Goal: Task Accomplishment & Management: Manage account settings

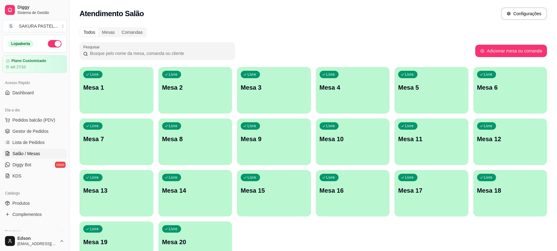
click at [133, 86] on p "Mesa 1" at bounding box center [116, 87] width 66 height 9
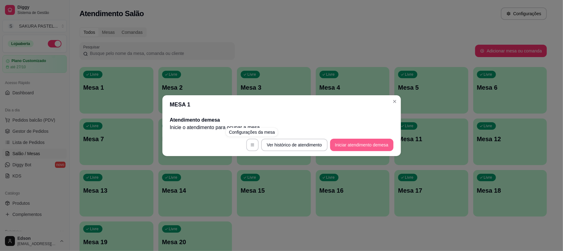
click at [332, 141] on button "Iniciar atendimento de mesa" at bounding box center [361, 145] width 63 height 12
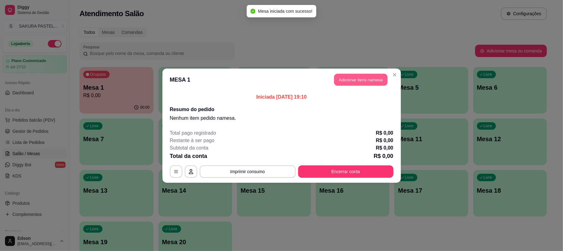
click at [378, 82] on button "Adicionar itens na mesa" at bounding box center [360, 80] width 53 height 12
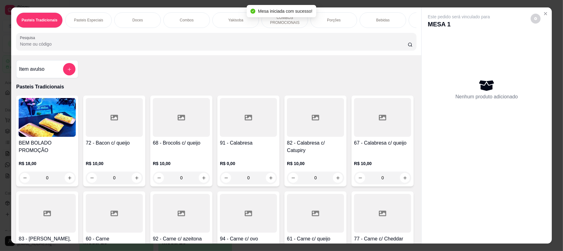
drag, startPoint x: 137, startPoint y: 57, endPoint x: 148, endPoint y: 48, distance: 14.3
click at [139, 55] on div "Pasteis Tradicionais Pasteis Especiais Doces Combos Yakisoba COMBOS PROMOCIONAI…" at bounding box center [216, 31] width 410 height 48
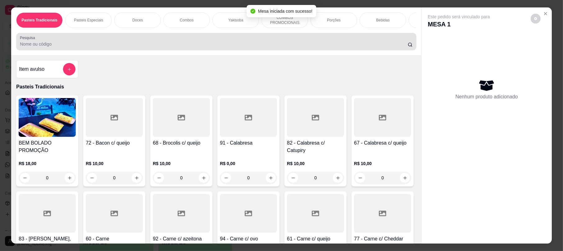
click at [148, 47] on input "Pesquisa" at bounding box center [214, 44] width 388 height 6
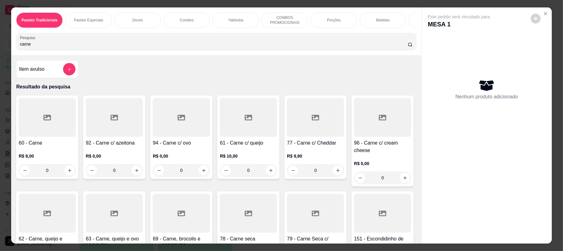
type input "carne"
click at [26, 118] on div at bounding box center [47, 117] width 57 height 39
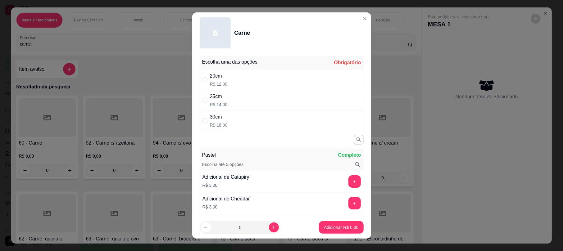
click at [248, 86] on div "20cm R$ 12,00" at bounding box center [282, 80] width 164 height 20
radio input "true"
click at [327, 225] on p "Adicionar R$ 12,00" at bounding box center [339, 228] width 37 height 6
type input "1"
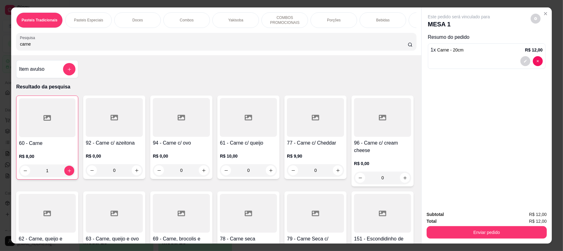
drag, startPoint x: 19, startPoint y: 52, endPoint x: 0, endPoint y: 61, distance: 21.3
click at [0, 61] on div "Pasteis Tradicionais Pasteis Especiais Doces Combos Yakisoba COMBOS PROMOCIONAI…" at bounding box center [281, 125] width 563 height 251
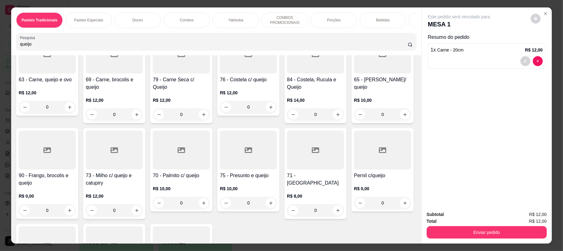
scroll to position [319, 0]
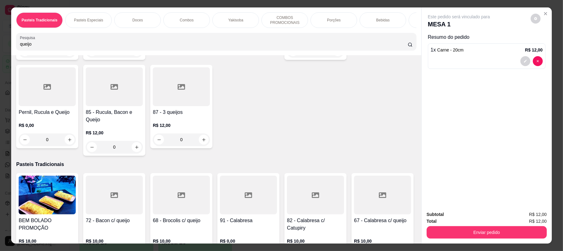
type input "queijo"
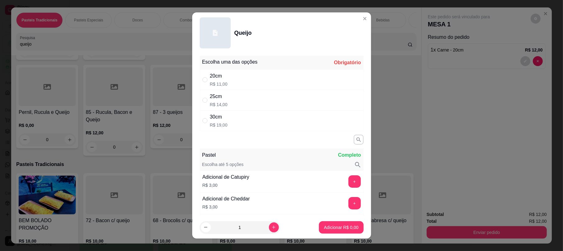
click at [249, 83] on div "20cm R$ 11,00" at bounding box center [282, 80] width 164 height 20
radio input "true"
click at [322, 227] on p "Adicionar R$ 11,00" at bounding box center [339, 228] width 37 height 6
type input "1"
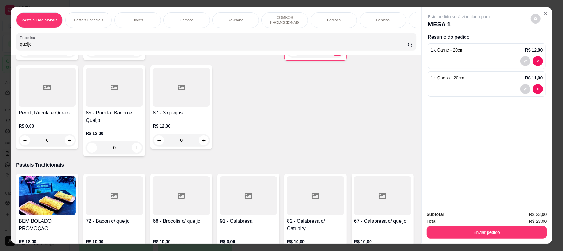
drag, startPoint x: 46, startPoint y: 45, endPoint x: 0, endPoint y: 53, distance: 46.7
click at [0, 53] on div "Pasteis Tradicionais Pasteis Especiais Doces Combos Yakisoba COMBOS PROMOCIONAI…" at bounding box center [281, 125] width 563 height 251
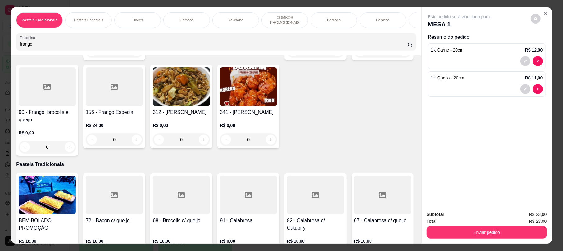
scroll to position [0, 0]
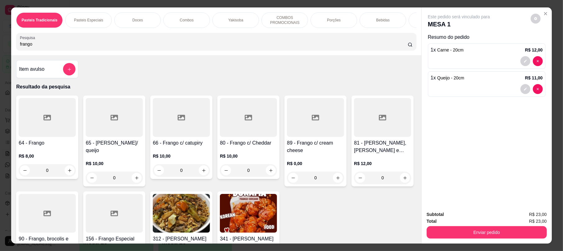
type input "frango"
click at [175, 137] on div at bounding box center [181, 117] width 57 height 39
click at [230, 98] on div "25cm R$ 15,00" at bounding box center [282, 100] width 164 height 20
radio input "true"
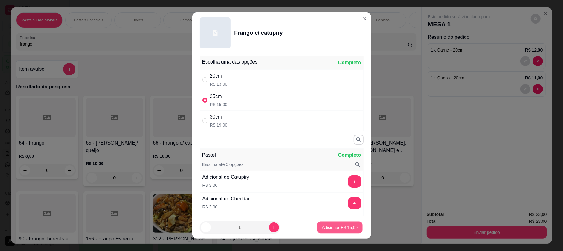
click at [352, 227] on button "Adicionar R$ 15,00" at bounding box center [340, 227] width 46 height 12
type input "1"
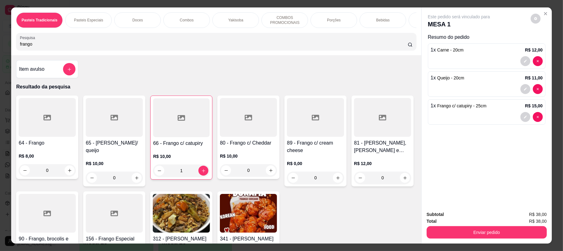
drag, startPoint x: 98, startPoint y: 50, endPoint x: 0, endPoint y: 57, distance: 98.4
click at [0, 57] on div "Pasteis Tradicionais Pasteis Especiais Doces Combos Yakisoba COMBOS PROMOCIONAI…" at bounding box center [281, 125] width 563 height 251
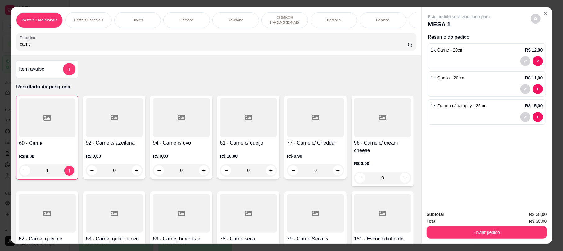
type input "carne"
click at [211, 124] on div "60 - Carne R$ 8,00 1 92 - Carne c/ azeitona R$ 0,00 0 94 - Carne c/ ovo R$ 0,00…" at bounding box center [216, 233] width 400 height 275
click at [252, 133] on div at bounding box center [248, 117] width 57 height 39
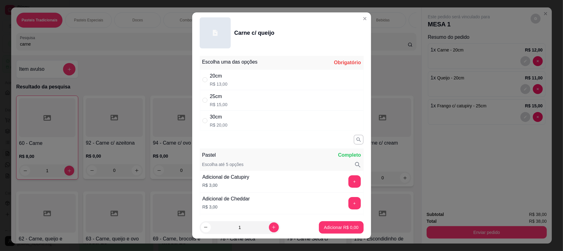
click at [228, 117] on div "30cm R$ 20,00" at bounding box center [282, 121] width 164 height 20
radio input "true"
click at [321, 229] on p "Adicionar R$ 20,00" at bounding box center [339, 228] width 37 height 6
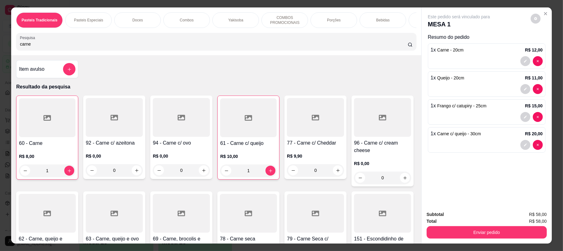
type input "1"
drag, startPoint x: 72, startPoint y: 44, endPoint x: 0, endPoint y: 53, distance: 72.6
click at [0, 53] on div "Pasteis Tradicionais Pasteis Especiais Doces Combos Yakisoba COMBOS PROMOCIONAI…" at bounding box center [281, 125] width 563 height 251
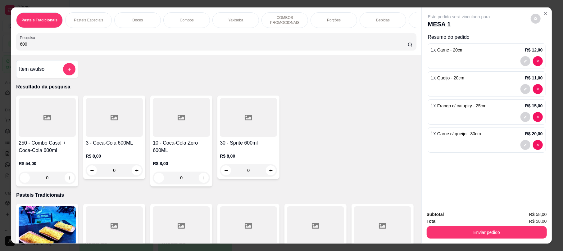
type input "600"
click at [117, 112] on div at bounding box center [114, 117] width 57 height 39
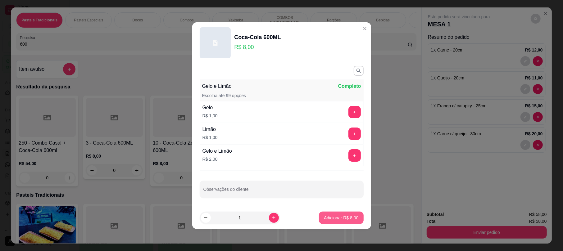
click at [330, 216] on p "Adicionar R$ 8,00" at bounding box center [341, 218] width 34 height 6
type input "1"
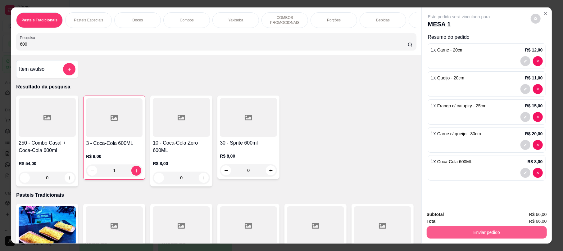
click at [504, 229] on button "Enviar pedido" at bounding box center [487, 232] width 120 height 12
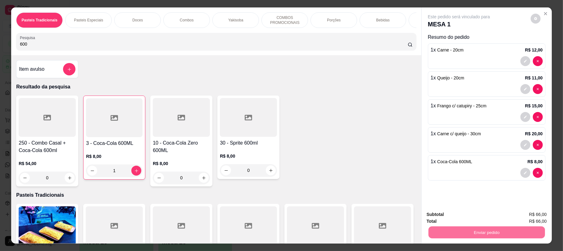
click at [529, 219] on button "Enviar pedido" at bounding box center [529, 217] width 35 height 12
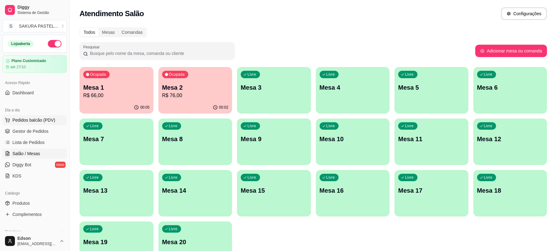
click at [39, 122] on span "Pedidos balcão (PDV)" at bounding box center [33, 120] width 43 height 6
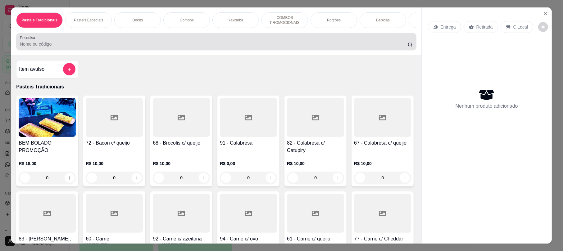
click at [197, 46] on div at bounding box center [216, 41] width 393 height 12
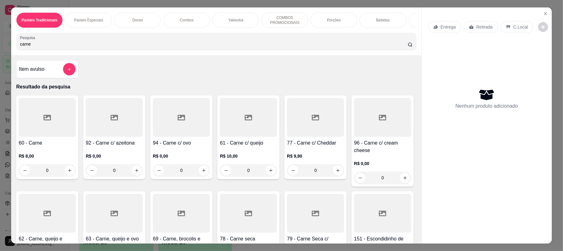
type input "carne"
click at [63, 130] on div at bounding box center [47, 117] width 57 height 39
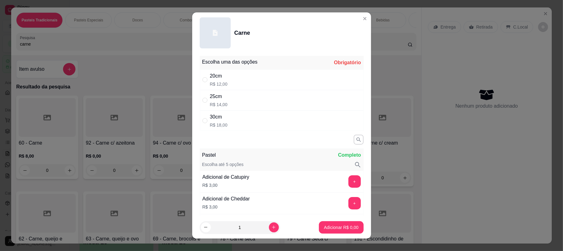
click at [210, 102] on p "R$ 14,00" at bounding box center [219, 105] width 18 height 6
radio input "true"
click at [341, 231] on button "Adicionar R$ 14,00" at bounding box center [339, 227] width 47 height 12
type input "1"
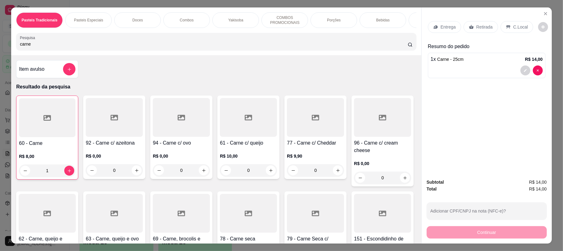
click at [483, 25] on p "Retirada" at bounding box center [484, 27] width 16 height 6
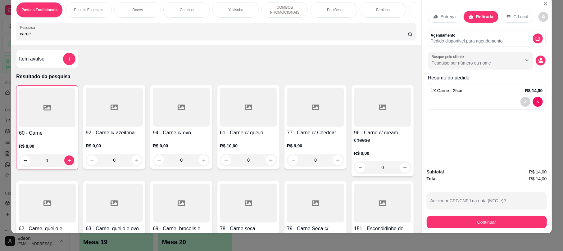
scroll to position [12, 0]
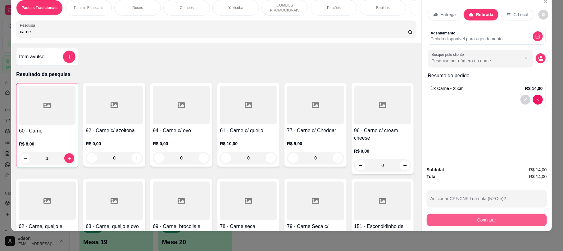
click at [483, 217] on button "Continuar" at bounding box center [487, 220] width 120 height 12
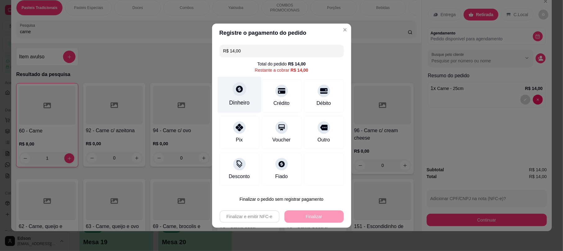
click at [241, 95] on div at bounding box center [240, 89] width 14 height 14
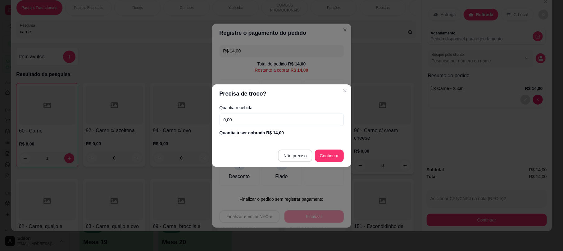
type input "R$ 0,00"
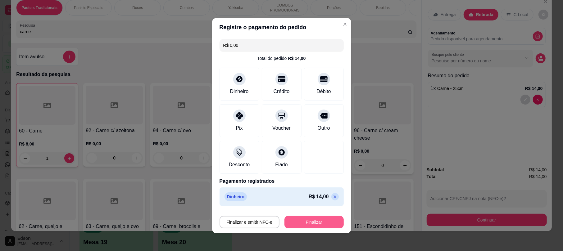
click at [317, 217] on button "Finalizar" at bounding box center [313, 222] width 59 height 12
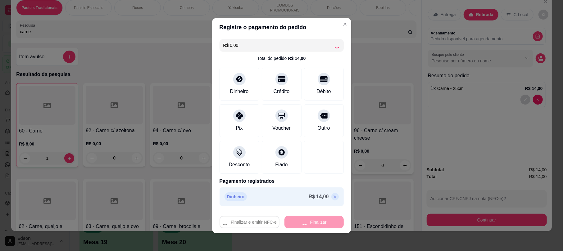
type input "0"
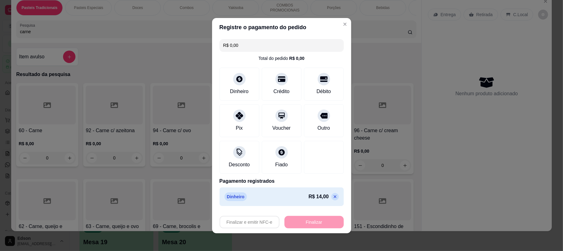
type input "-R$ 14,00"
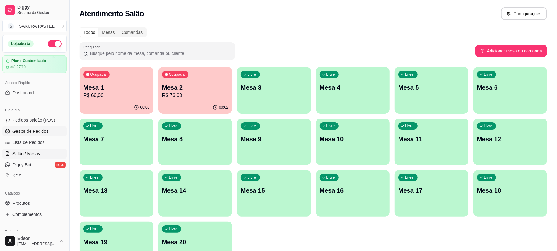
click at [24, 128] on span "Gestor de Pedidos" at bounding box center [30, 131] width 36 height 6
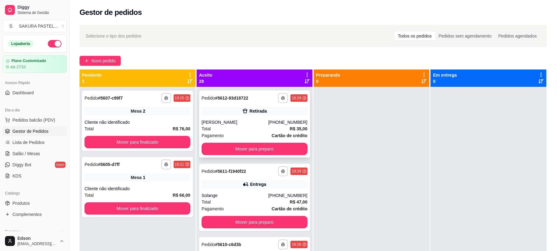
click at [246, 127] on div "Total R$ 35,00" at bounding box center [255, 128] width 106 height 7
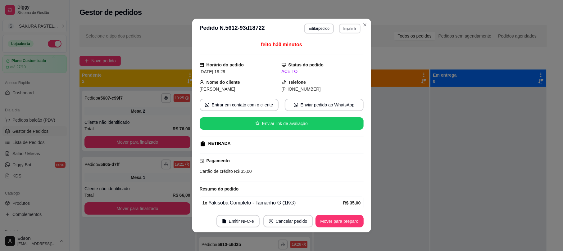
click at [349, 28] on button "Imprimir" at bounding box center [349, 29] width 21 height 10
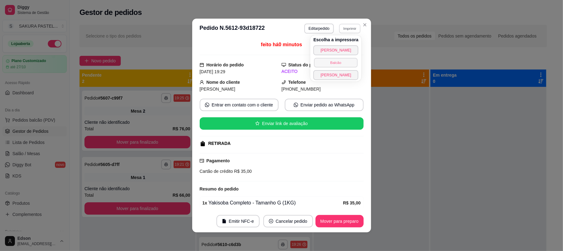
click at [345, 64] on button "Balcão" at bounding box center [335, 63] width 43 height 10
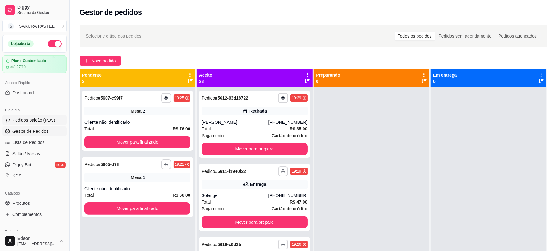
click at [48, 121] on span "Pedidos balcão (PDV)" at bounding box center [33, 120] width 43 height 6
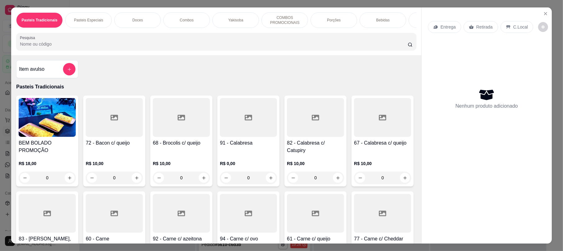
click at [480, 25] on p "Retirada" at bounding box center [484, 27] width 16 height 6
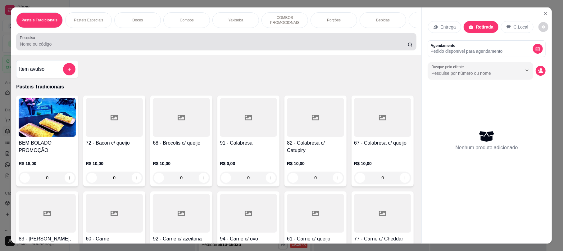
click at [336, 47] on input "Pesquisa" at bounding box center [214, 44] width 388 height 6
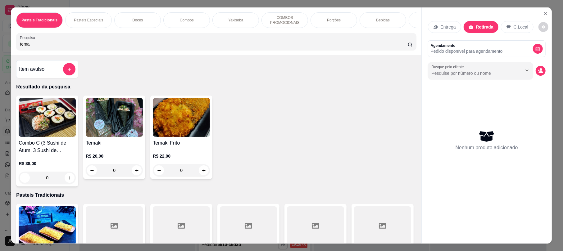
type input "tema"
click at [178, 147] on h4 "Temaki Frito" at bounding box center [181, 142] width 57 height 7
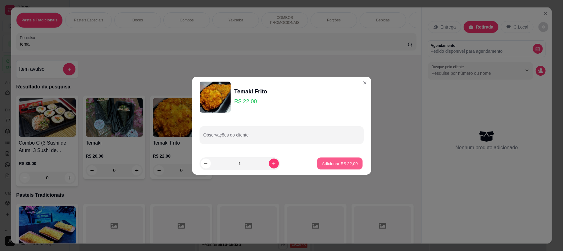
click at [351, 164] on p "Adicionar R$ 22,00" at bounding box center [340, 164] width 36 height 6
type input "1"
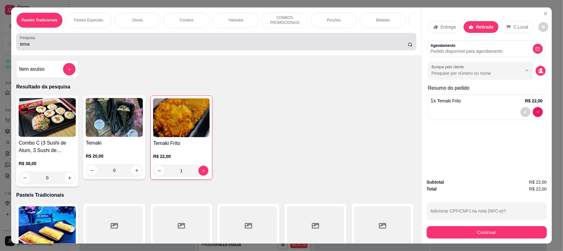
click at [165, 47] on input "tema" at bounding box center [214, 44] width 388 height 6
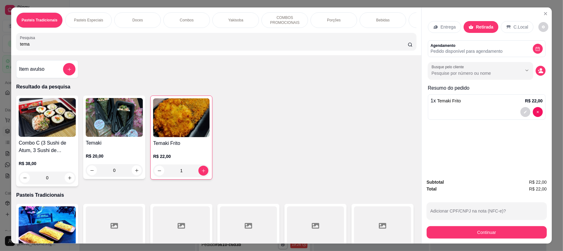
click at [165, 47] on input "tema" at bounding box center [214, 44] width 388 height 6
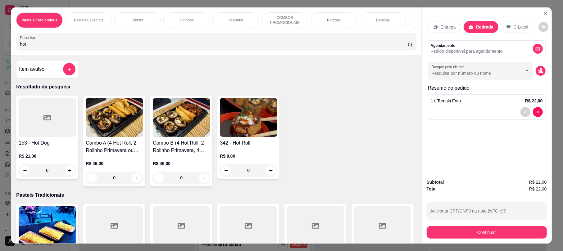
type input "hot"
click at [241, 136] on img at bounding box center [248, 117] width 57 height 39
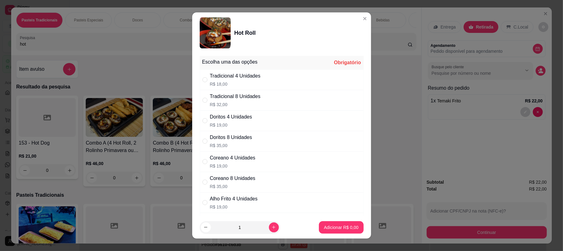
click at [247, 79] on div "Tradicional 4 Unidades" at bounding box center [235, 75] width 51 height 7
radio input "true"
click at [330, 224] on button "Adicionar R$ 18,00" at bounding box center [340, 227] width 46 height 12
type input "1"
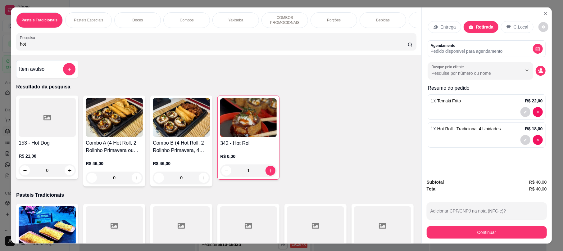
click at [235, 38] on div "Pasteis Tradicionais Pasteis Especiais Doces Combos Yakisoba COMBOS PROMOCIONAI…" at bounding box center [216, 31] width 410 height 48
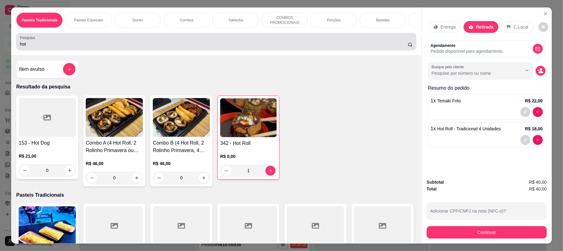
click at [233, 46] on div "hot" at bounding box center [216, 41] width 393 height 12
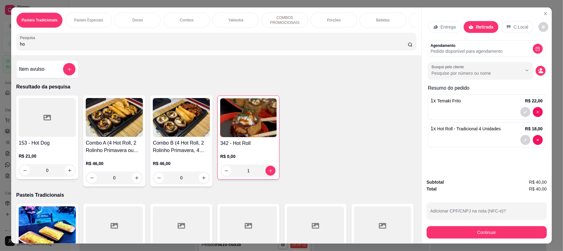
type input "h"
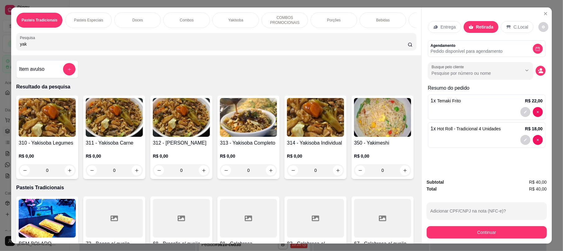
type input "yak"
click at [253, 147] on h4 "313 - Yakisoba Completo" at bounding box center [248, 142] width 57 height 7
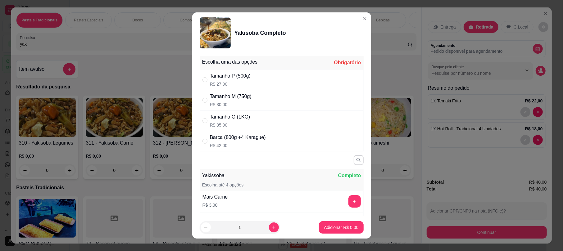
click at [255, 76] on div "Tamanho P (500g) R$ 27,00" at bounding box center [282, 80] width 164 height 20
radio input "true"
click at [327, 224] on button "Adicionar R$ 27,00" at bounding box center [340, 227] width 46 height 12
type input "1"
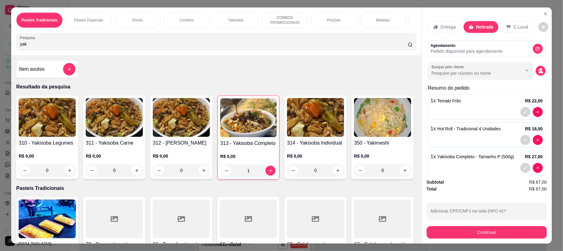
click at [184, 55] on div "Pasteis Tradicionais Pasteis Especiais Doces Combos Yakisoba COMBOS PROMOCIONAI…" at bounding box center [216, 31] width 410 height 48
click at [189, 47] on input "yak" at bounding box center [214, 44] width 388 height 6
type input "y"
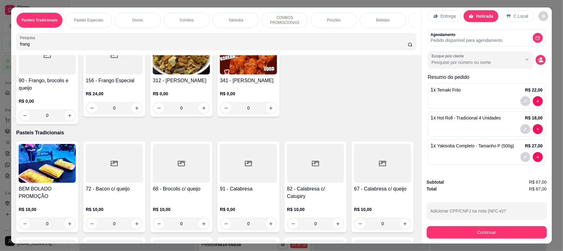
scroll to position [159, 0]
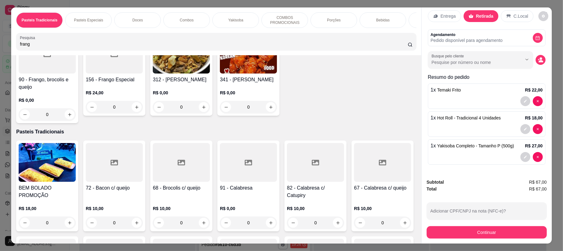
type input "frang"
click at [277, 106] on div "R$ 0,00 0" at bounding box center [248, 102] width 57 height 24
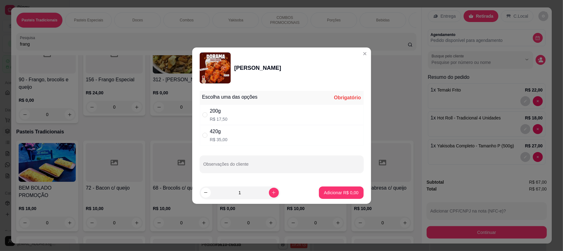
click at [253, 117] on div "200g R$ 17,50" at bounding box center [282, 115] width 164 height 20
radio input "true"
click at [344, 189] on button "Adicionar R$ 17,50" at bounding box center [340, 193] width 46 height 12
type input "1"
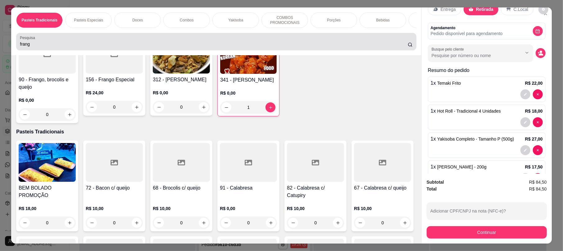
click at [293, 48] on div "frang" at bounding box center [216, 41] width 393 height 12
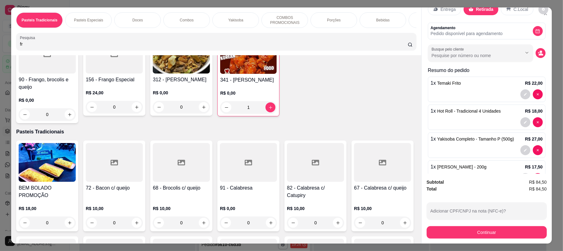
type input "f"
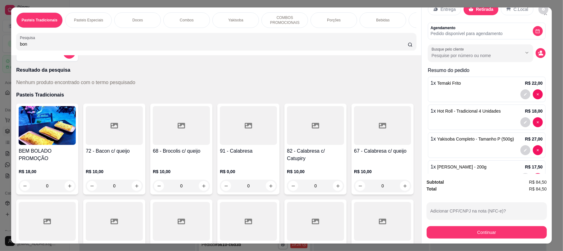
scroll to position [0, 0]
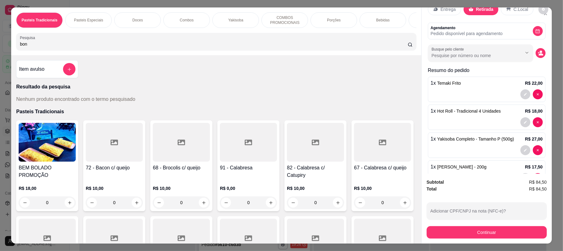
type input "bon"
click at [55, 75] on div "Item avulso" at bounding box center [47, 69] width 57 height 12
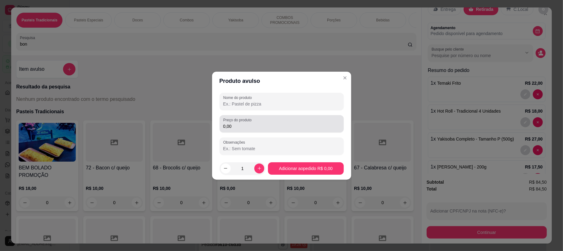
click at [254, 108] on div "Nome do produto" at bounding box center [282, 101] width 124 height 17
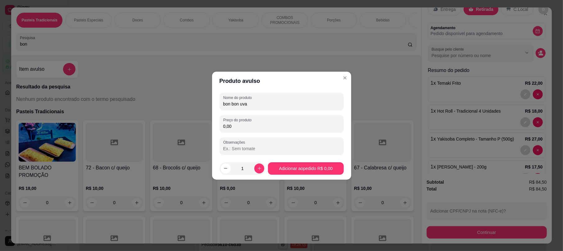
type input "bon bon uva"
click at [248, 127] on input "0,00" at bounding box center [281, 126] width 117 height 6
type input "18,00"
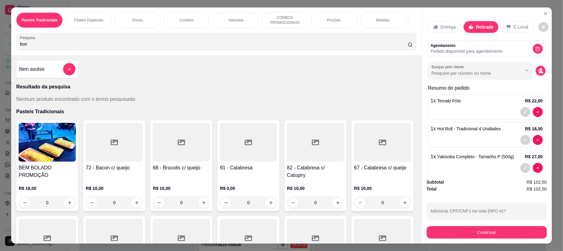
click at [445, 28] on p "Entrega" at bounding box center [448, 27] width 15 height 6
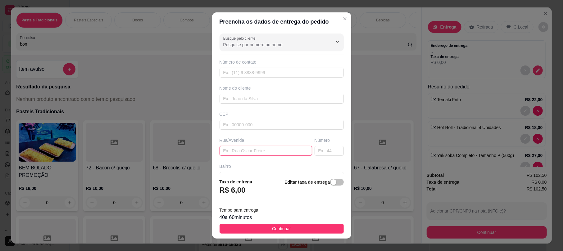
click at [252, 153] on input "text" at bounding box center [266, 151] width 93 height 10
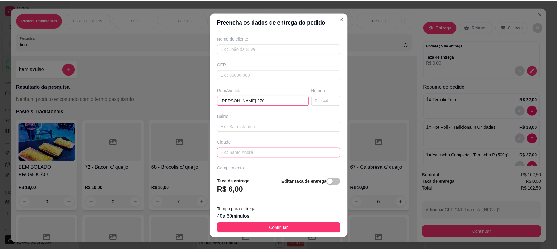
scroll to position [69, 0]
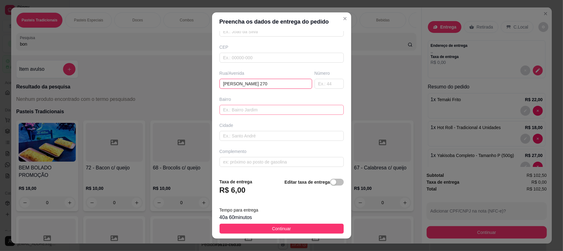
type input "[PERSON_NAME] 270"
click at [227, 108] on input "text" at bounding box center [282, 110] width 124 height 10
type input "f"
click at [299, 224] on button "Continuar" at bounding box center [282, 229] width 124 height 10
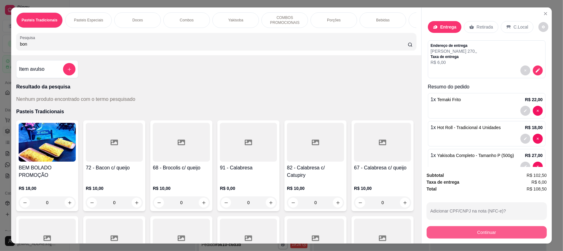
click at [467, 230] on button "Continuar" at bounding box center [487, 232] width 120 height 12
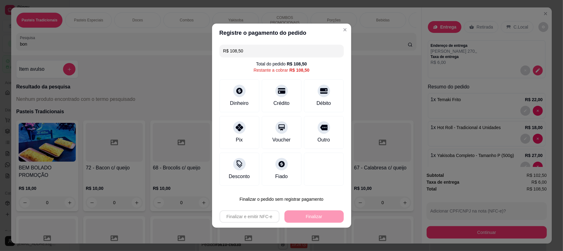
click at [318, 89] on div at bounding box center [324, 91] width 12 height 12
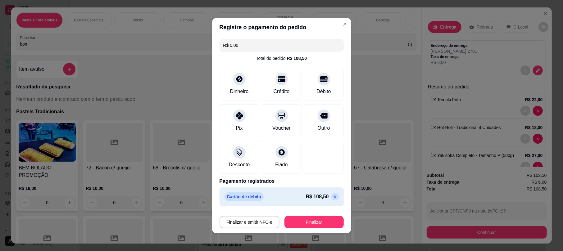
type input "R$ 0,00"
click at [306, 218] on button "Finalizar" at bounding box center [313, 222] width 59 height 12
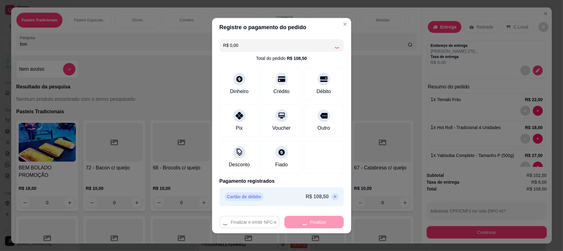
type input "0"
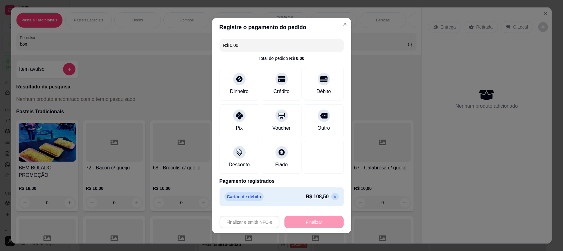
type input "-R$ 108,50"
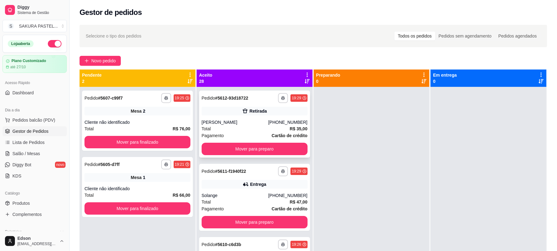
click at [266, 127] on div "Total R$ 35,00" at bounding box center [255, 128] width 106 height 7
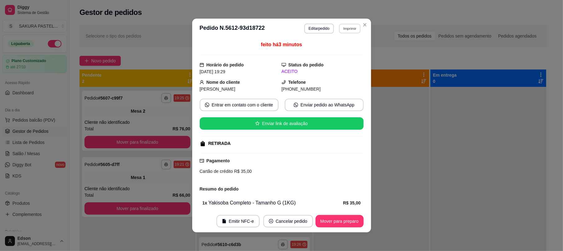
click at [339, 28] on button "Imprimir" at bounding box center [349, 29] width 21 height 10
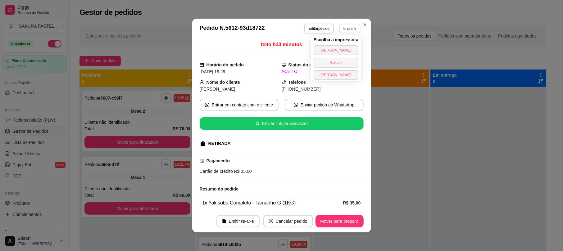
click at [342, 62] on button "Balcão" at bounding box center [336, 63] width 45 height 10
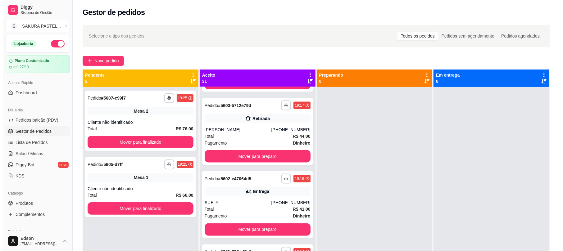
scroll to position [737, 0]
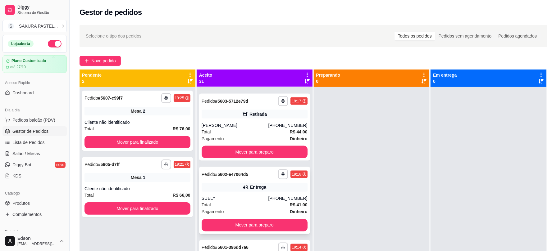
click at [293, 200] on div "[PHONE_NUMBER]" at bounding box center [287, 199] width 39 height 6
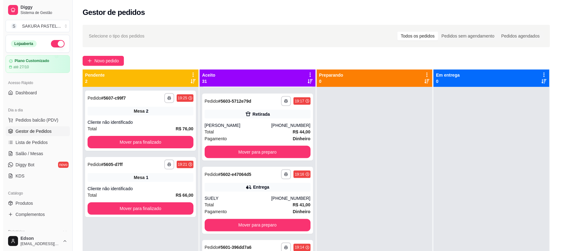
scroll to position [516, 0]
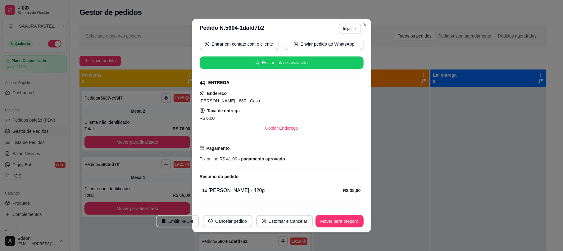
scroll to position [108, 0]
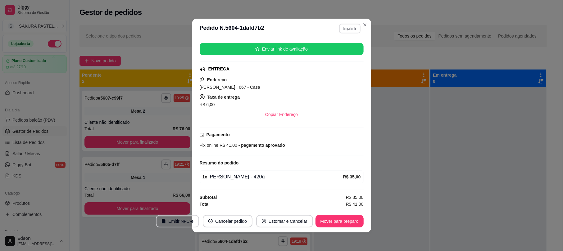
click at [347, 30] on button "Imprimir" at bounding box center [349, 29] width 21 height 10
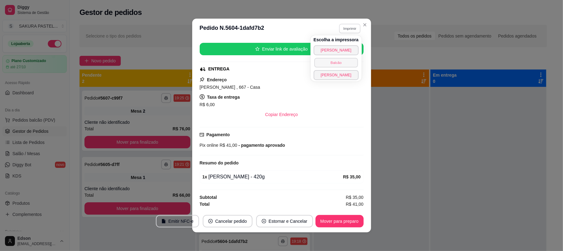
click at [343, 61] on button "Balcão" at bounding box center [335, 63] width 43 height 10
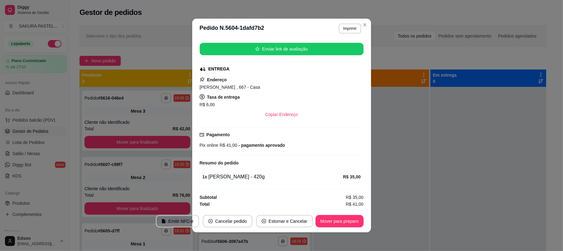
scroll to position [589, 0]
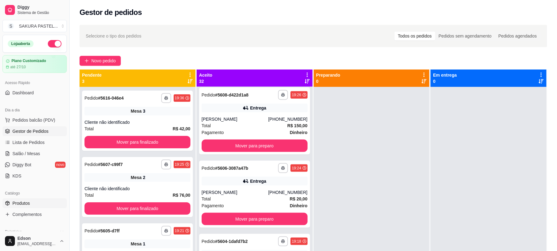
click at [26, 206] on span "Produtos" at bounding box center [20, 203] width 17 height 6
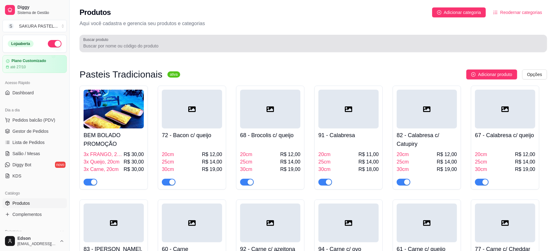
click at [134, 48] on input "Buscar produto" at bounding box center [313, 46] width 460 height 6
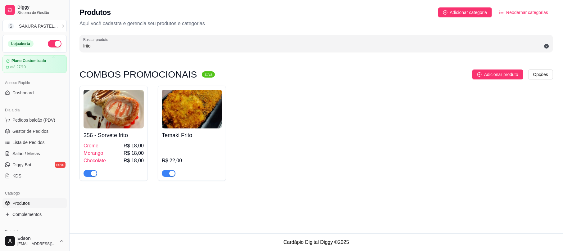
type input "frito"
click at [173, 176] on div "button" at bounding box center [172, 174] width 6 height 6
click at [101, 47] on input "frito" at bounding box center [316, 46] width 466 height 6
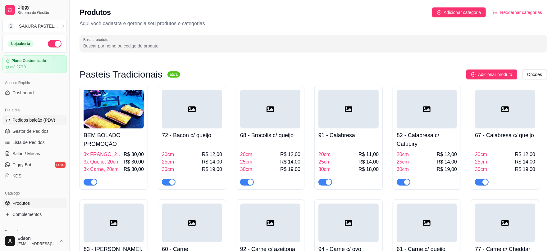
click at [20, 122] on span "Pedidos balcão (PDV)" at bounding box center [33, 120] width 43 height 6
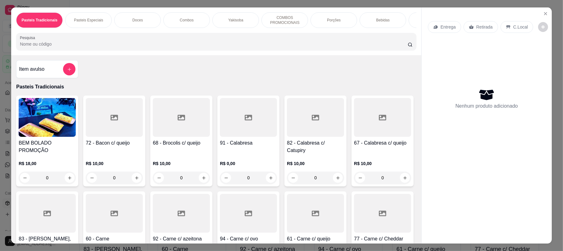
click at [488, 28] on p "Retirada" at bounding box center [484, 27] width 16 height 6
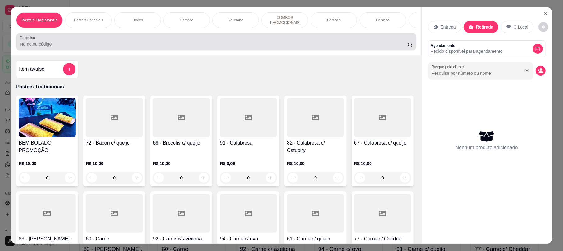
click at [279, 42] on div at bounding box center [216, 41] width 393 height 12
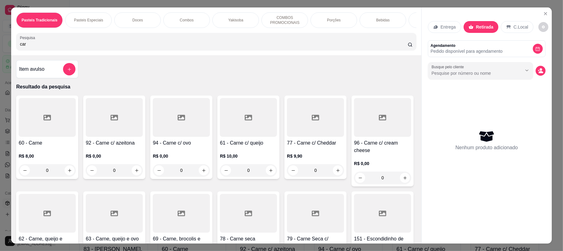
type input "car"
click at [42, 132] on div at bounding box center [47, 117] width 57 height 39
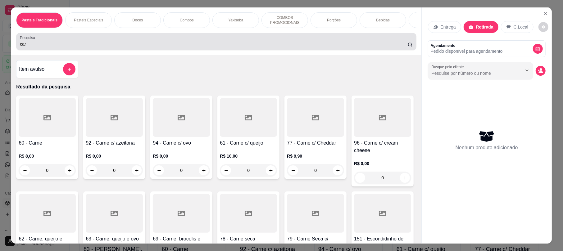
click at [350, 44] on div "car" at bounding box center [216, 41] width 393 height 12
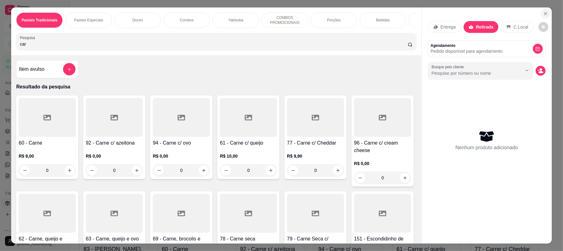
click at [543, 13] on icon "Close" at bounding box center [545, 13] width 5 height 5
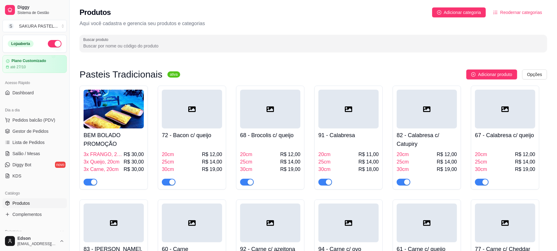
click at [30, 159] on ul "Pedidos balcão (PDV) Gestor de Pedidos Lista de Pedidos Salão / Mesas Diggy Bot…" at bounding box center [34, 148] width 64 height 66
click at [29, 157] on span "Salão / Mesas" at bounding box center [26, 154] width 28 height 6
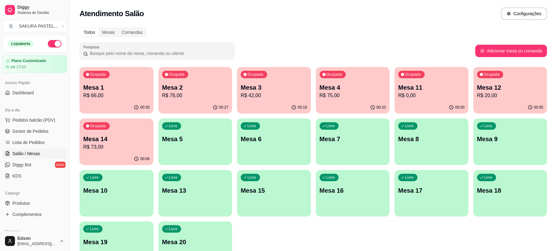
click at [129, 87] on p "Mesa 1" at bounding box center [116, 87] width 66 height 9
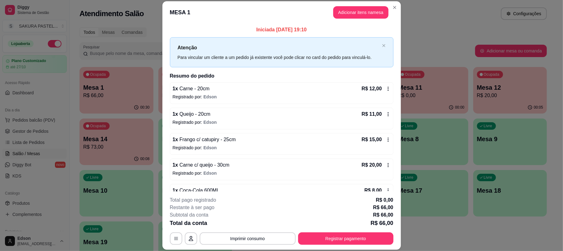
scroll to position [18, 0]
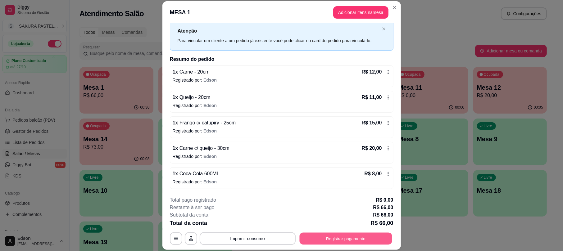
click at [327, 234] on button "Registrar pagamento" at bounding box center [345, 239] width 93 height 12
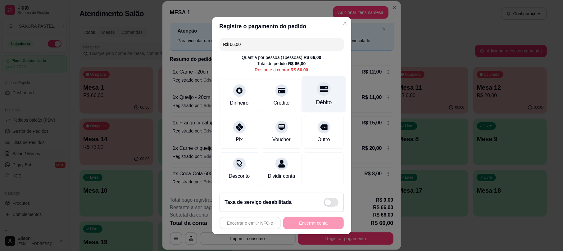
click at [320, 92] on div "Débito" at bounding box center [324, 94] width 44 height 36
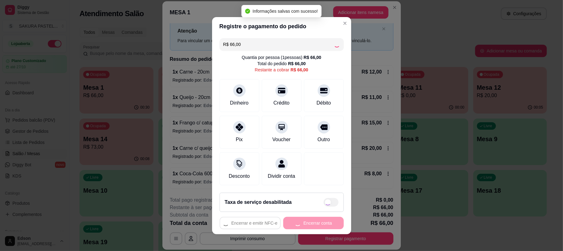
type input "R$ 0,00"
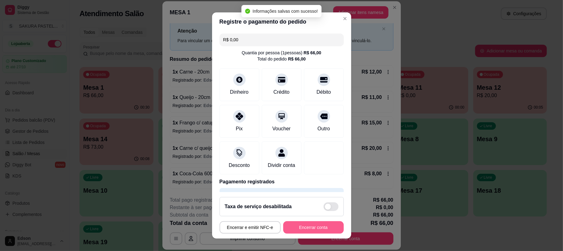
click at [293, 230] on button "Encerrar conta" at bounding box center [313, 227] width 61 height 12
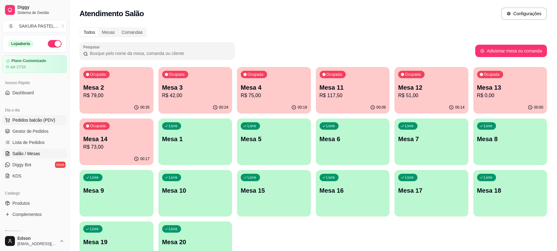
click at [40, 123] on button "Pedidos balcão (PDV)" at bounding box center [34, 120] width 64 height 10
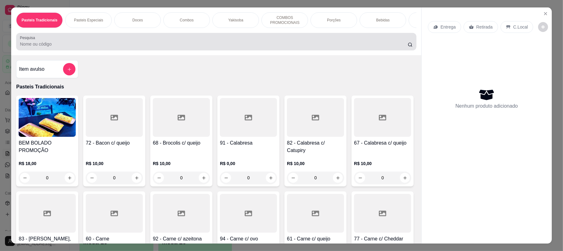
click at [148, 43] on div at bounding box center [216, 41] width 393 height 12
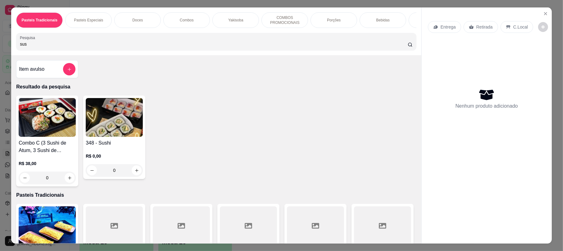
type input "sus"
click at [124, 125] on img at bounding box center [114, 117] width 57 height 39
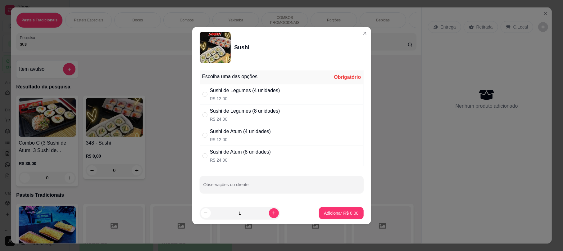
click at [208, 150] on div "Sushi de Atum (8 unidades) R$ 24,00" at bounding box center [282, 156] width 164 height 20
radio input "true"
click at [271, 216] on button "increase-product-quantity" at bounding box center [274, 213] width 10 height 10
type input "2"
click at [337, 208] on button "Adicionar R$ 48,00" at bounding box center [339, 213] width 47 height 12
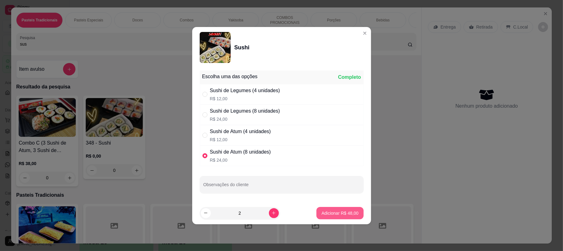
type input "2"
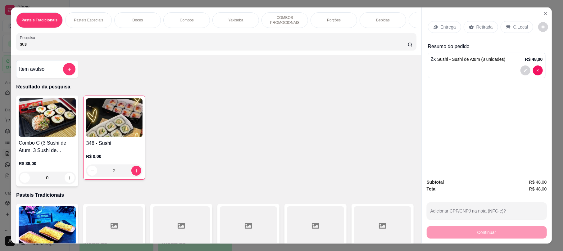
click at [103, 114] on img at bounding box center [114, 117] width 57 height 39
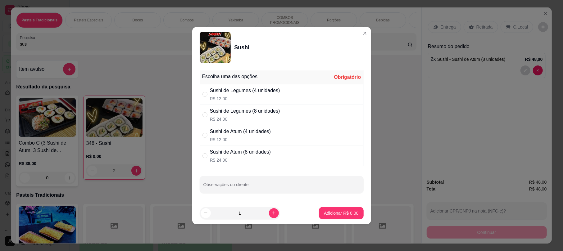
click at [237, 111] on div "Sushi de Legumes (8 unidades)" at bounding box center [245, 110] width 70 height 7
radio input "true"
click at [326, 210] on p "Adicionar R$ 24,00" at bounding box center [339, 213] width 37 height 6
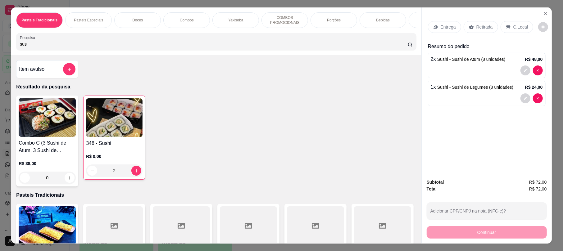
click at [476, 25] on p "Retirada" at bounding box center [484, 27] width 16 height 6
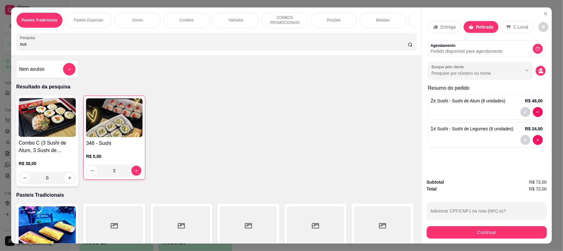
drag, startPoint x: 84, startPoint y: 49, endPoint x: 0, endPoint y: 53, distance: 83.9
click at [0, 53] on div "Pasteis Tradicionais Pasteis Especiais Doces Combos Yakisoba COMBOS PROMOCIONAI…" at bounding box center [281, 125] width 563 height 251
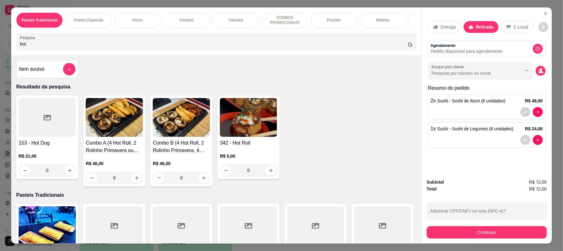
type input "hot"
click at [238, 125] on img at bounding box center [248, 117] width 57 height 39
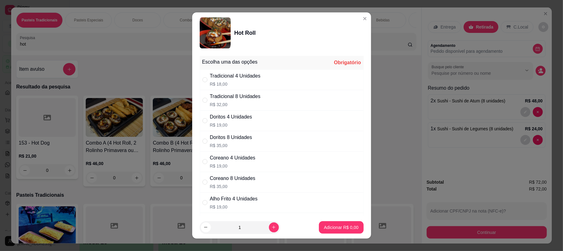
click at [260, 98] on div "Tradicional 8 Unidades R$ 32,00" at bounding box center [282, 100] width 164 height 20
radio input "true"
click at [333, 228] on p "Adicionar R$ 32,00" at bounding box center [340, 228] width 36 height 6
type input "1"
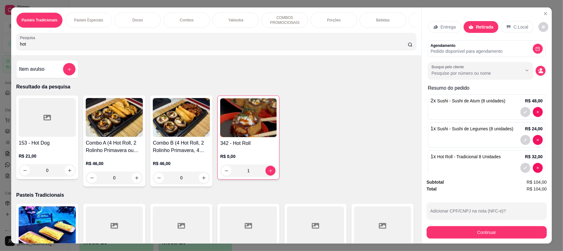
scroll to position [18, 0]
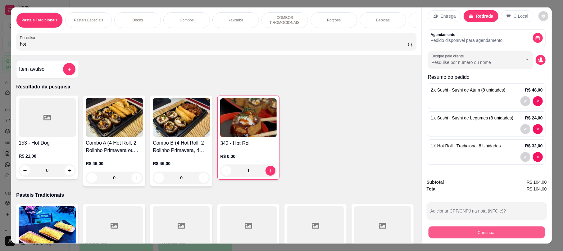
click at [514, 235] on button "Continuar" at bounding box center [487, 232] width 116 height 12
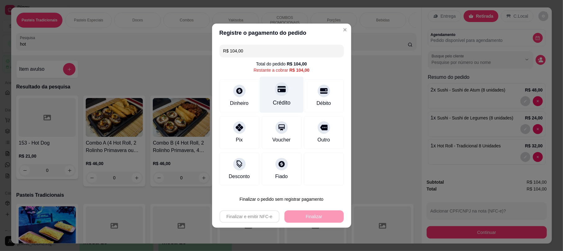
click at [278, 99] on div "Crédito" at bounding box center [282, 103] width 18 height 8
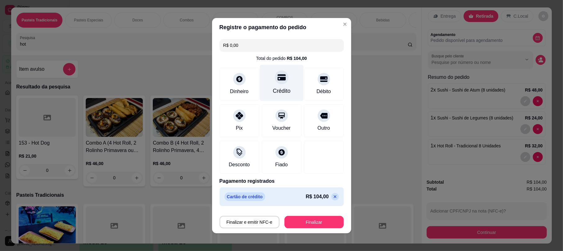
type input "R$ 0,00"
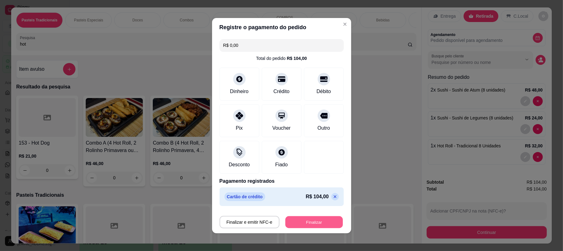
click at [301, 225] on button "Finalizar" at bounding box center [313, 222] width 57 height 12
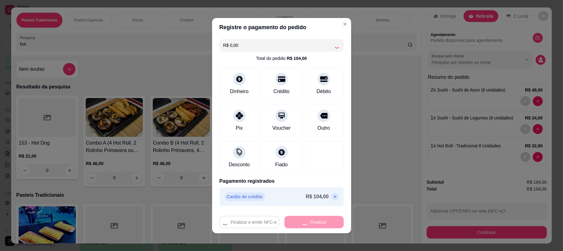
type input "0"
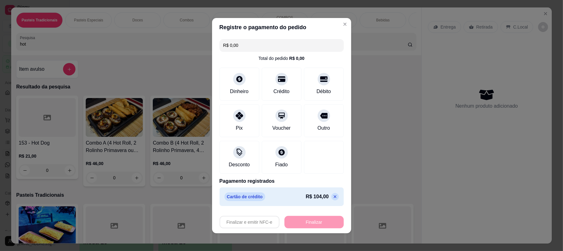
type input "-R$ 104,00"
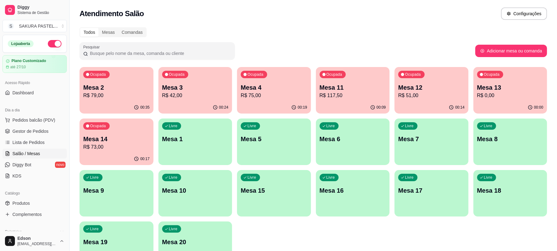
click at [122, 91] on p "Mesa 2" at bounding box center [116, 87] width 66 height 9
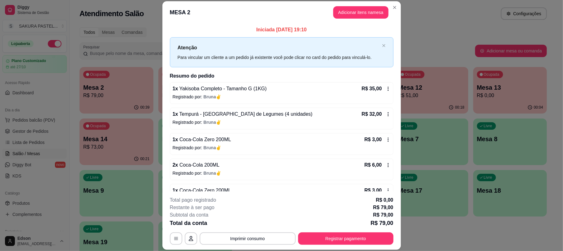
scroll to position [18, 0]
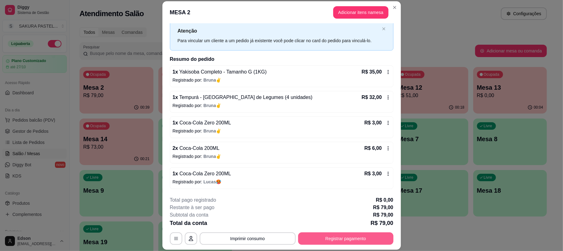
click at [357, 233] on button "Registrar pagamento" at bounding box center [345, 239] width 95 height 12
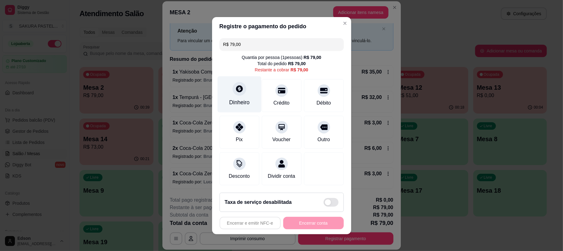
click at [241, 87] on div at bounding box center [240, 89] width 14 height 14
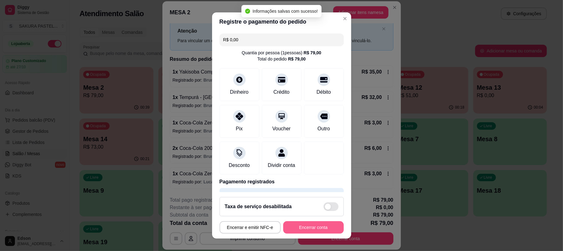
type input "R$ 0,00"
click at [310, 230] on button "Encerrar conta" at bounding box center [313, 227] width 59 height 12
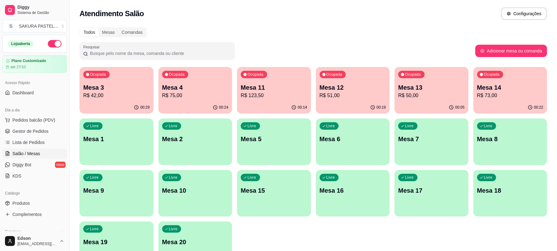
click at [306, 87] on p "Mesa 11" at bounding box center [274, 87] width 66 height 9
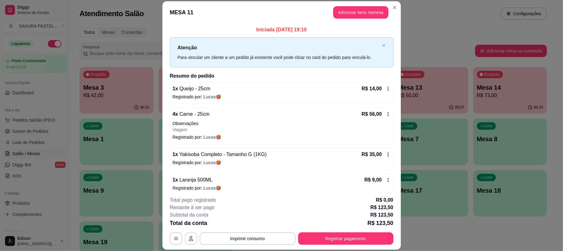
click at [189, 238] on icon "button" at bounding box center [190, 238] width 5 height 5
click at [179, 236] on button "button" at bounding box center [176, 239] width 12 height 12
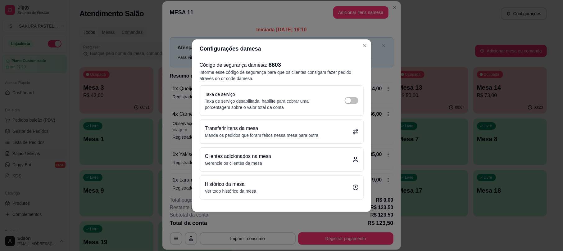
click at [334, 137] on div "Transferir itens da mesa Mande os pedidos que foram feitos nessa mesa para outra" at bounding box center [281, 132] width 153 height 14
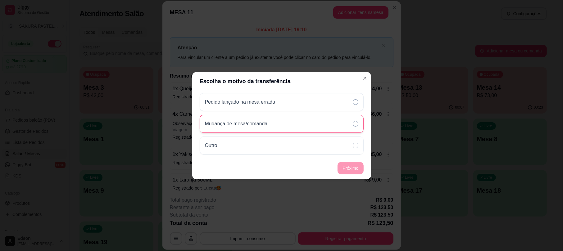
click at [310, 123] on div "Mudança de mesa/comanda" at bounding box center [282, 124] width 164 height 18
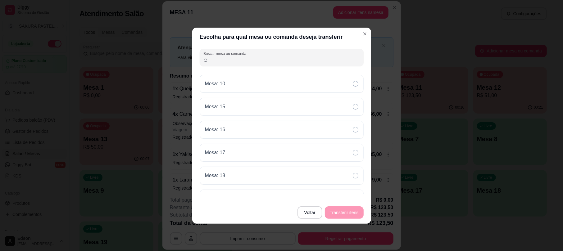
scroll to position [154, 0]
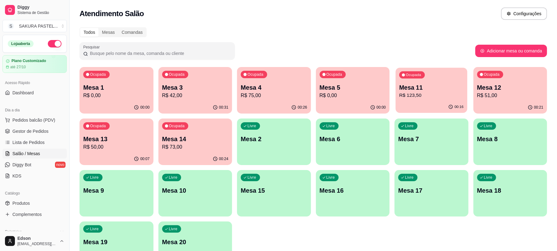
click at [450, 85] on p "Mesa 11" at bounding box center [431, 88] width 64 height 8
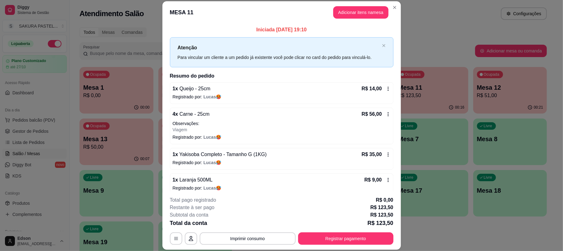
click at [179, 239] on div "**********" at bounding box center [282, 239] width 224 height 12
click at [178, 239] on button "button" at bounding box center [176, 239] width 12 height 12
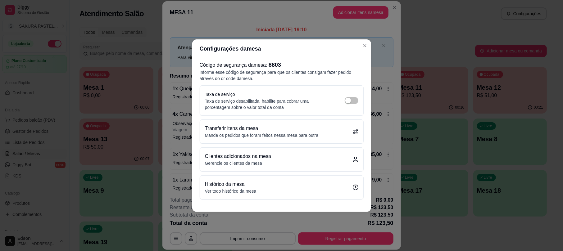
click at [293, 133] on p "Mande os pedidos que foram feitos nessa mesa para outra" at bounding box center [262, 135] width 114 height 6
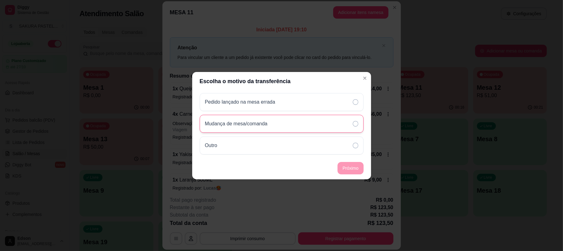
click at [285, 127] on div "Mudança de mesa/comanda" at bounding box center [282, 124] width 164 height 18
click at [352, 175] on footer "Próximo" at bounding box center [281, 168] width 179 height 22
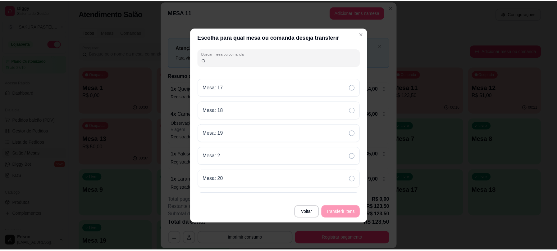
scroll to position [50, 0]
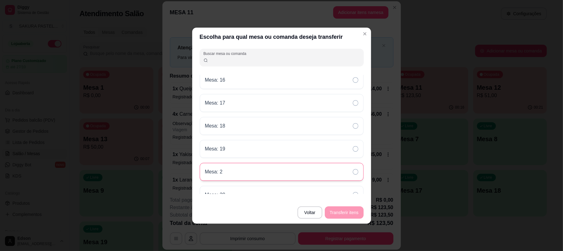
click at [279, 171] on div "Mesa: 2" at bounding box center [282, 172] width 164 height 18
click at [350, 216] on button "Transferir itens" at bounding box center [344, 212] width 39 height 12
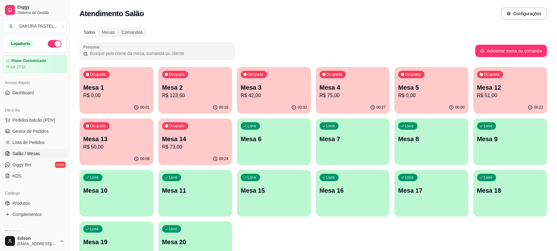
click at [256, 250] on div "Ocupada Mesa 1 R$ 0,00 00:01 Ocupada Mesa 2 R$ 123,50 00:16 Ocupada Mesa 3 R$ 4…" at bounding box center [312, 167] width 467 height 201
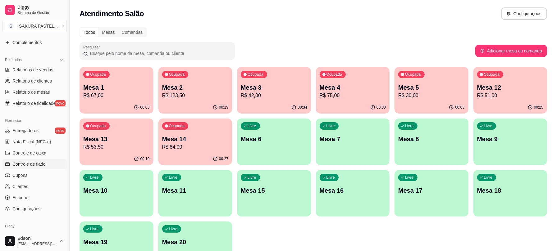
click at [46, 164] on link "Controle de fiado" at bounding box center [34, 164] width 64 height 10
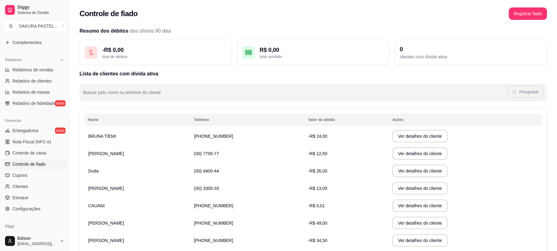
scroll to position [76, 0]
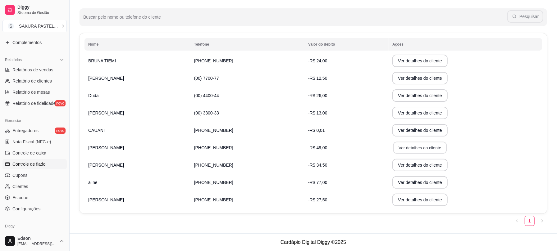
click at [393, 147] on button "Ver detalhes do cliente" at bounding box center [419, 148] width 53 height 12
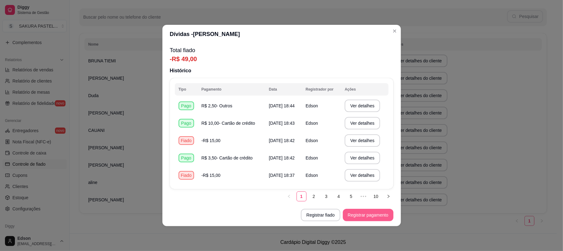
click at [350, 215] on button "Registrar pagamento" at bounding box center [368, 215] width 51 height 12
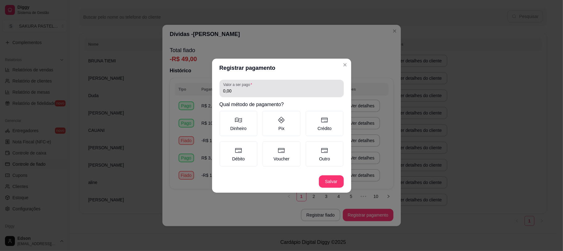
click at [249, 89] on input "0,00" at bounding box center [281, 91] width 117 height 6
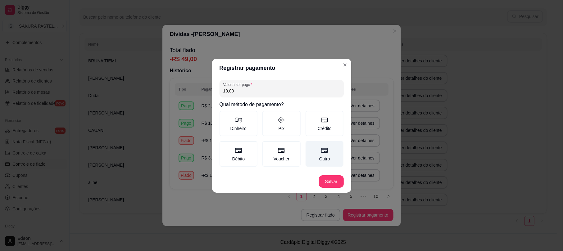
type input "10,00"
click at [335, 151] on label "Outro" at bounding box center [325, 153] width 38 height 25
click at [310, 146] on button "Outro" at bounding box center [307, 143] width 5 height 5
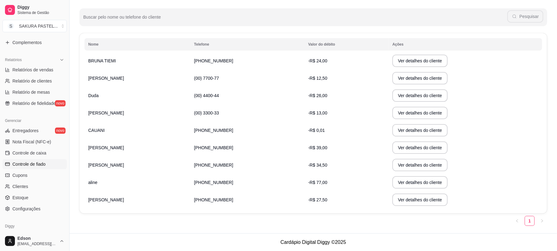
scroll to position [0, 0]
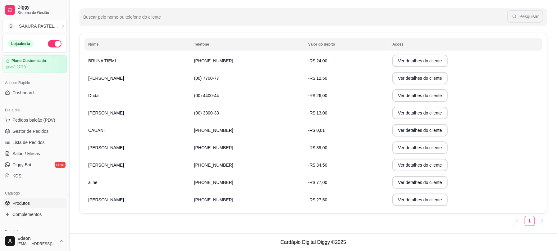
click at [24, 204] on span "Produtos" at bounding box center [20, 203] width 17 height 6
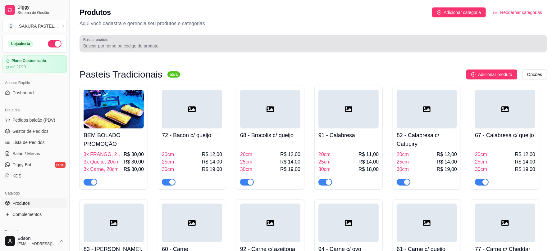
click at [144, 45] on input "Buscar produto" at bounding box center [313, 46] width 460 height 6
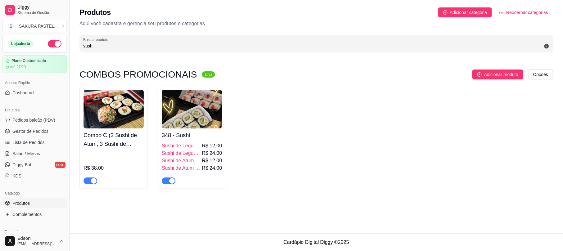
type input "sush"
click at [171, 179] on div "button" at bounding box center [172, 181] width 6 height 6
click at [90, 182] on span "button" at bounding box center [91, 181] width 14 height 7
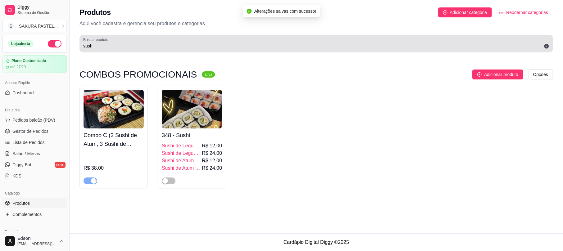
click at [97, 42] on label "Buscar produto" at bounding box center [96, 39] width 27 height 5
click at [97, 43] on input "sush" at bounding box center [316, 46] width 466 height 6
click at [97, 42] on label "Buscar produto" at bounding box center [96, 39] width 27 height 5
click at [97, 43] on input "sush" at bounding box center [316, 46] width 466 height 6
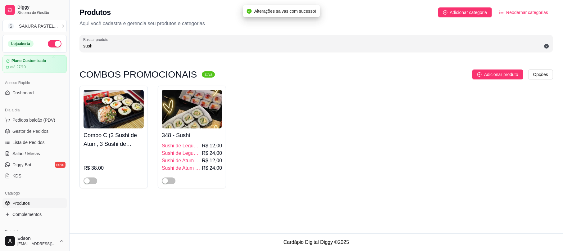
click at [101, 46] on input "sush" at bounding box center [316, 46] width 466 height 6
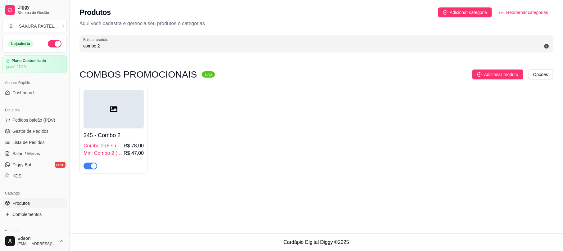
click at [91, 166] on div "button" at bounding box center [94, 166] width 6 height 6
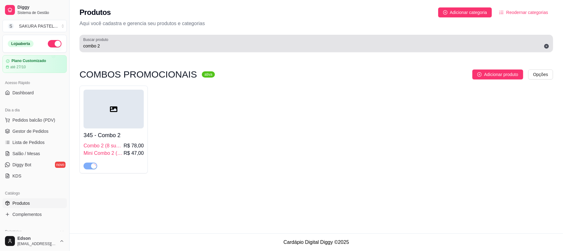
click at [112, 41] on div "combo 2" at bounding box center [316, 43] width 466 height 12
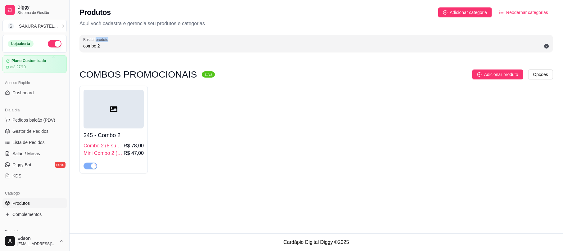
click at [112, 41] on div "combo 2" at bounding box center [316, 43] width 466 height 12
click at [111, 42] on div "combo 2" at bounding box center [316, 43] width 466 height 12
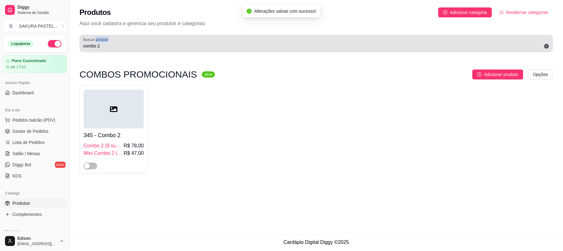
click at [111, 42] on div "combo 2" at bounding box center [316, 43] width 466 height 12
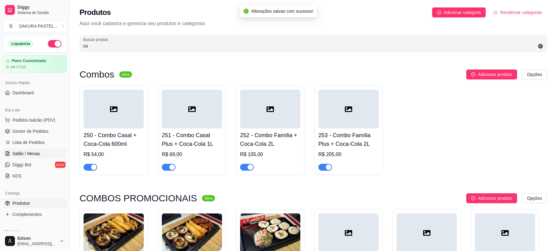
type input "c"
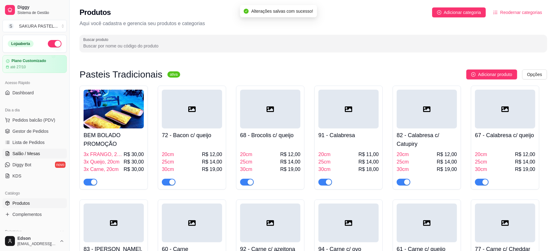
click at [39, 156] on link "Salão / Mesas" at bounding box center [34, 154] width 64 height 10
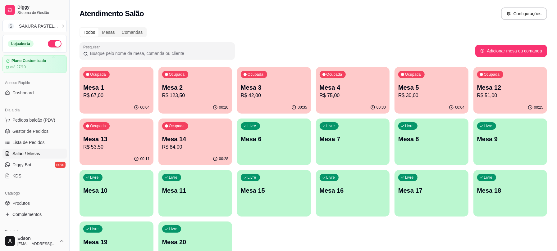
click at [270, 90] on p "Mesa 3" at bounding box center [274, 87] width 66 height 9
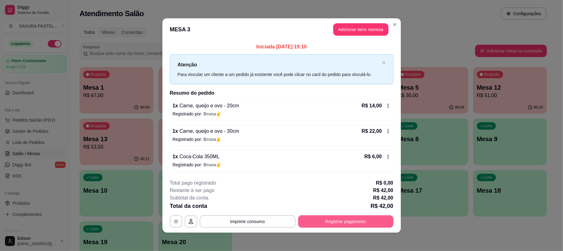
click at [338, 220] on button "Registrar pagamento" at bounding box center [345, 222] width 95 height 12
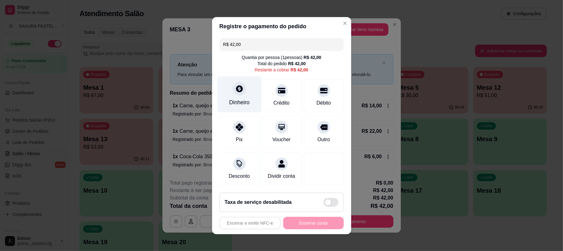
click at [241, 93] on div "Dinheiro" at bounding box center [239, 94] width 44 height 36
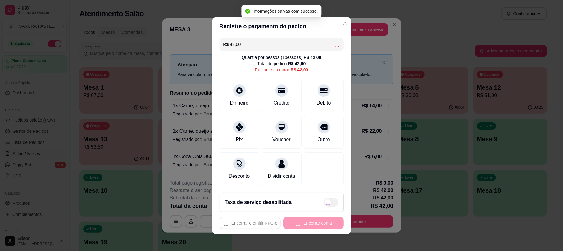
type input "R$ 0,00"
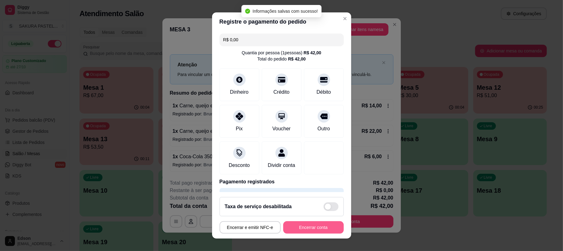
click at [316, 229] on button "Encerrar conta" at bounding box center [313, 227] width 61 height 12
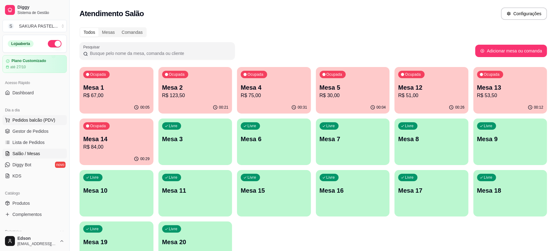
click at [44, 122] on span "Pedidos balcão (PDV)" at bounding box center [33, 120] width 43 height 6
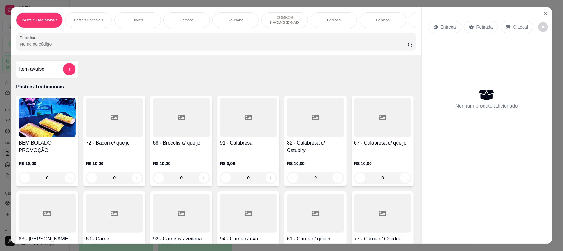
click at [128, 47] on input "Pesquisa" at bounding box center [214, 44] width 388 height 6
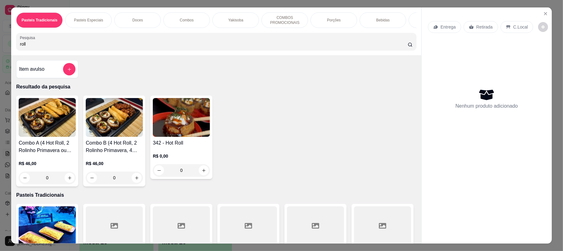
type input "roll"
click at [177, 134] on img at bounding box center [181, 117] width 57 height 39
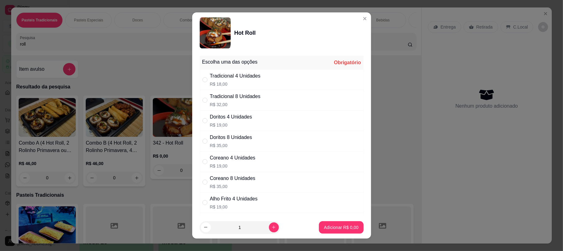
click at [263, 123] on div "Doritos 4 Unidades R$ 19,00" at bounding box center [282, 121] width 164 height 20
radio input "true"
click at [331, 225] on p "Adicionar R$ 19,00" at bounding box center [339, 228] width 37 height 6
type input "1"
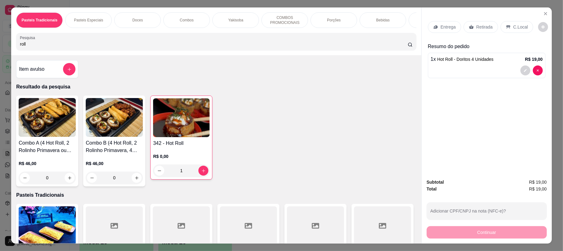
click at [474, 24] on div "Retirada" at bounding box center [481, 27] width 34 height 12
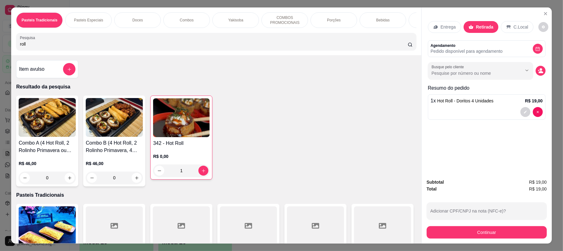
click at [485, 225] on div "Continuar" at bounding box center [487, 232] width 120 height 14
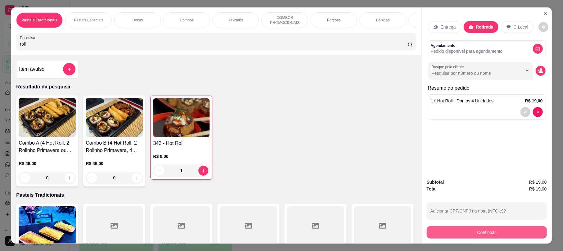
click at [488, 233] on button "Continuar" at bounding box center [487, 232] width 120 height 12
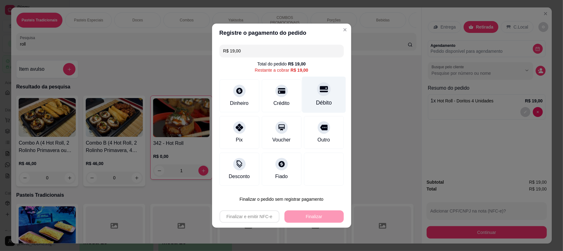
click at [324, 95] on div "Débito" at bounding box center [324, 94] width 44 height 36
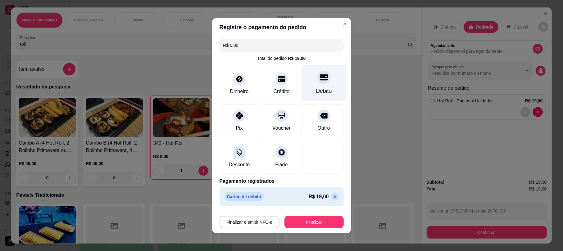
type input "R$ 0,00"
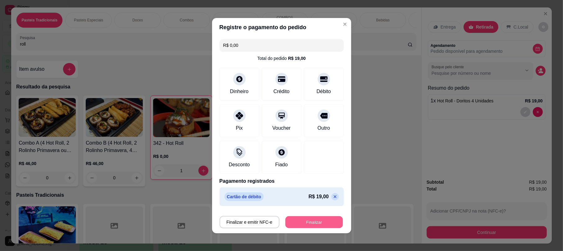
click at [309, 220] on button "Finalizar" at bounding box center [313, 222] width 57 height 12
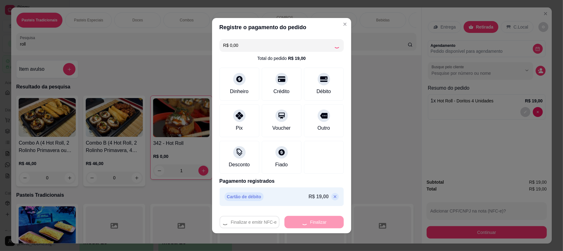
type input "0"
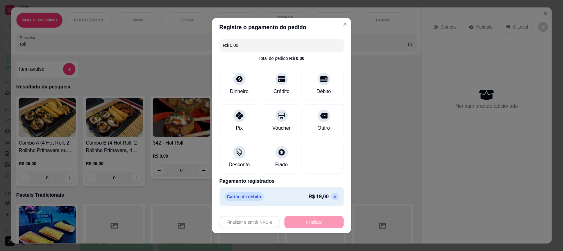
type input "-R$ 19,00"
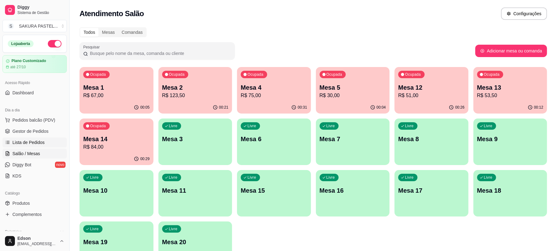
click at [34, 143] on span "Lista de Pedidos" at bounding box center [28, 142] width 32 height 6
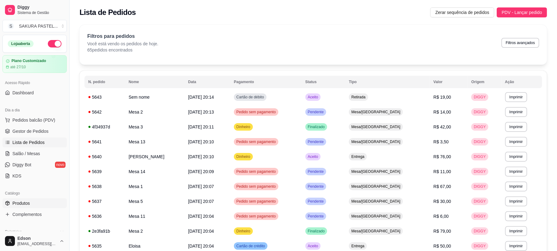
scroll to position [172, 0]
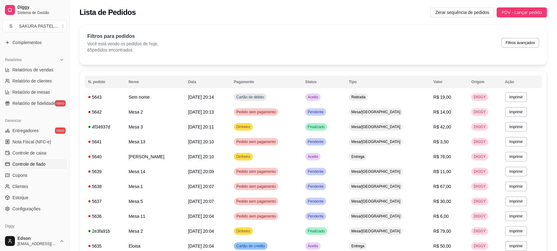
click at [38, 160] on link "Controle de fiado" at bounding box center [34, 164] width 64 height 10
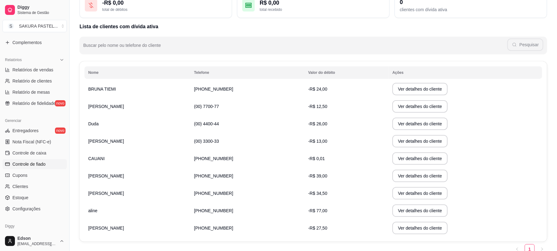
scroll to position [76, 0]
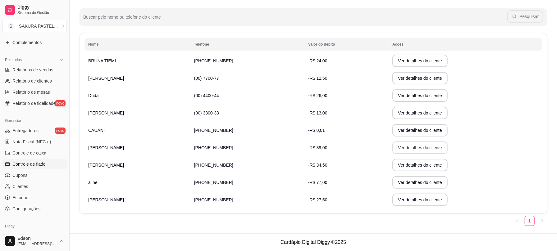
click at [398, 153] on button "Ver detalhes do cliente" at bounding box center [419, 148] width 55 height 12
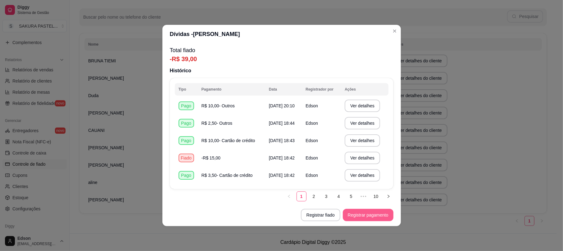
click at [364, 214] on button "Registrar pagamento" at bounding box center [368, 215] width 51 height 12
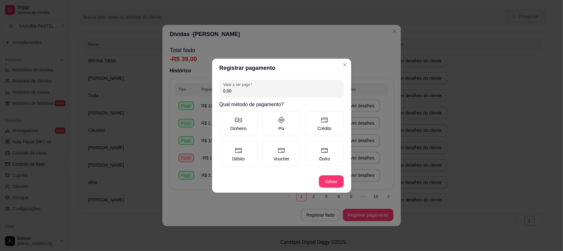
click at [254, 91] on input "0,00" at bounding box center [281, 91] width 117 height 6
type input "2,00"
click at [338, 179] on button "Salvar" at bounding box center [331, 181] width 24 height 12
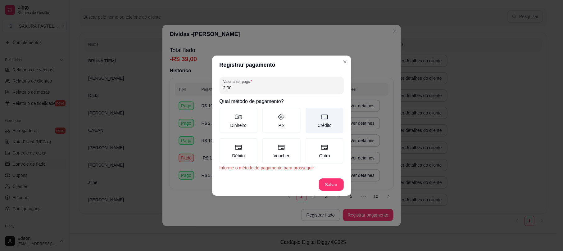
click at [321, 123] on label "Crédito" at bounding box center [325, 120] width 38 height 25
click at [310, 112] on button "Crédito" at bounding box center [307, 109] width 5 height 5
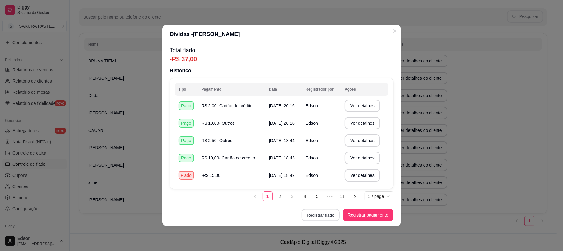
click at [319, 216] on button "Registrar fiado" at bounding box center [321, 215] width 38 height 12
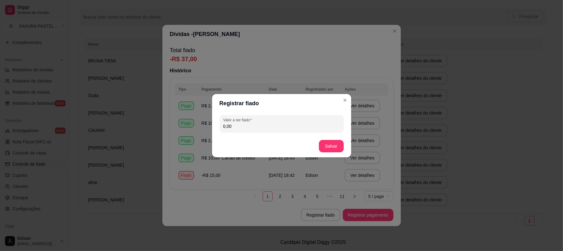
click at [255, 128] on input "0,00" at bounding box center [281, 126] width 117 height 6
type input "15,00"
click at [338, 142] on button "Salvar" at bounding box center [331, 146] width 24 height 12
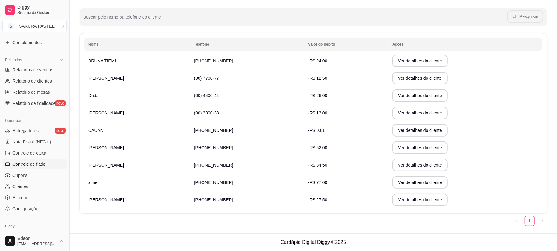
scroll to position [0, 0]
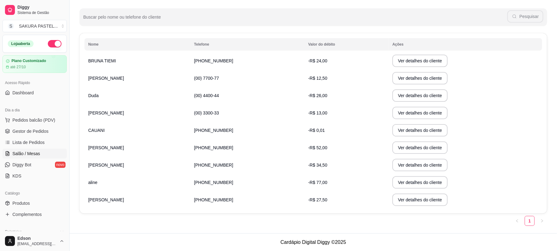
click at [33, 155] on span "Salão / Mesas" at bounding box center [26, 154] width 28 height 6
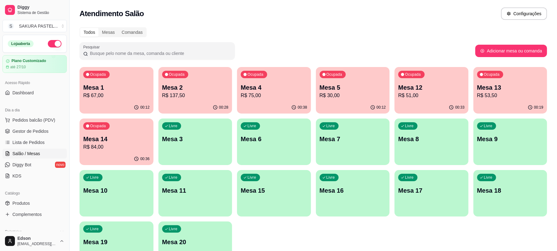
click at [418, 90] on p "Mesa 12" at bounding box center [431, 87] width 66 height 9
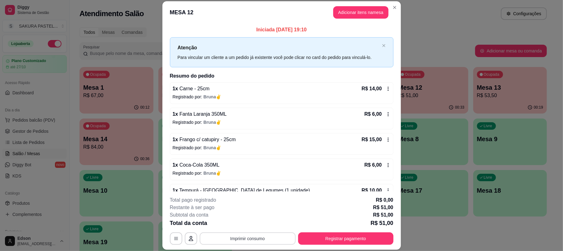
click at [260, 239] on button "Imprimir consumo" at bounding box center [248, 239] width 96 height 12
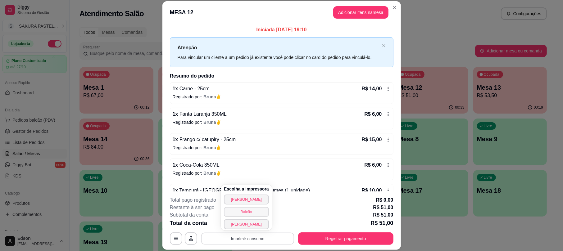
click at [255, 214] on button "Balcão" at bounding box center [246, 212] width 45 height 10
click at [64, 98] on div "**********" at bounding box center [281, 125] width 563 height 251
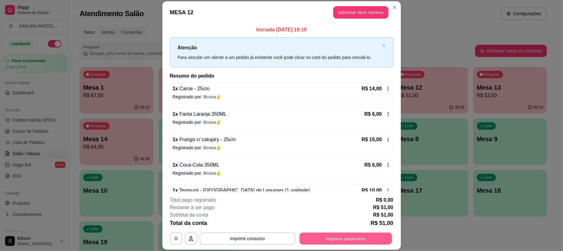
click at [377, 237] on button "Registrar pagamento" at bounding box center [345, 239] width 93 height 12
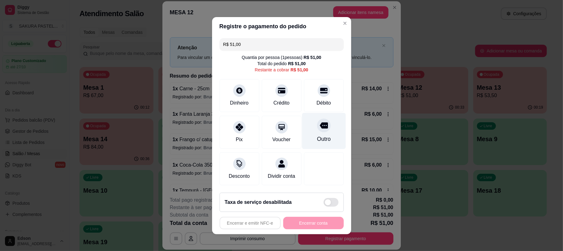
drag, startPoint x: 313, startPoint y: 91, endPoint x: 307, endPoint y: 136, distance: 45.5
click at [315, 94] on div "Débito" at bounding box center [324, 95] width 40 height 33
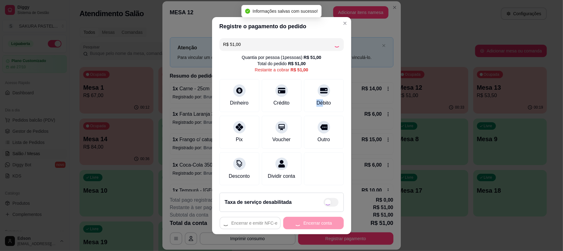
type input "R$ 0,00"
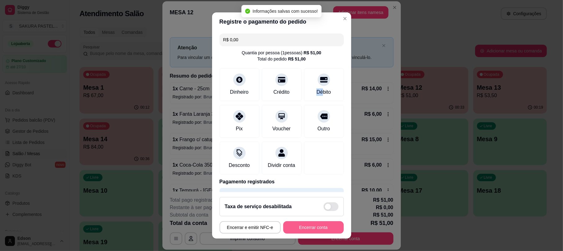
click at [315, 230] on button "Encerrar conta" at bounding box center [313, 227] width 61 height 12
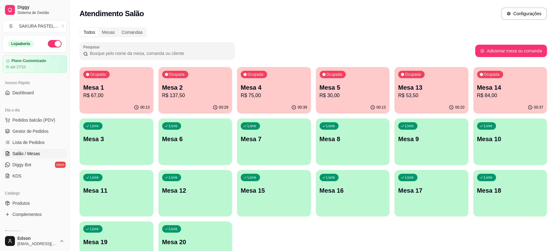
click at [171, 93] on p "R$ 137,50" at bounding box center [195, 95] width 66 height 7
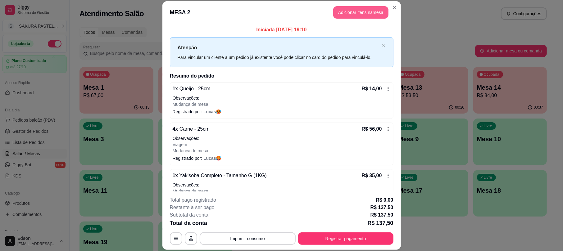
click at [373, 15] on button "Adicionar itens na mesa" at bounding box center [360, 12] width 55 height 12
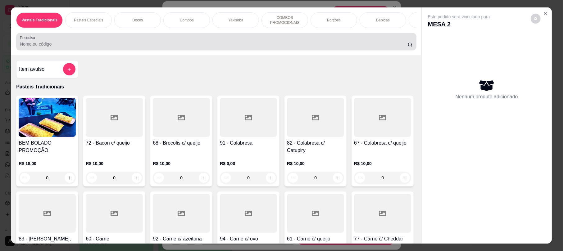
click at [274, 47] on input "Pesquisa" at bounding box center [214, 44] width 388 height 6
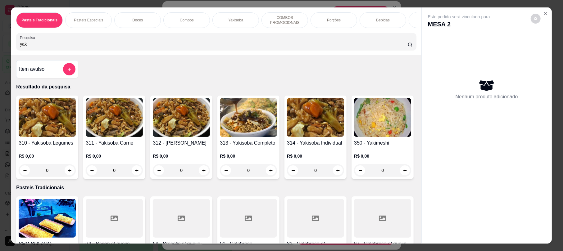
type input "yak"
click at [235, 145] on div "313 - Yakisoba Completo R$ 0,00 0" at bounding box center [248, 138] width 62 height 84
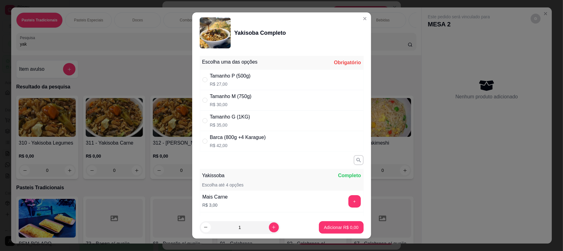
click at [248, 116] on div "Tamanho G (1KG) R$ 35,00" at bounding box center [282, 121] width 164 height 20
radio input "true"
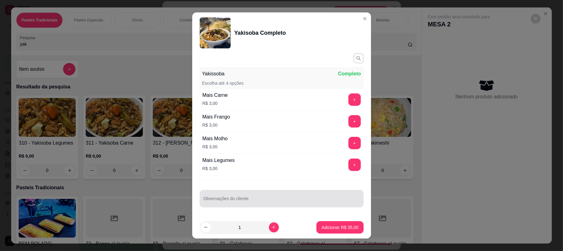
click at [234, 197] on div at bounding box center [281, 199] width 157 height 12
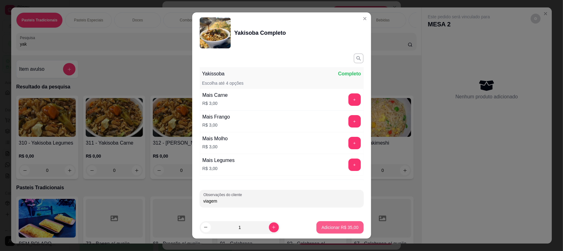
type input "viagem"
click at [322, 229] on p "Adicionar R$ 35,00" at bounding box center [340, 228] width 36 height 6
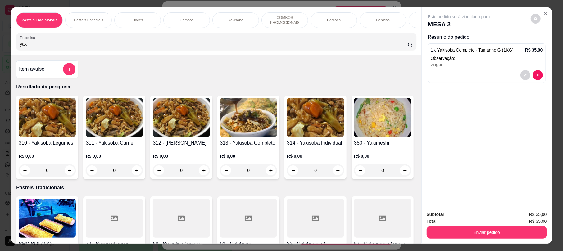
click at [505, 223] on div "Total R$ 35,00" at bounding box center [487, 221] width 120 height 7
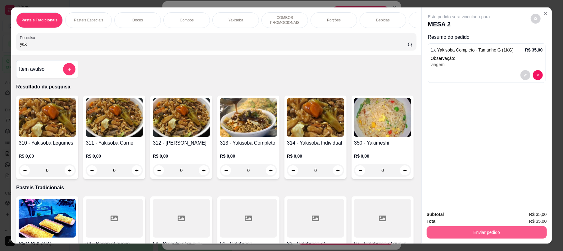
click at [505, 228] on button "Enviar pedido" at bounding box center [487, 232] width 120 height 12
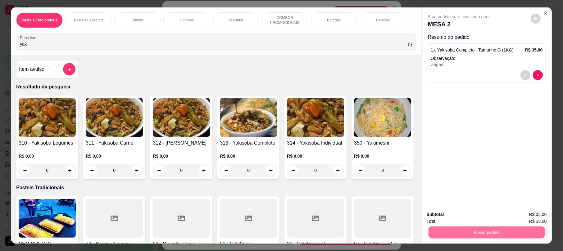
click at [496, 217] on button "Registrar cliente" at bounding box center [489, 216] width 40 height 11
click at [489, 232] on button "Enviar pedido" at bounding box center [487, 232] width 116 height 12
click at [527, 220] on button "Enviar pedido" at bounding box center [530, 216] width 34 height 11
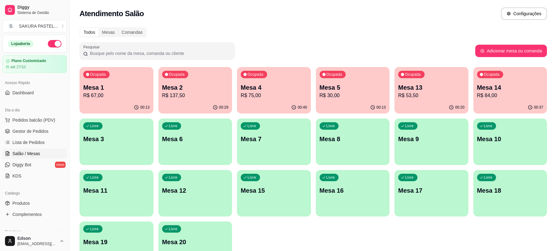
click at [481, 93] on p "R$ 84,00" at bounding box center [510, 95] width 66 height 7
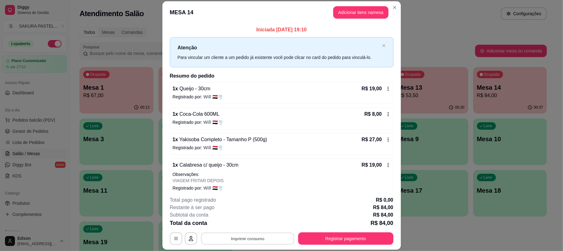
click at [229, 234] on button "Imprimir consumo" at bounding box center [247, 239] width 93 height 12
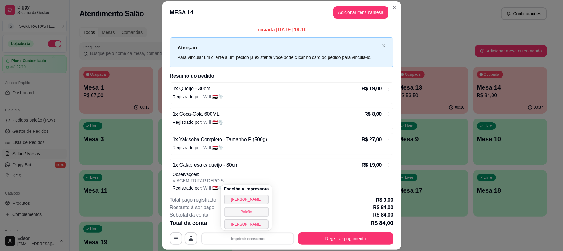
click at [237, 213] on button "Balcão" at bounding box center [246, 212] width 45 height 10
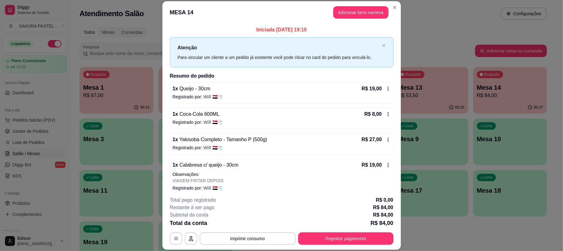
scroll to position [33, 0]
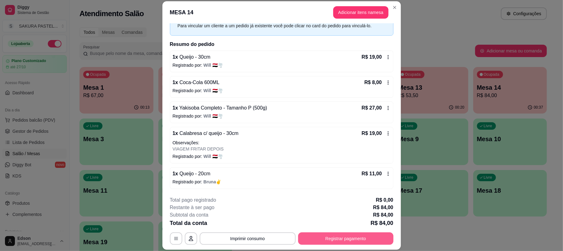
click at [340, 244] on button "Registrar pagamento" at bounding box center [345, 239] width 95 height 12
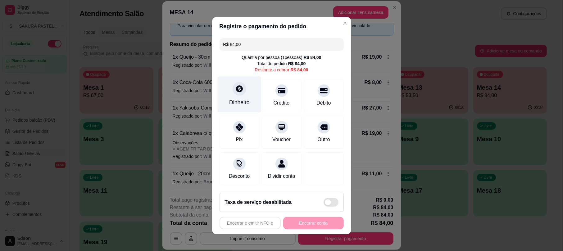
click at [230, 98] on div "Dinheiro" at bounding box center [239, 102] width 20 height 8
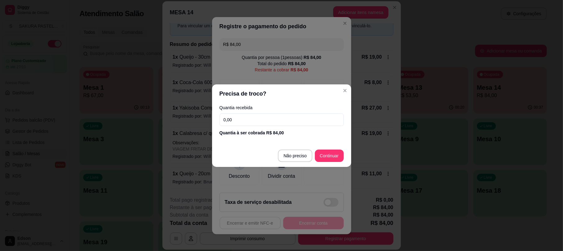
click at [269, 119] on input "0,00" at bounding box center [282, 120] width 124 height 12
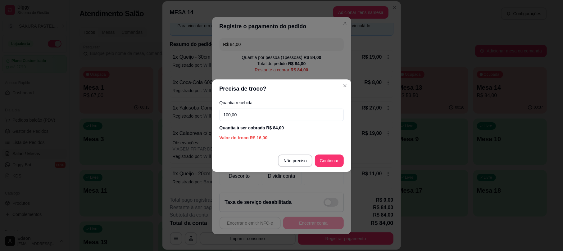
type input "100,00"
click at [343, 161] on footer "Não preciso Continuar" at bounding box center [281, 161] width 139 height 22
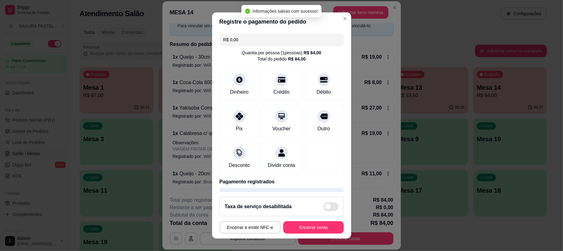
type input "R$ 0,00"
click at [312, 224] on button "Encerrar conta" at bounding box center [313, 227] width 61 height 12
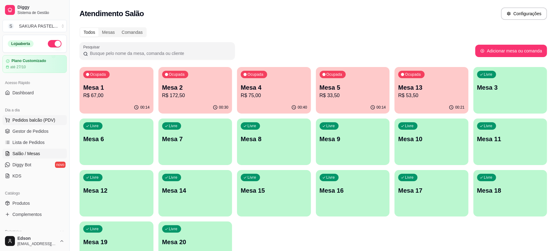
click at [49, 120] on span "Pedidos balcão (PDV)" at bounding box center [33, 120] width 43 height 6
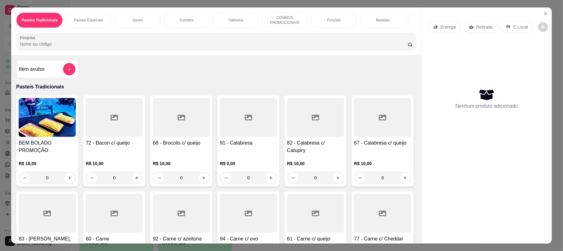
click at [476, 30] on p "Retirada" at bounding box center [484, 27] width 16 height 6
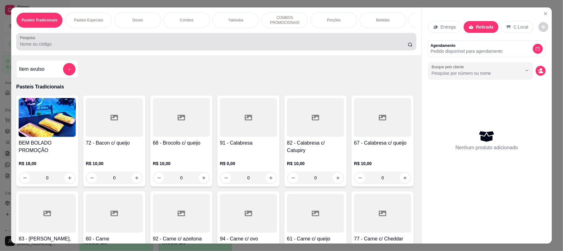
click at [292, 47] on input "Pesquisa" at bounding box center [214, 44] width 388 height 6
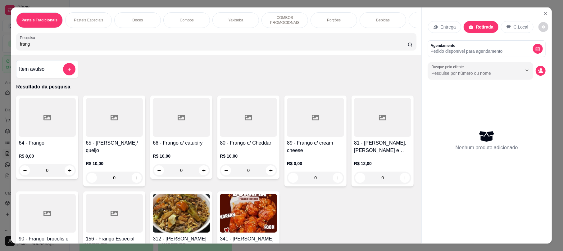
type input "frang"
click at [277, 216] on img at bounding box center [248, 213] width 57 height 39
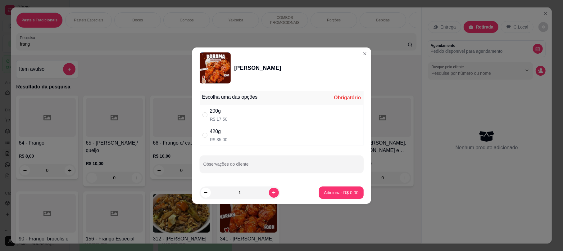
click at [243, 129] on div "420g R$ 35,00" at bounding box center [282, 135] width 164 height 20
radio input "true"
click at [330, 192] on p "Adicionar R$ 35,00" at bounding box center [339, 193] width 37 height 6
type input "1"
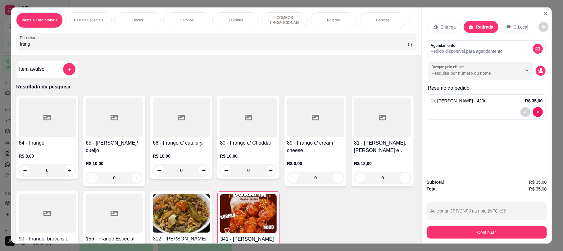
click at [178, 47] on input "frang" at bounding box center [214, 44] width 388 height 6
type input "f"
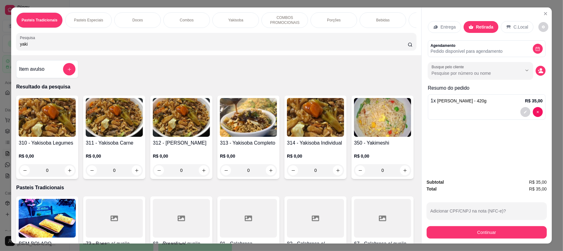
type input "yaki"
click at [256, 134] on img at bounding box center [248, 117] width 57 height 39
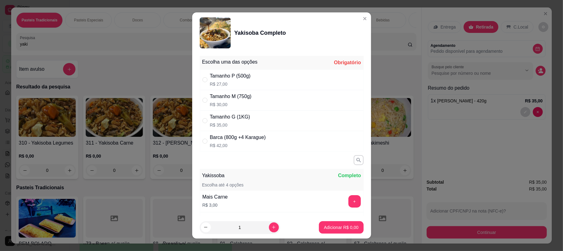
click at [273, 124] on div "Tamanho G (1KG) R$ 35,00" at bounding box center [282, 121] width 164 height 20
radio input "true"
click at [325, 229] on p "Adicionar R$ 35,00" at bounding box center [339, 228] width 37 height 6
type input "1"
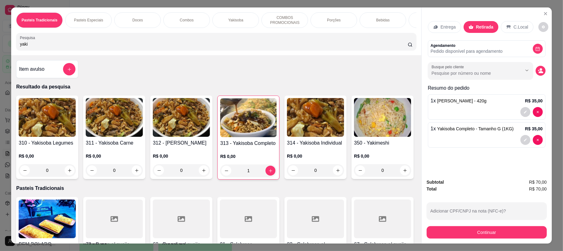
click at [262, 175] on div "1" at bounding box center [248, 171] width 57 height 12
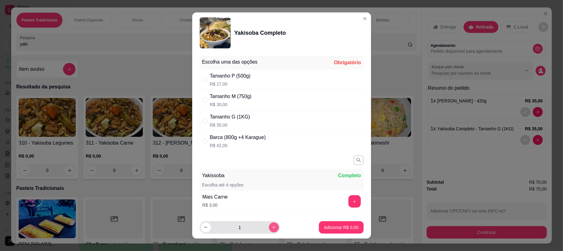
click at [270, 227] on button "increase-product-quantity" at bounding box center [274, 228] width 10 height 10
type input "2"
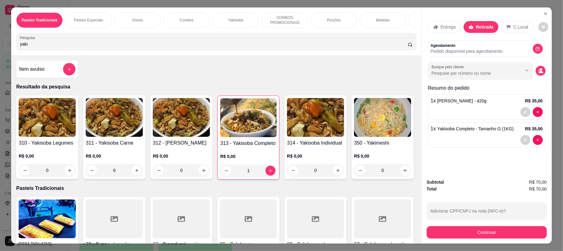
click at [463, 107] on div "1 x [PERSON_NAME] - 420g R$ 35,00" at bounding box center [487, 106] width 118 height 25
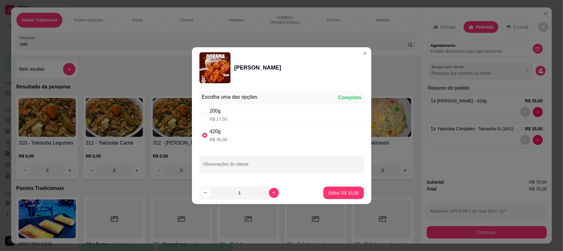
click at [491, 143] on div at bounding box center [487, 140] width 112 height 10
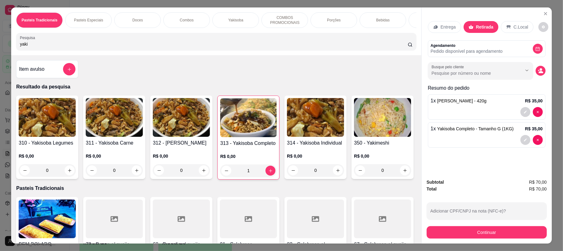
click at [471, 131] on span "Yakisoba Completo - Tamanho G (1KG)" at bounding box center [475, 128] width 76 height 5
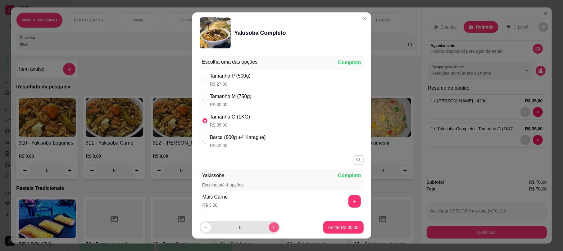
click at [271, 225] on icon "increase-product-quantity" at bounding box center [273, 227] width 5 height 5
type input "2"
click at [327, 231] on button "Editar R$ 70,00" at bounding box center [343, 227] width 40 height 12
type input "2"
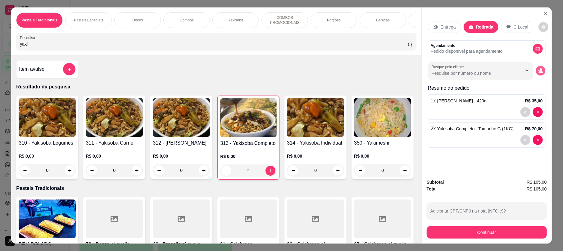
click at [539, 66] on button "decrease-product-quantity" at bounding box center [541, 71] width 10 height 10
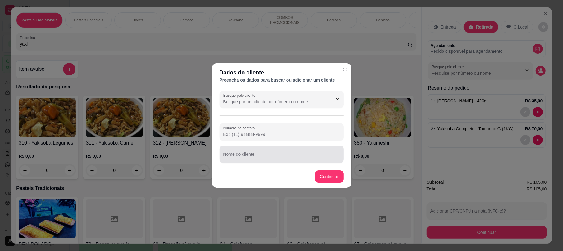
click at [291, 158] on input "Nome do cliente" at bounding box center [281, 157] width 117 height 6
type input "H"
type input "[PERSON_NAME]"
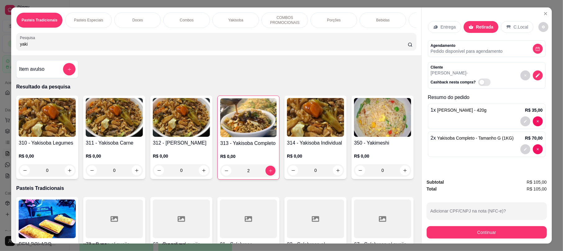
click at [501, 235] on button "Continuar" at bounding box center [487, 232] width 120 height 12
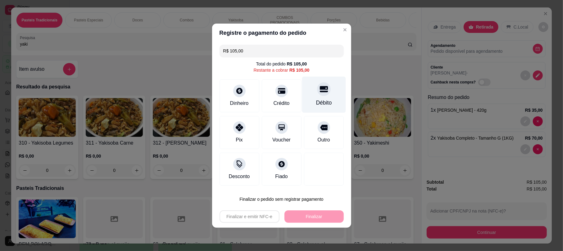
click at [317, 98] on div "Débito" at bounding box center [324, 94] width 44 height 36
type input "R$ 0,00"
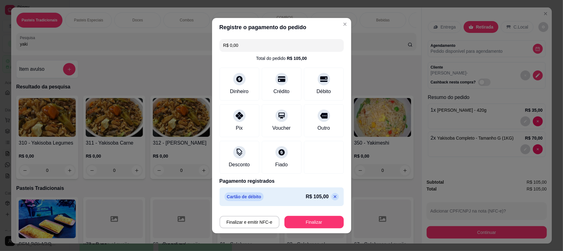
click at [312, 214] on div "Finalizar e emitir NFC-e Finalizar" at bounding box center [282, 221] width 124 height 15
click at [312, 216] on div "Finalizar e emitir NFC-e Finalizar" at bounding box center [282, 222] width 124 height 12
click at [308, 216] on div "Finalizar e emitir NFC-e Finalizar" at bounding box center [282, 222] width 124 height 12
click at [312, 224] on button "Finalizar" at bounding box center [313, 222] width 57 height 12
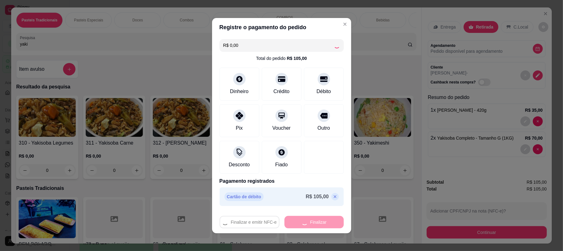
type input "0"
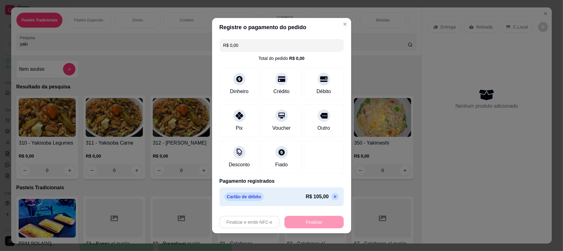
type input "-R$ 105,00"
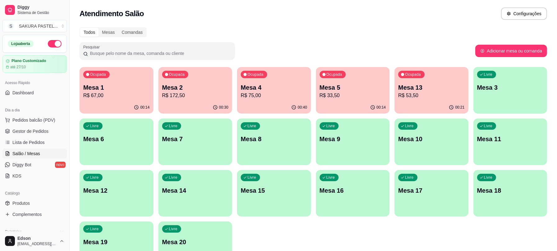
click at [351, 96] on p "R$ 33,50" at bounding box center [353, 95] width 66 height 7
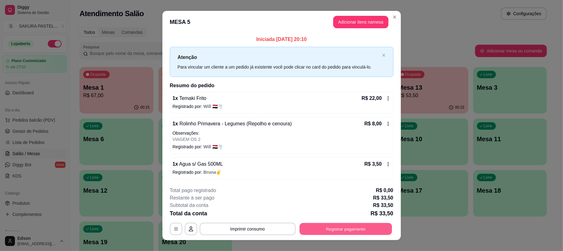
click at [342, 232] on button "Registrar pagamento" at bounding box center [345, 229] width 93 height 12
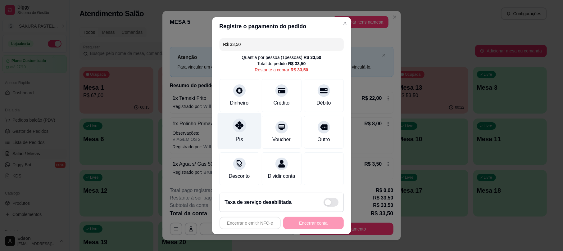
click at [226, 134] on div "Pix" at bounding box center [239, 131] width 44 height 36
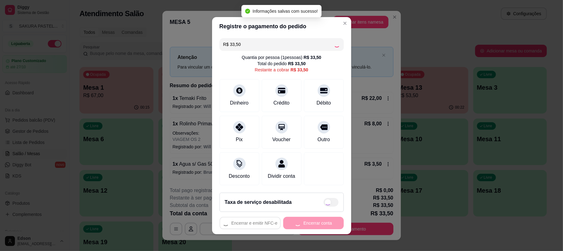
type input "R$ 0,00"
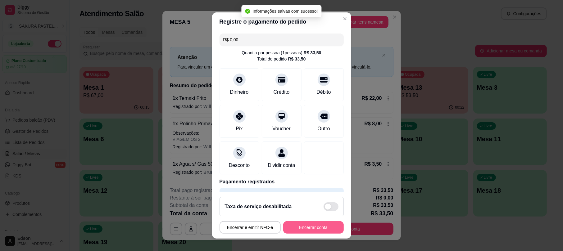
click at [315, 224] on button "Encerrar conta" at bounding box center [313, 227] width 61 height 12
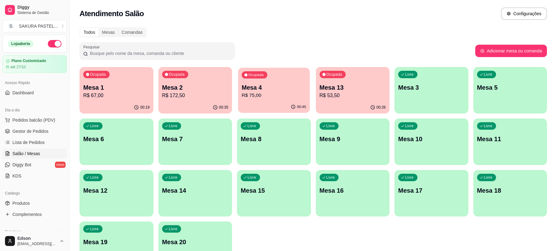
click at [290, 104] on div "00:45" at bounding box center [273, 107] width 71 height 12
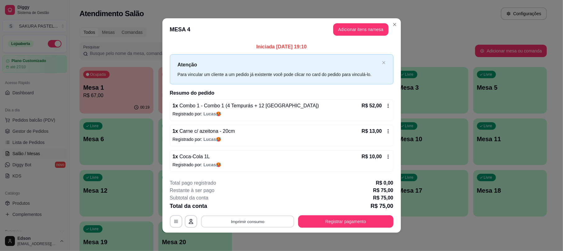
click at [248, 218] on button "Imprimir consumo" at bounding box center [247, 222] width 93 height 12
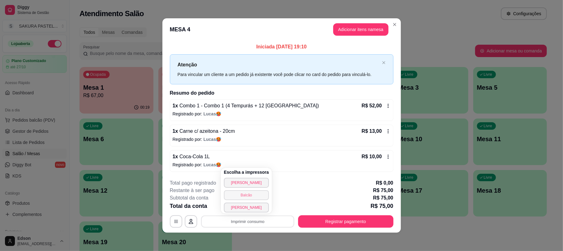
click at [247, 197] on button "Balcão" at bounding box center [246, 195] width 45 height 10
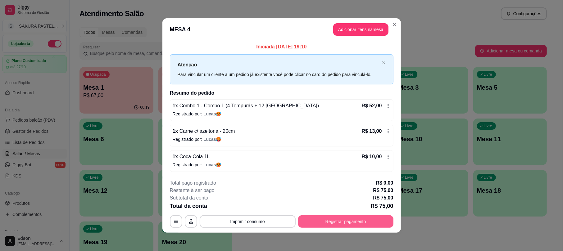
click at [335, 219] on button "Registrar pagamento" at bounding box center [345, 222] width 95 height 12
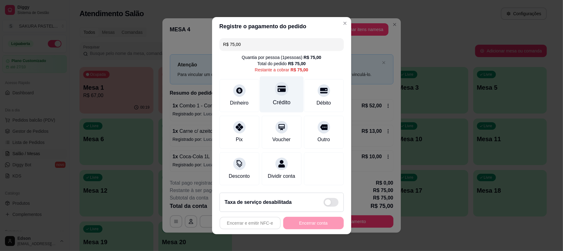
click at [280, 89] on div at bounding box center [282, 89] width 14 height 14
type input "R$ 0,00"
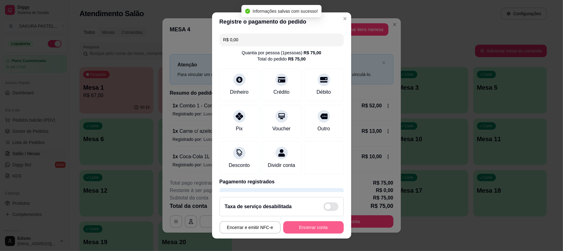
click at [303, 227] on button "Encerrar conta" at bounding box center [313, 227] width 61 height 12
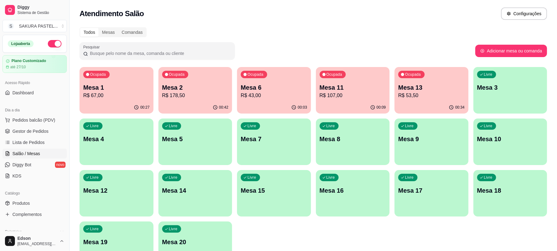
click at [205, 74] on div "Ocupada Mesa 2 R$ 178,50" at bounding box center [195, 84] width 74 height 34
click at [50, 120] on span "Pedidos balcão (PDV)" at bounding box center [33, 120] width 43 height 6
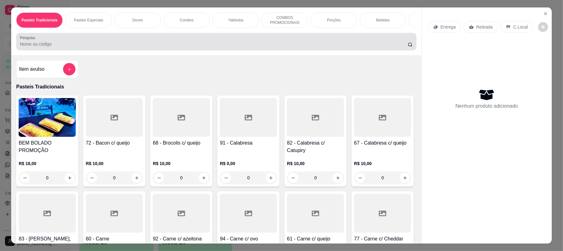
click at [138, 44] on div at bounding box center [216, 41] width 393 height 12
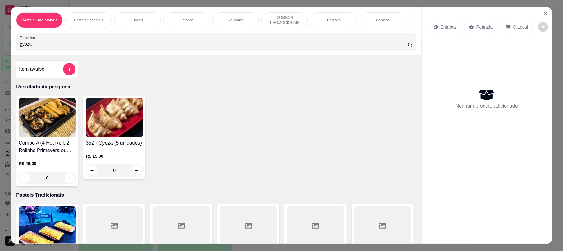
type input "gyoza"
click at [100, 118] on img at bounding box center [114, 117] width 57 height 39
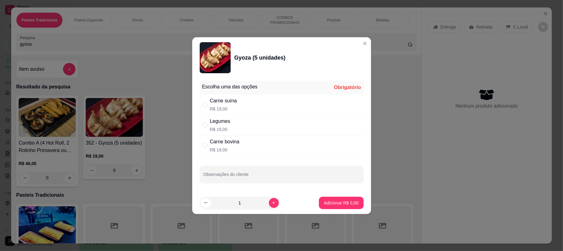
click at [234, 107] on p "R$ 19,00" at bounding box center [223, 109] width 27 height 6
radio input "true"
click at [348, 206] on p "Adicionar R$ 19,00" at bounding box center [339, 203] width 37 height 6
type input "1"
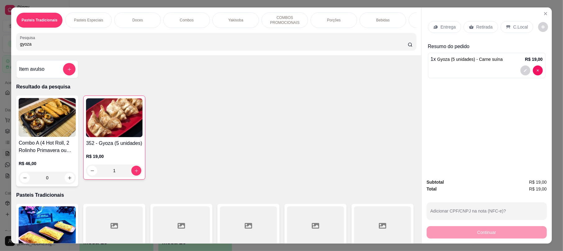
drag, startPoint x: 62, startPoint y: 54, endPoint x: 0, endPoint y: 48, distance: 62.3
click at [0, 48] on div "Pasteis Tradicionais Pasteis Especiais Doces Combos Yakisoba COMBOS PROMOCIONAI…" at bounding box center [281, 125] width 563 height 251
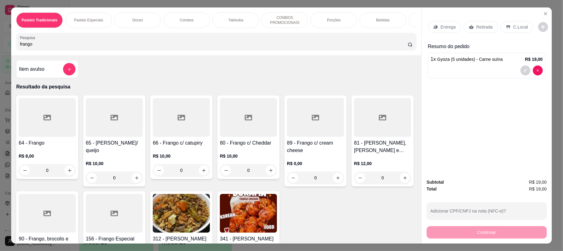
scroll to position [159, 0]
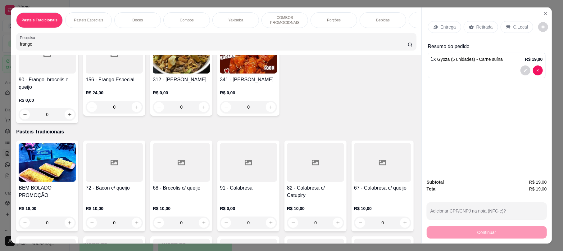
type input "frango"
click at [277, 84] on h4 "341 - [PERSON_NAME]" at bounding box center [248, 79] width 57 height 7
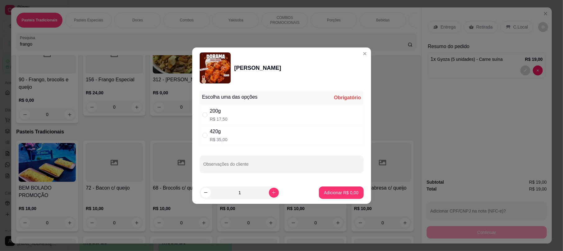
click at [251, 129] on div "420g R$ 35,00" at bounding box center [282, 135] width 164 height 20
radio input "true"
click at [334, 190] on p "Adicionar R$ 35,00" at bounding box center [340, 193] width 36 height 6
type input "1"
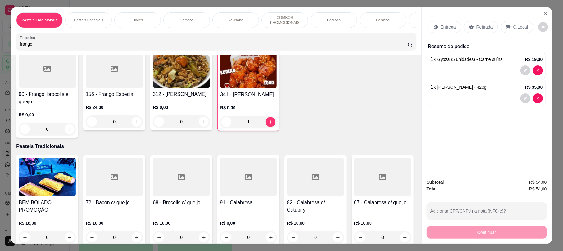
drag, startPoint x: 127, startPoint y: 43, endPoint x: 0, endPoint y: 65, distance: 129.3
click at [0, 65] on div "Pasteis Tradicionais Pasteis Especiais Doces Combos Yakisoba COMBOS PROMOCIONAI…" at bounding box center [281, 125] width 563 height 251
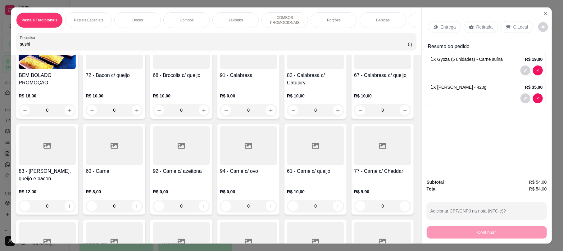
scroll to position [0, 0]
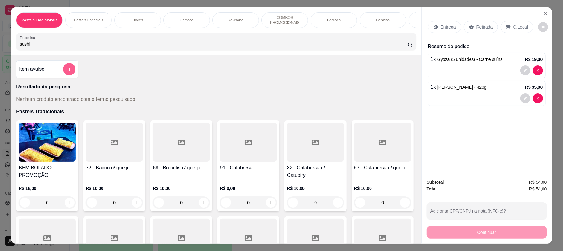
type input "sushi"
click at [67, 72] on icon "add-separate-item" at bounding box center [69, 69] width 5 height 5
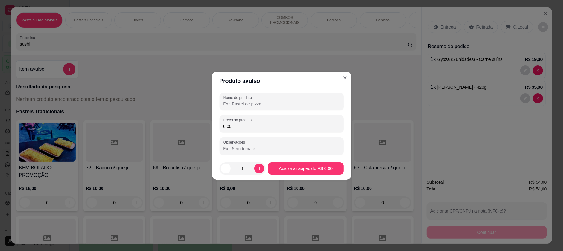
click at [255, 106] on input "Nome do produto" at bounding box center [281, 104] width 117 height 6
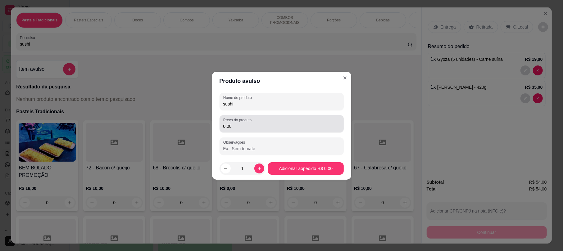
type input "sushi"
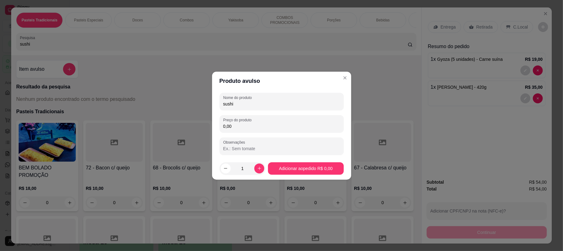
drag, startPoint x: 267, startPoint y: 124, endPoint x: 169, endPoint y: 120, distance: 98.5
click at [169, 120] on div "Produto avulso Nome do produto sushi Preço do produto 0,00 Observações 1 Adicio…" at bounding box center [281, 125] width 563 height 251
type input "24,00"
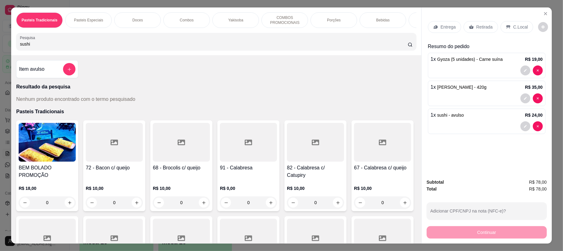
drag, startPoint x: 31, startPoint y: 52, endPoint x: 0, endPoint y: 57, distance: 31.4
click at [0, 57] on div "Pasteis Tradicionais Pasteis Especiais Doces Combos Yakisoba COMBOS PROMOCIONAI…" at bounding box center [281, 125] width 563 height 251
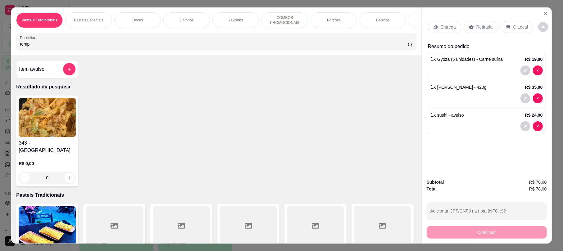
type input "temp"
click at [43, 125] on img at bounding box center [47, 117] width 57 height 39
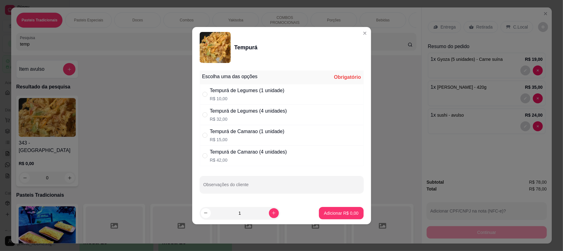
click at [266, 97] on p "R$ 10,00" at bounding box center [247, 99] width 75 height 6
radio input "true"
click at [321, 214] on p "Adicionar R$ 10,00" at bounding box center [339, 213] width 37 height 6
type input "1"
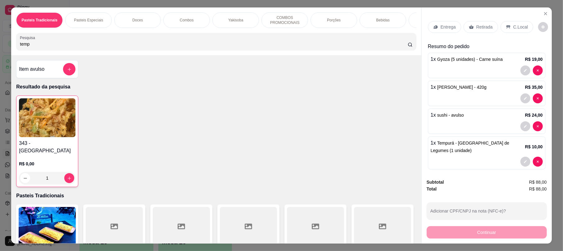
click at [25, 157] on div "R$ 0,00 1" at bounding box center [47, 170] width 57 height 30
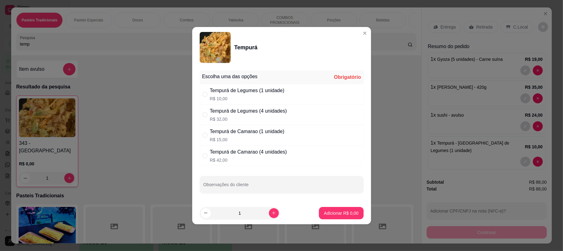
click at [256, 129] on div "Tempurá de Camarao (1 unidade)" at bounding box center [247, 131] width 75 height 7
radio input "true"
click at [334, 212] on p "Adicionar R$ 15,00" at bounding box center [340, 213] width 36 height 6
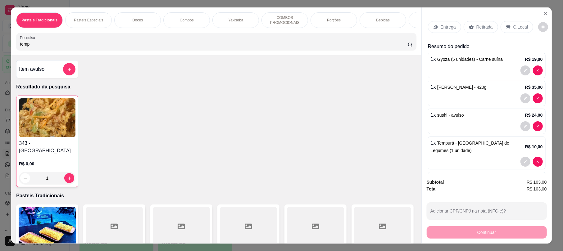
drag, startPoint x: 53, startPoint y: 41, endPoint x: 0, endPoint y: 48, distance: 53.2
click at [0, 48] on div "Pasteis Tradicionais Pasteis Especiais Doces Combos Yakisoba COMBOS PROMOCIONAI…" at bounding box center [281, 125] width 563 height 251
drag, startPoint x: 35, startPoint y: 48, endPoint x: 0, endPoint y: 49, distance: 35.1
click at [0, 49] on div "Pasteis Tradicionais Pasteis Especiais Doces Combos Yakisoba COMBOS PROMOCIONAI…" at bounding box center [281, 125] width 563 height 251
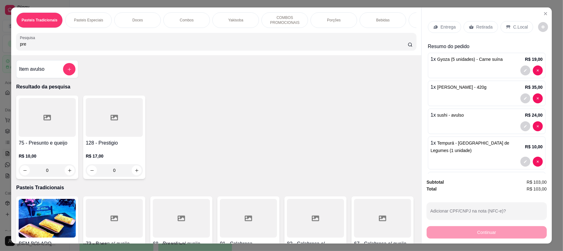
type input "pre"
click at [34, 124] on div at bounding box center [47, 117] width 57 height 39
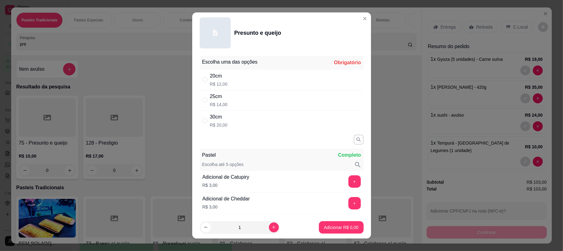
click at [213, 105] on p "R$ 14,00" at bounding box center [219, 105] width 18 height 6
radio input "true"
click at [333, 230] on p "Adicionar R$ 14,00" at bounding box center [340, 228] width 36 height 6
type input "1"
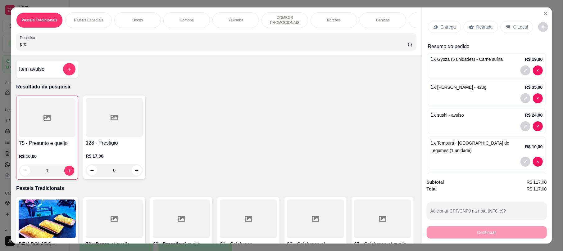
click at [487, 23] on div "Retirada" at bounding box center [481, 27] width 34 height 12
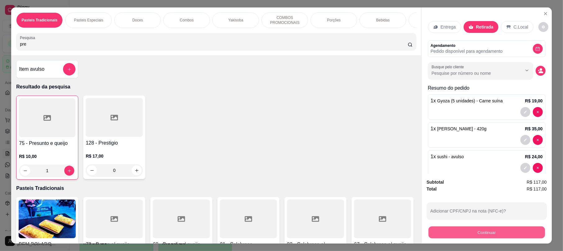
click at [511, 227] on button "Continuar" at bounding box center [487, 232] width 116 height 12
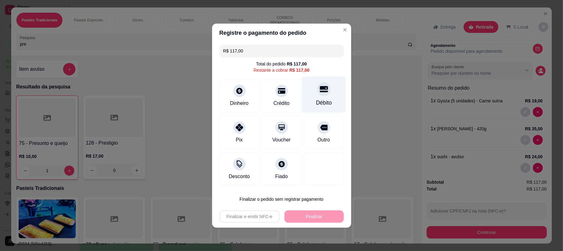
click at [324, 93] on div "Débito" at bounding box center [324, 94] width 44 height 36
type input "R$ 0,00"
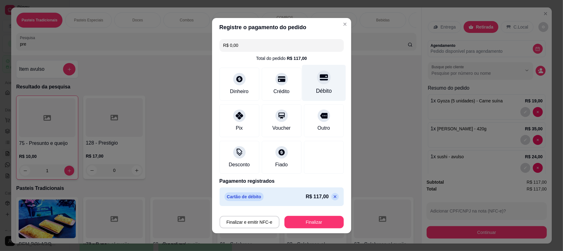
click at [320, 78] on div at bounding box center [324, 77] width 14 height 14
click at [307, 74] on div "Débito" at bounding box center [324, 83] width 44 height 36
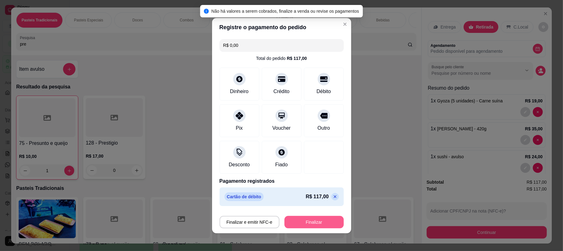
click at [320, 221] on button "Finalizar" at bounding box center [313, 222] width 59 height 12
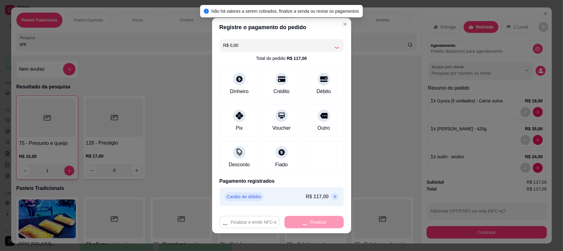
type input "0"
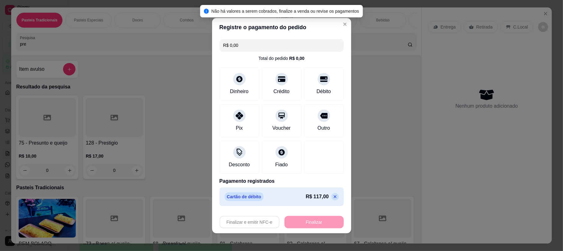
type input "-R$ 117,00"
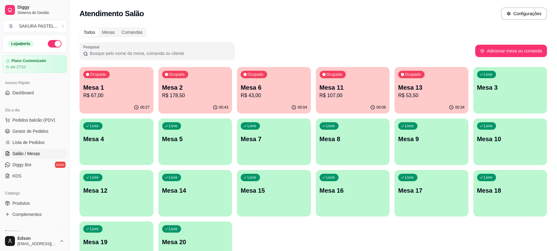
click at [222, 76] on div "Ocupada Mesa 2 R$ 178,50" at bounding box center [195, 84] width 74 height 34
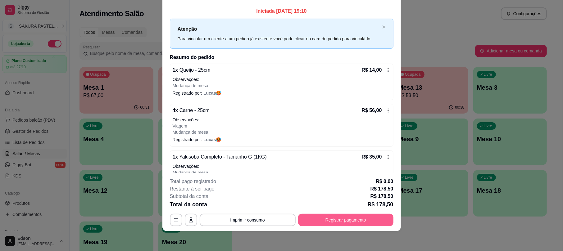
click at [354, 214] on div "**********" at bounding box center [282, 220] width 224 height 12
click at [340, 219] on button "Registrar pagamento" at bounding box center [345, 220] width 95 height 12
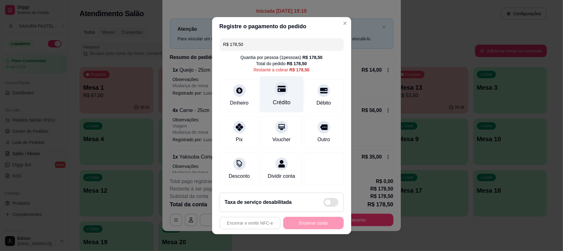
click at [277, 86] on icon at bounding box center [281, 89] width 8 height 6
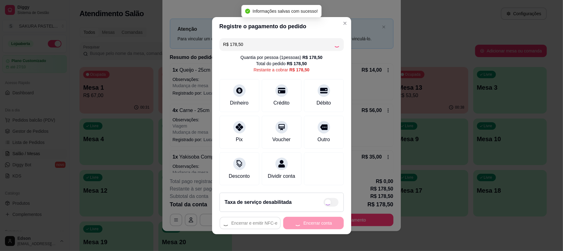
type input "R$ 0,00"
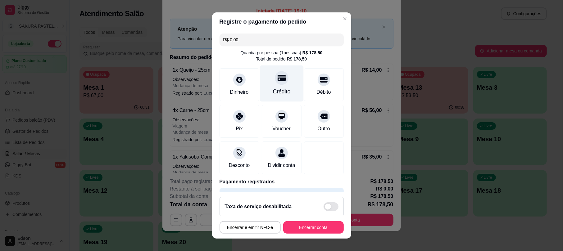
click at [264, 85] on div "Crédito" at bounding box center [282, 84] width 44 height 36
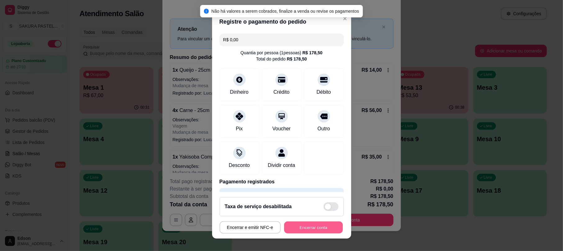
click at [316, 228] on button "Encerrar conta" at bounding box center [313, 227] width 59 height 12
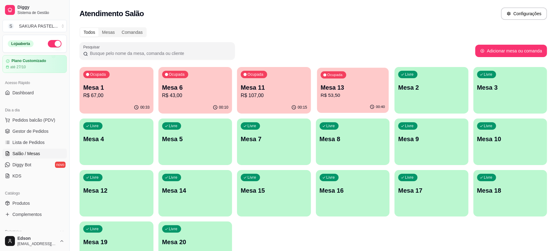
click at [358, 92] on p "R$ 53,50" at bounding box center [352, 95] width 64 height 7
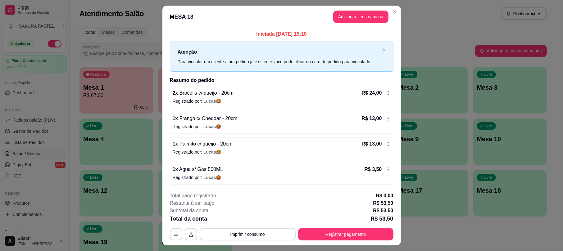
scroll to position [15, 0]
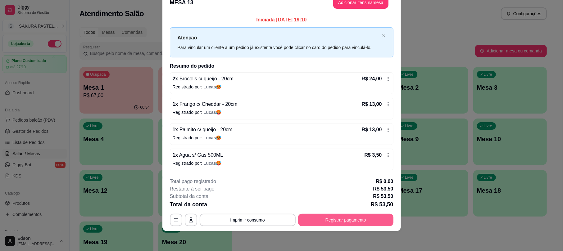
click at [350, 220] on button "Registrar pagamento" at bounding box center [345, 220] width 95 height 12
click at [317, 90] on div at bounding box center [324, 89] width 14 height 14
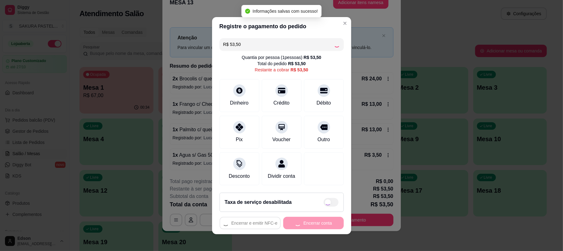
type input "R$ 0,00"
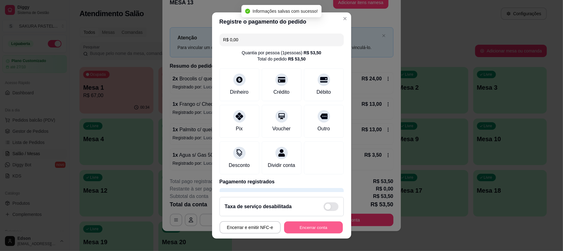
click at [308, 230] on button "Encerrar conta" at bounding box center [313, 227] width 59 height 12
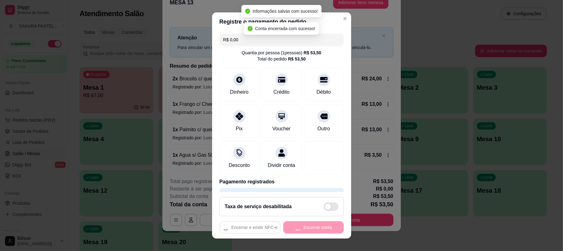
scroll to position [0, 0]
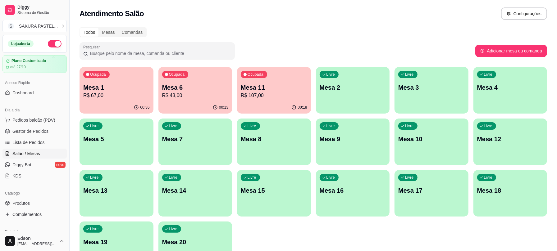
click at [52, 115] on div "Dia a dia" at bounding box center [34, 110] width 64 height 10
click at [54, 117] on button "Pedidos balcão (PDV)" at bounding box center [34, 120] width 64 height 10
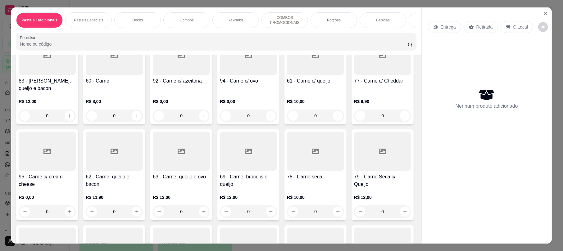
scroll to position [159, 0]
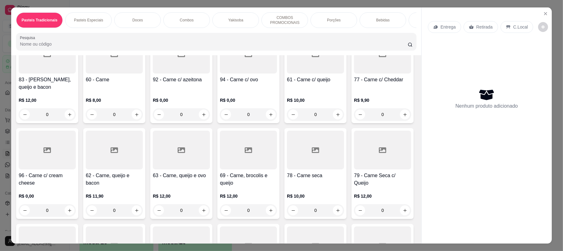
click at [287, 103] on p "R$ 10,00" at bounding box center [315, 100] width 57 height 6
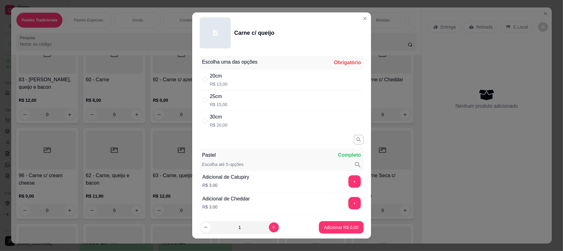
click at [231, 101] on div "25cm R$ 15,00" at bounding box center [282, 100] width 164 height 20
radio input "true"
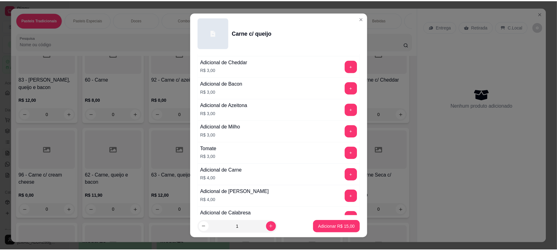
scroll to position [143, 0]
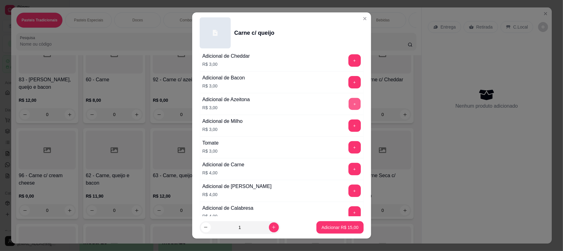
click at [348, 102] on button "+" at bounding box center [354, 104] width 12 height 12
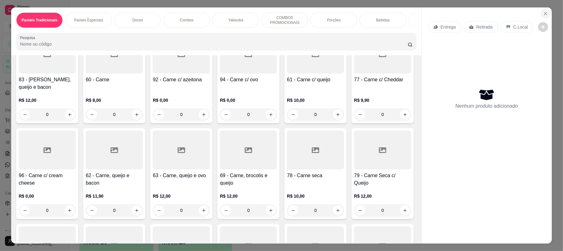
click at [543, 9] on button "Close" at bounding box center [546, 14] width 10 height 10
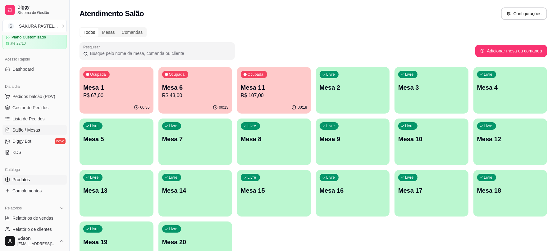
scroll to position [196, 0]
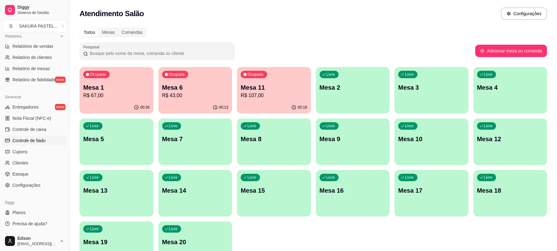
click at [48, 138] on link "Controle de fiado" at bounding box center [34, 141] width 64 height 10
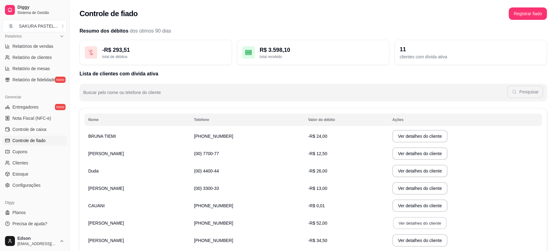
click at [415, 223] on button "Ver detalhes do cliente" at bounding box center [419, 223] width 53 height 12
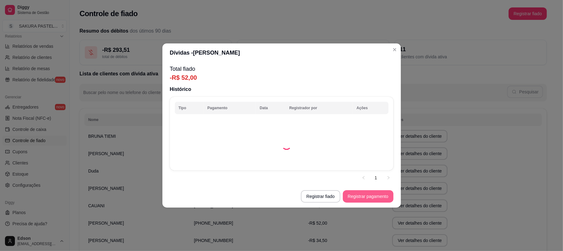
click at [359, 195] on button "Registrar pagamento" at bounding box center [368, 196] width 51 height 12
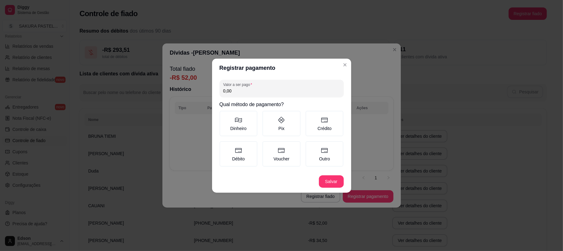
click at [244, 89] on input "0,00" at bounding box center [281, 91] width 117 height 6
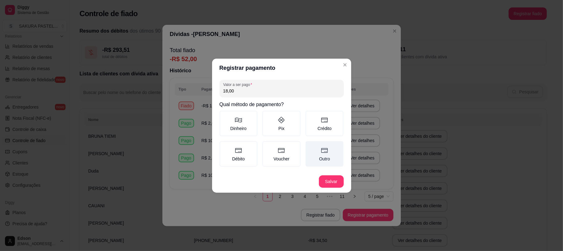
type input "18,00"
drag, startPoint x: 314, startPoint y: 151, endPoint x: 327, endPoint y: 148, distance: 13.9
click at [314, 152] on label "Outro" at bounding box center [325, 153] width 38 height 25
click at [310, 146] on button "Outro" at bounding box center [307, 143] width 5 height 5
drag, startPoint x: 329, startPoint y: 174, endPoint x: 359, endPoint y: 223, distance: 57.3
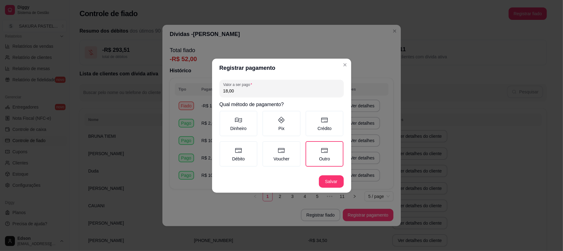
click at [328, 174] on footer "Salvar" at bounding box center [281, 181] width 139 height 22
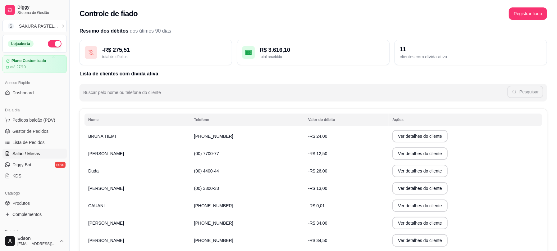
click at [36, 149] on link "Salão / Mesas" at bounding box center [34, 154] width 64 height 10
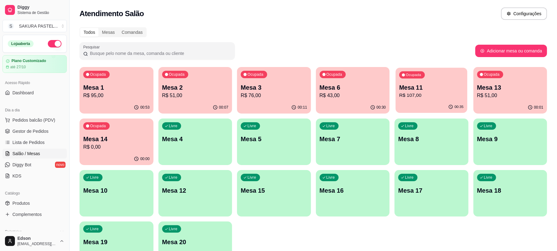
click at [425, 85] on p "Mesa 11" at bounding box center [431, 88] width 64 height 8
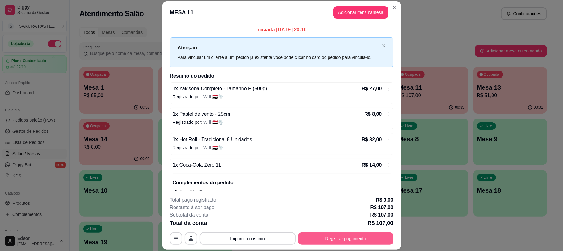
click at [344, 239] on button "Registrar pagamento" at bounding box center [345, 239] width 95 height 12
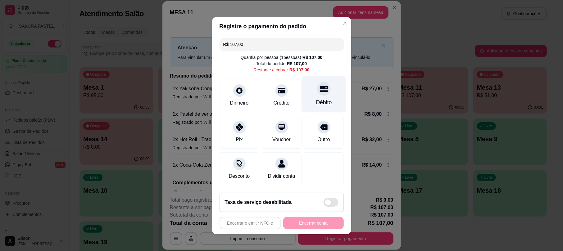
scroll to position [7, 0]
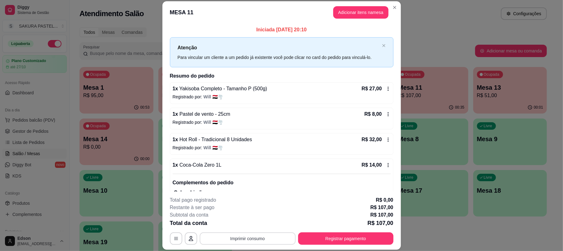
click at [253, 239] on button "Imprimir consumo" at bounding box center [248, 239] width 96 height 12
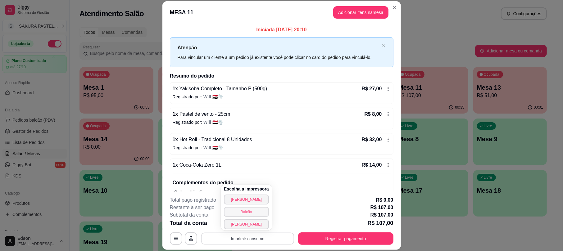
click at [251, 216] on button "Balcão" at bounding box center [246, 212] width 45 height 10
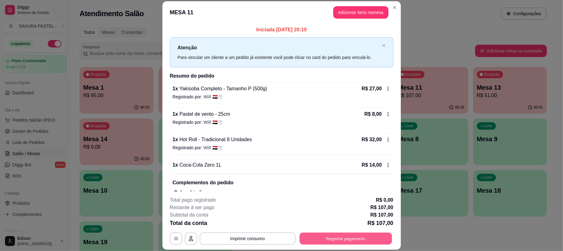
click at [361, 234] on button "Registrar pagamento" at bounding box center [345, 239] width 93 height 12
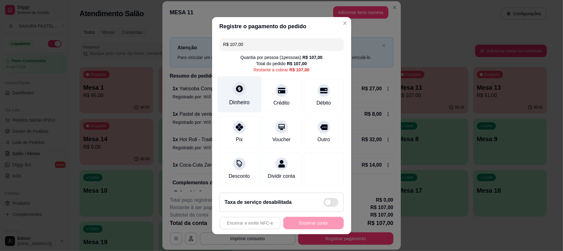
click at [233, 84] on div at bounding box center [240, 89] width 14 height 14
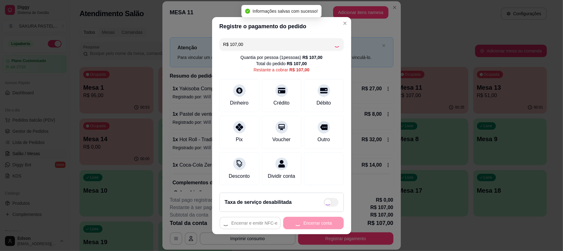
type input "R$ 0,00"
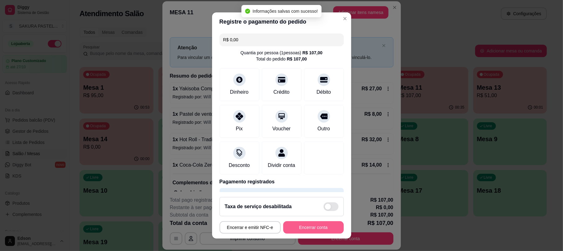
click at [309, 224] on button "Encerrar conta" at bounding box center [313, 227] width 61 height 12
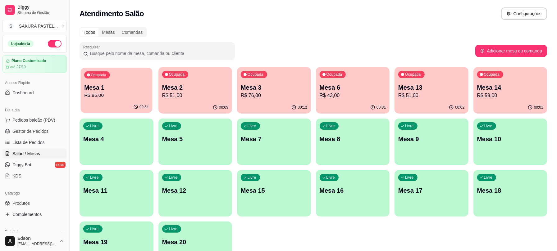
click at [103, 101] on div "Ocupada Mesa 1 R$ 95,00" at bounding box center [116, 85] width 71 height 34
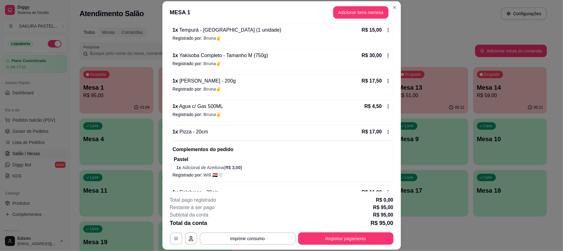
scroll to position [79, 0]
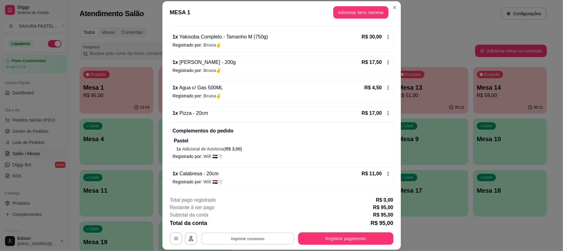
click at [255, 235] on button "Imprimir consumo" at bounding box center [247, 239] width 93 height 12
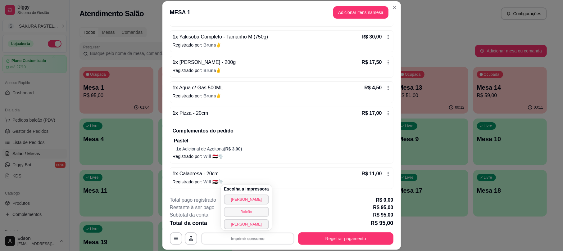
click at [252, 216] on button "Balcão" at bounding box center [246, 212] width 45 height 10
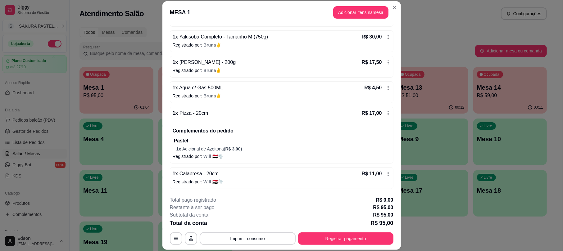
click at [339, 246] on footer "**********" at bounding box center [281, 221] width 238 height 58
click at [338, 242] on button "Registrar pagamento" at bounding box center [345, 239] width 95 height 12
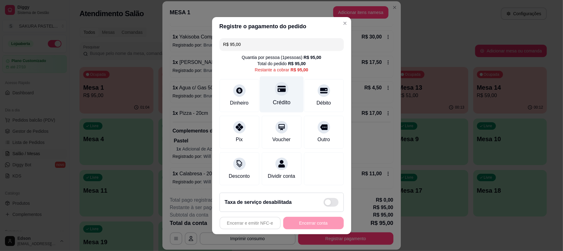
click at [275, 92] on div "Crédito" at bounding box center [282, 94] width 44 height 36
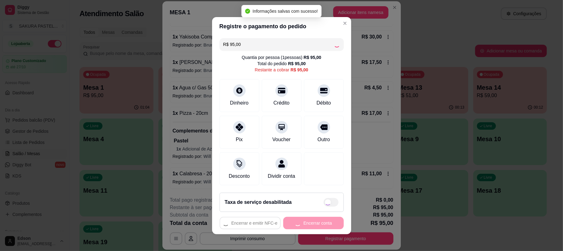
type input "R$ 0,00"
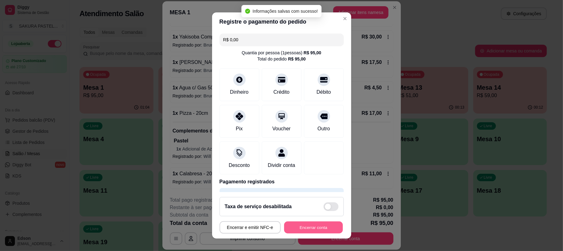
click at [319, 233] on button "Encerrar conta" at bounding box center [313, 227] width 59 height 12
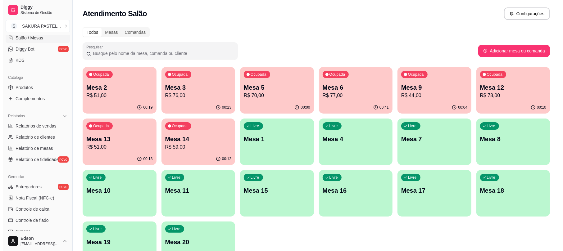
scroll to position [117, 0]
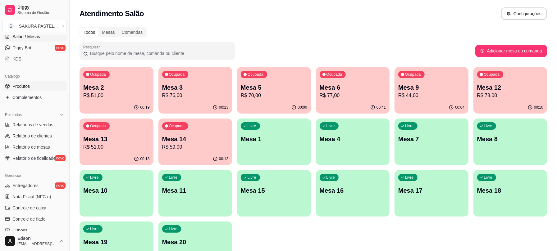
click at [34, 83] on link "Produtos" at bounding box center [34, 86] width 64 height 10
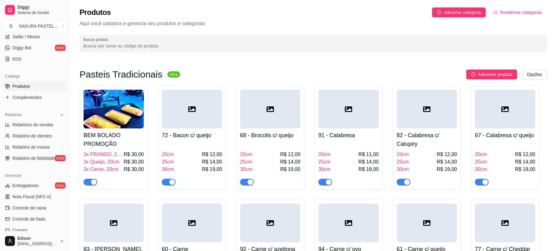
click at [114, 99] on img at bounding box center [114, 109] width 60 height 39
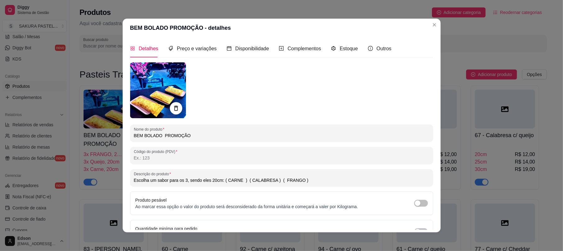
drag, startPoint x: 194, startPoint y: 133, endPoint x: 86, endPoint y: 126, distance: 108.3
click at [86, 126] on div "BEM BOLADO PROMOÇÃO - detalhes Detalhes Preço e variações Disponibilidade Compl…" at bounding box center [281, 125] width 563 height 251
type input "Promoção Sakura"
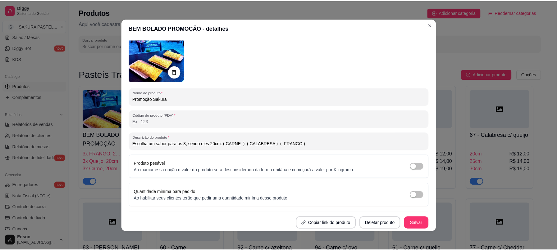
scroll to position [1, 0]
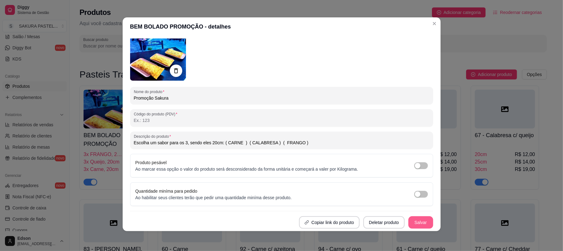
click at [412, 222] on button "Salvar" at bounding box center [420, 222] width 25 height 12
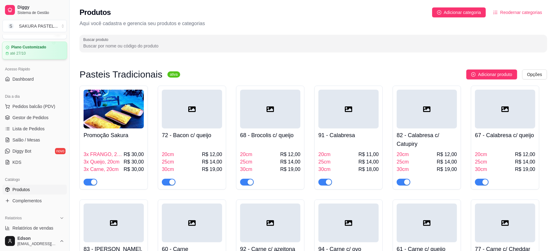
scroll to position [0, 0]
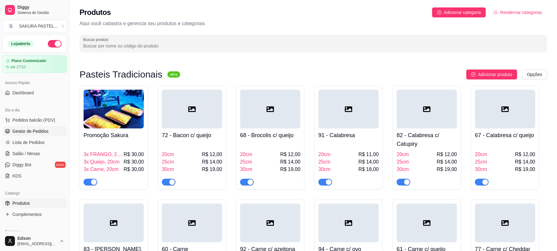
click at [45, 130] on span "Gestor de Pedidos" at bounding box center [30, 131] width 36 height 6
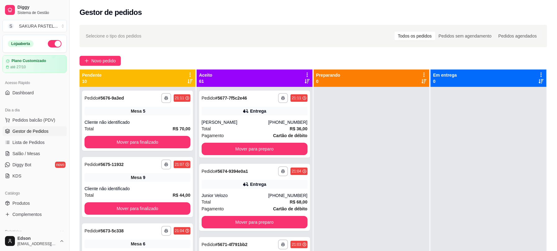
click at [188, 72] on icon at bounding box center [190, 75] width 6 height 6
click at [187, 88] on li "Mover pedidos de etapa Com essa opção você tem a opção de mover todos os pedido…" at bounding box center [151, 91] width 78 height 20
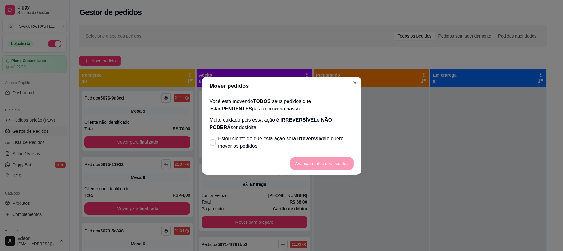
click at [232, 130] on p "Muito cuidado pois essa ação é IRREVERSÍVEL e NÃO PODERÁ ser desfeita." at bounding box center [282, 123] width 144 height 15
click at [235, 140] on span "Estou ciente de que esta ação será irreverssível e quero mover os pedidos." at bounding box center [285, 142] width 135 height 15
click at [213, 143] on input "Estou ciente de que esta ação será irreverssível e quero mover os pedidos." at bounding box center [211, 145] width 4 height 4
checkbox input "true"
click at [318, 163] on button "Avançar status dos pedidos" at bounding box center [321, 163] width 63 height 12
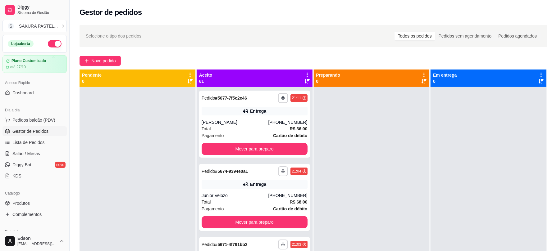
click at [44, 134] on span "Gestor de Pedidos" at bounding box center [30, 131] width 36 height 6
click at [43, 149] on link "Salão / Mesas" at bounding box center [34, 154] width 64 height 10
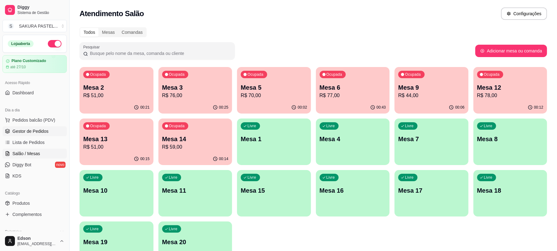
click at [35, 133] on span "Gestor de Pedidos" at bounding box center [30, 131] width 36 height 6
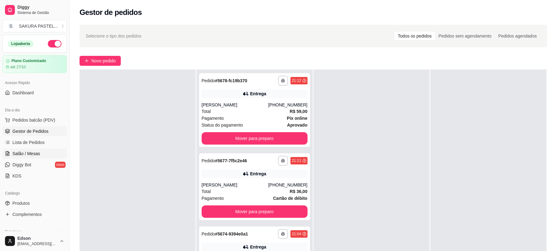
click at [27, 157] on span "Salão / Mesas" at bounding box center [26, 154] width 28 height 6
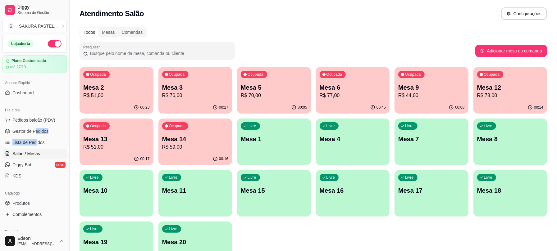
click at [35, 137] on ul "Pedidos balcão (PDV) Gestor de Pedidos Lista de Pedidos Salão / Mesas Diggy Bot…" at bounding box center [34, 148] width 64 height 66
click at [35, 138] on link "Lista de Pedidos" at bounding box center [34, 143] width 64 height 10
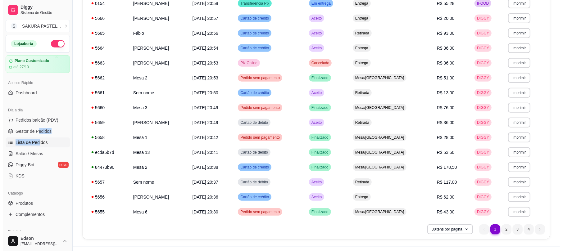
scroll to position [331, 0]
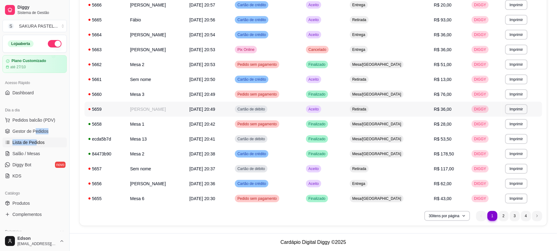
click at [176, 112] on td "[PERSON_NAME]" at bounding box center [155, 109] width 59 height 15
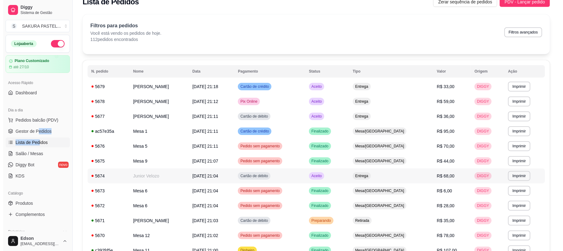
scroll to position [0, 0]
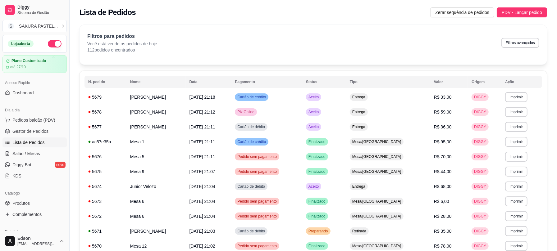
click at [42, 98] on div "Acesso Rápido Dashboard" at bounding box center [34, 87] width 69 height 25
click at [41, 96] on link "Dashboard" at bounding box center [34, 93] width 64 height 10
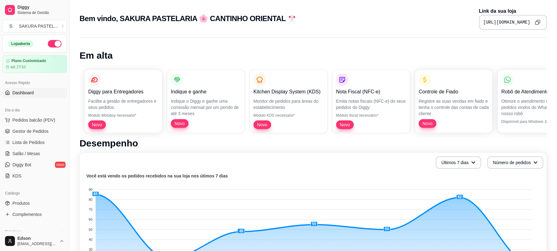
click at [37, 91] on link "Dashboard" at bounding box center [34, 93] width 64 height 10
click at [43, 155] on link "Salão / Mesas" at bounding box center [34, 154] width 64 height 10
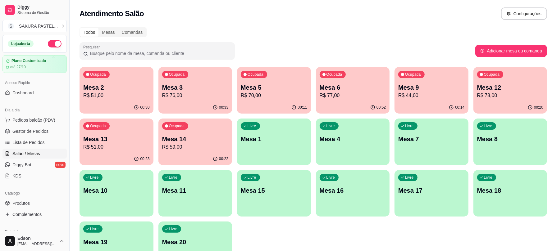
click at [126, 93] on p "R$ 51,00" at bounding box center [116, 95] width 66 height 7
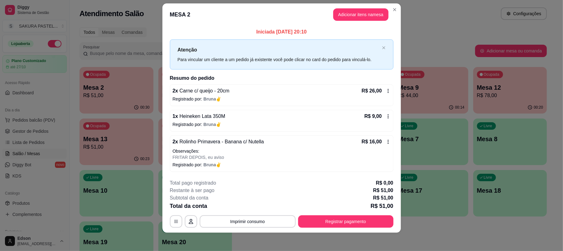
scroll to position [9, 0]
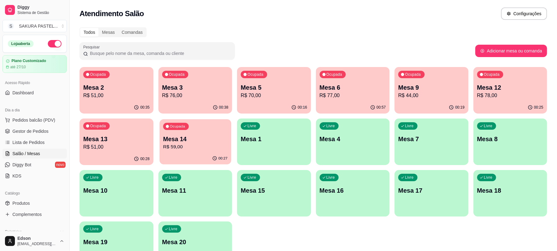
click at [207, 147] on p "R$ 59,00" at bounding box center [195, 146] width 64 height 7
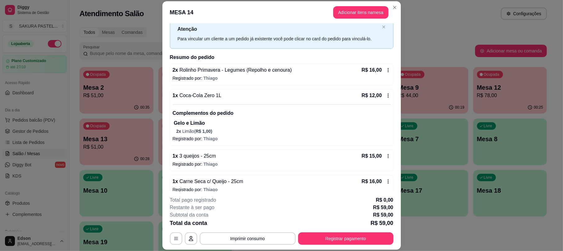
scroll to position [27, 0]
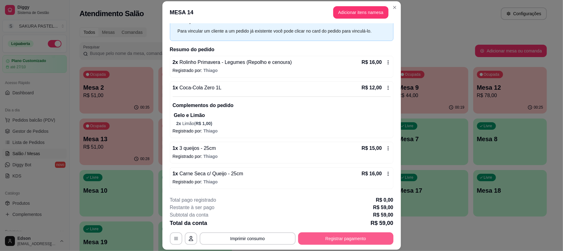
click at [338, 238] on button "Registrar pagamento" at bounding box center [345, 239] width 95 height 12
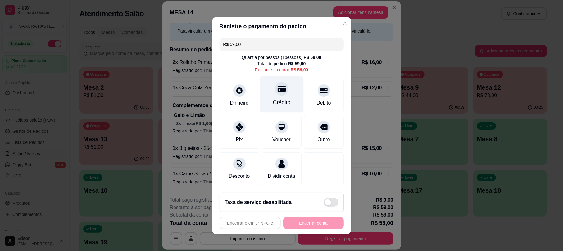
click at [273, 98] on div "Crédito" at bounding box center [282, 102] width 18 height 8
type input "R$ 0,00"
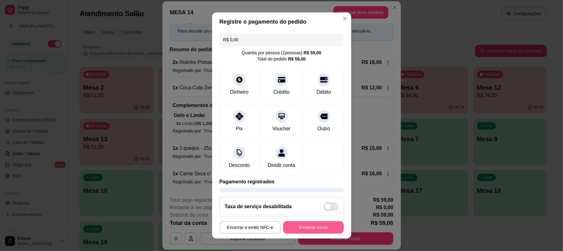
click at [315, 227] on button "Encerrar conta" at bounding box center [313, 227] width 61 height 12
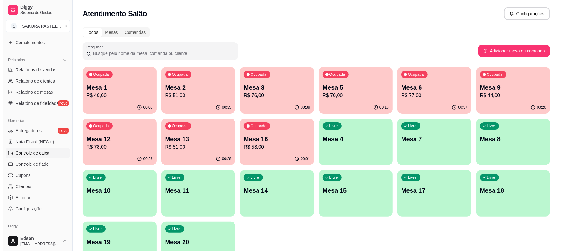
scroll to position [0, 0]
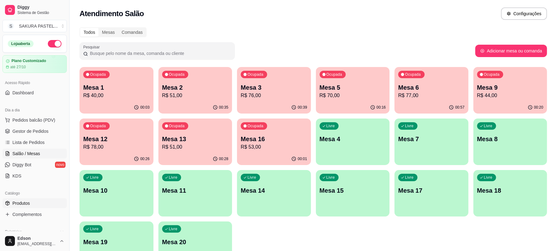
click at [29, 201] on span "Produtos" at bounding box center [20, 203] width 17 height 6
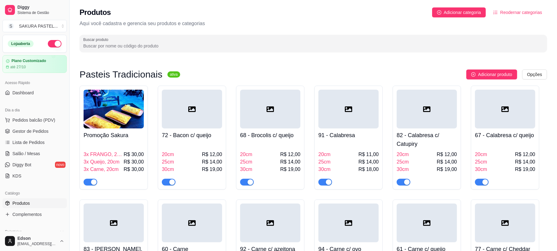
click at [263, 52] on div "Produtos Adicionar categoria Reodernar categorias Aqui você cadastra e gerencia…" at bounding box center [313, 28] width 487 height 56
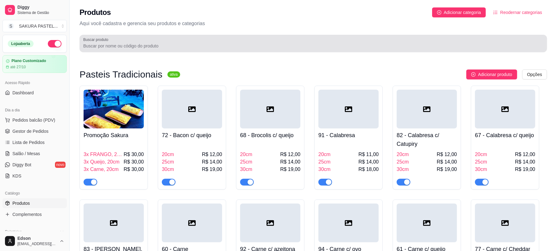
click at [261, 49] on div at bounding box center [313, 43] width 460 height 12
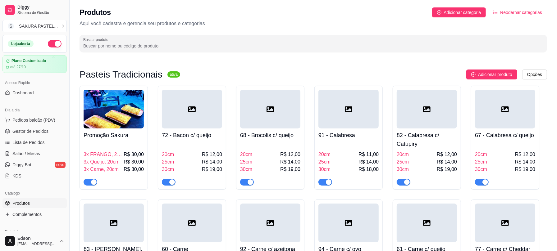
click at [259, 48] on input "Buscar produto" at bounding box center [313, 46] width 460 height 6
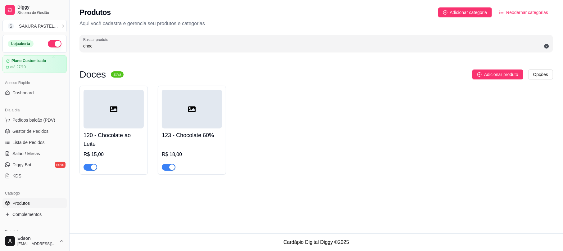
click at [96, 166] on div "button" at bounding box center [94, 168] width 6 height 6
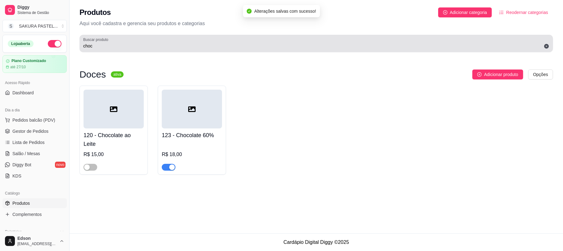
click at [117, 50] on div "Buscar produto choc" at bounding box center [316, 43] width 474 height 17
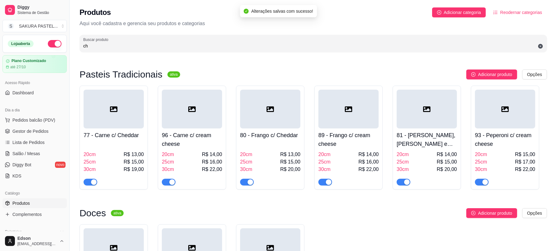
type input "c"
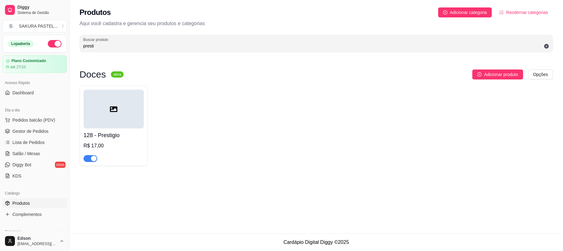
type input "presti"
click at [128, 108] on div at bounding box center [114, 109] width 60 height 39
click at [90, 160] on span "button" at bounding box center [91, 158] width 14 height 7
click at [40, 152] on link "Salão / Mesas" at bounding box center [34, 154] width 64 height 10
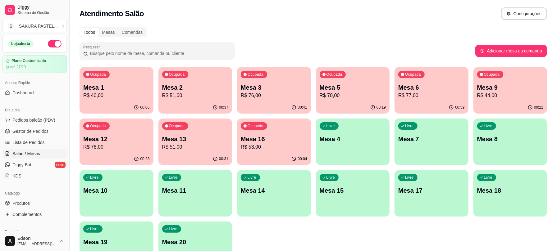
click at [433, 99] on div "Ocupada Mesa 6 R$ 77,00" at bounding box center [431, 84] width 74 height 34
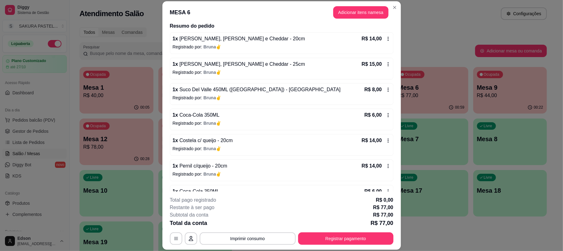
scroll to position [69, 0]
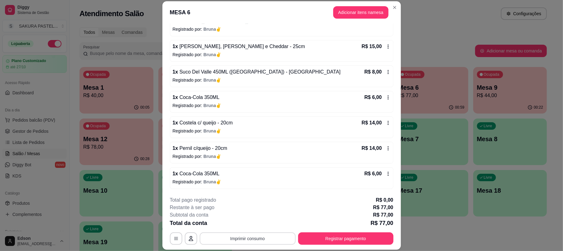
click at [269, 237] on button "Imprimir consumo" at bounding box center [248, 239] width 96 height 12
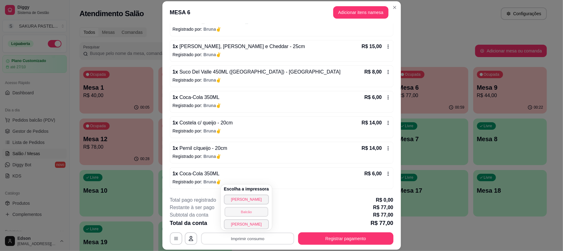
click at [251, 215] on button "Balcão" at bounding box center [246, 212] width 43 height 10
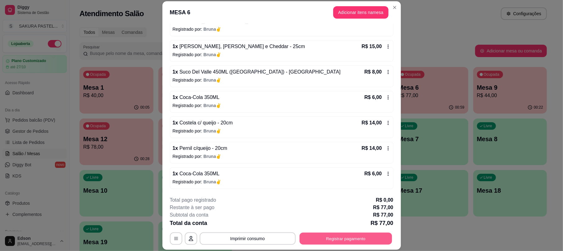
click at [316, 236] on button "Registrar pagamento" at bounding box center [345, 239] width 93 height 12
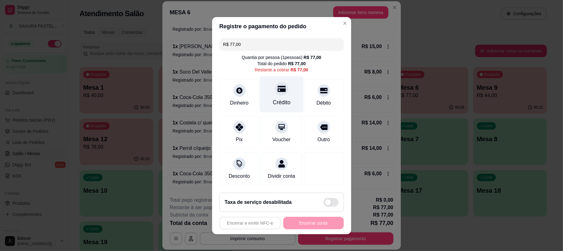
click at [278, 103] on div "Crédito" at bounding box center [282, 94] width 44 height 36
type input "R$ 0,00"
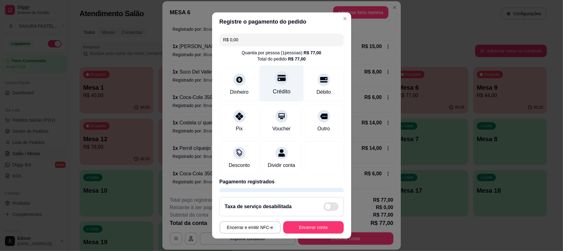
click at [287, 79] on div "Crédito" at bounding box center [282, 84] width 44 height 36
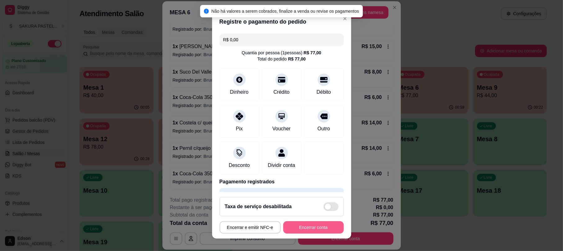
click at [319, 225] on button "Encerrar conta" at bounding box center [313, 227] width 61 height 12
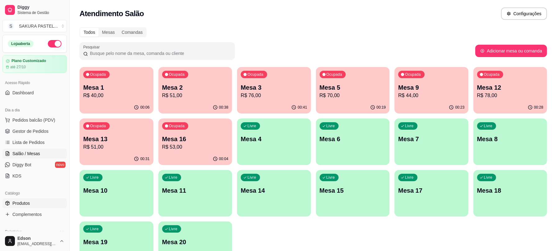
click at [27, 206] on span "Produtos" at bounding box center [20, 203] width 17 height 6
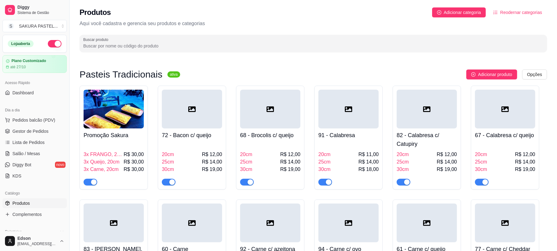
click at [227, 48] on input "Buscar produto" at bounding box center [313, 46] width 460 height 6
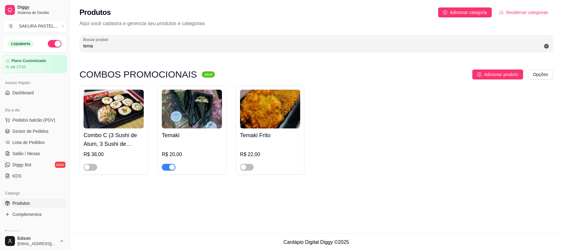
type input "tema"
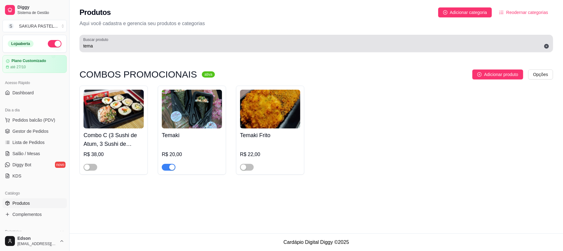
drag, startPoint x: 173, startPoint y: 37, endPoint x: 88, endPoint y: 45, distance: 85.5
click at [88, 45] on div "tema" at bounding box center [316, 43] width 466 height 12
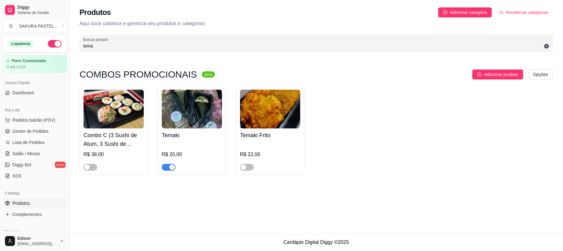
click at [99, 44] on input "tema" at bounding box center [316, 46] width 466 height 6
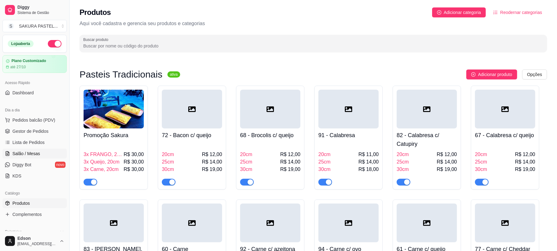
click at [40, 154] on link "Salão / Mesas" at bounding box center [34, 154] width 64 height 10
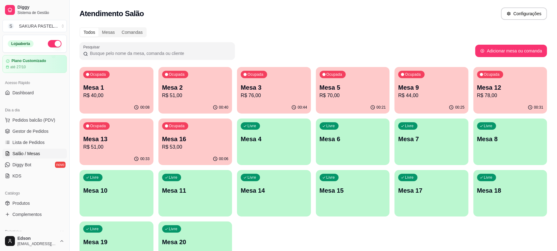
click at [207, 91] on p "Mesa 2" at bounding box center [195, 87] width 66 height 9
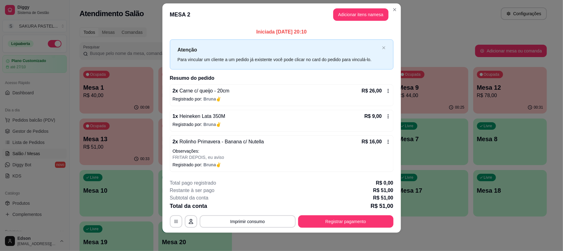
scroll to position [9, 0]
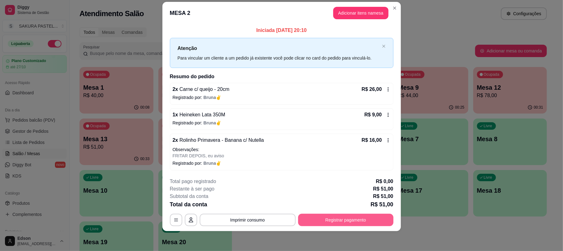
click at [343, 219] on button "Registrar pagamento" at bounding box center [345, 220] width 95 height 12
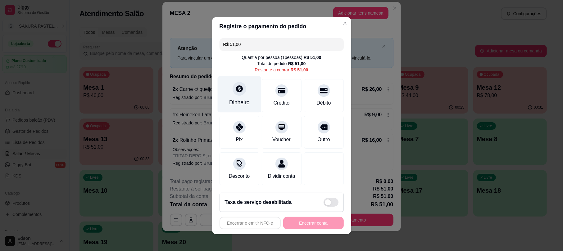
click at [225, 86] on div "Dinheiro" at bounding box center [239, 94] width 44 height 36
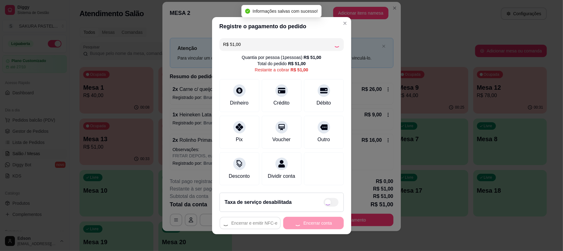
type input "R$ 0,00"
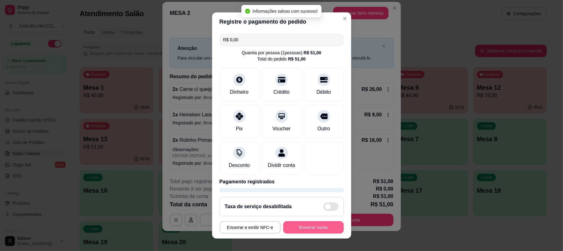
click at [311, 227] on button "Encerrar conta" at bounding box center [313, 227] width 61 height 12
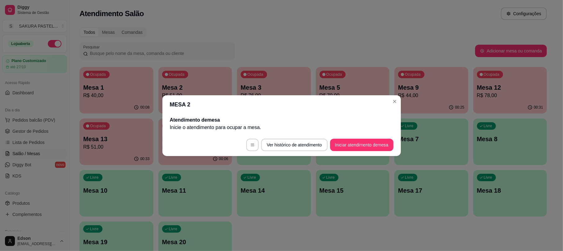
scroll to position [0, 0]
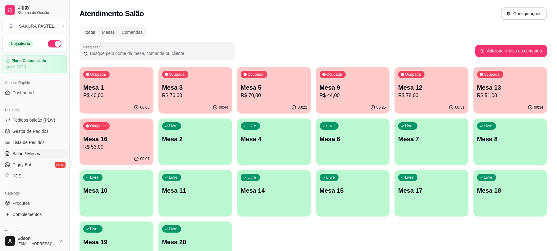
click at [201, 94] on p "R$ 76,00" at bounding box center [195, 95] width 66 height 7
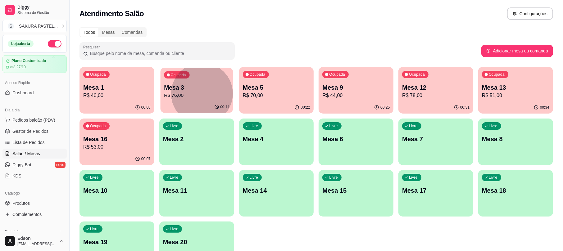
click at [201, 94] on body "Diggy Sistema de Gestão S SAKURA PASTEL ... Loja aberta Plano Customizado até 2…" at bounding box center [281, 125] width 563 height 251
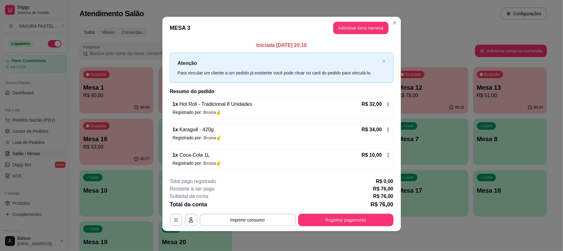
scroll to position [2, 0]
click at [345, 223] on button "Registrar pagamento" at bounding box center [345, 220] width 93 height 12
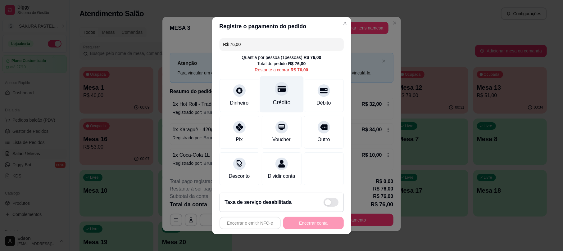
click at [272, 92] on div "Crédito" at bounding box center [282, 94] width 44 height 36
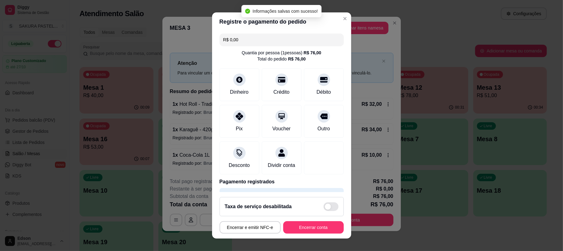
type input "R$ 0,00"
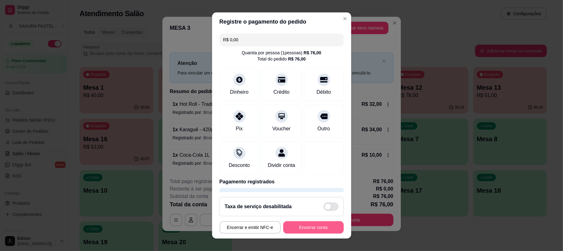
click at [297, 231] on button "Encerrar conta" at bounding box center [313, 227] width 61 height 12
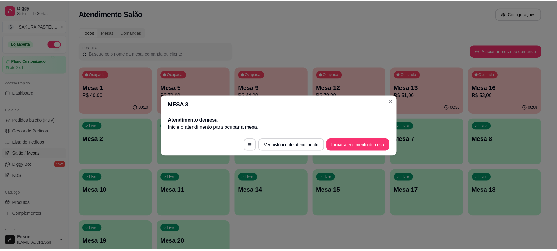
scroll to position [0, 0]
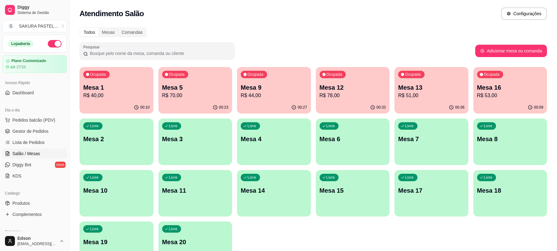
click at [414, 142] on p "Mesa 7" at bounding box center [431, 139] width 66 height 9
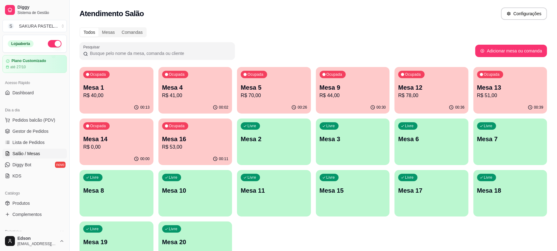
click at [187, 94] on p "R$ 41,00" at bounding box center [195, 95] width 66 height 7
click at [43, 139] on link "Lista de Pedidos" at bounding box center [34, 143] width 64 height 10
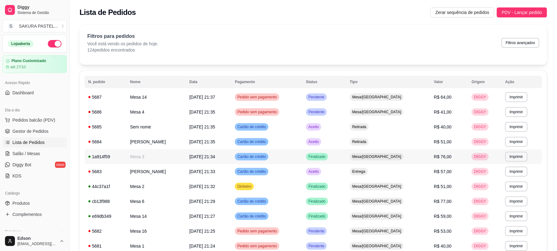
scroll to position [220, 0]
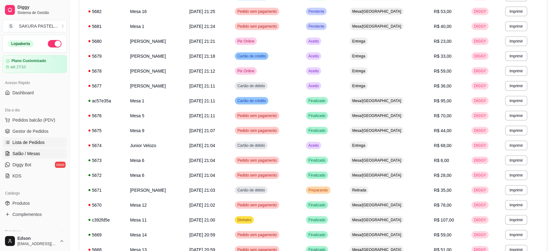
click at [36, 151] on span "Salão / Mesas" at bounding box center [26, 154] width 28 height 6
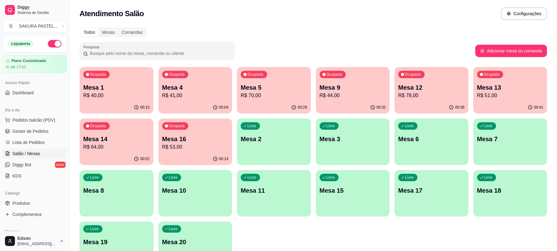
click at [450, 88] on p "Mesa 12" at bounding box center [431, 87] width 66 height 9
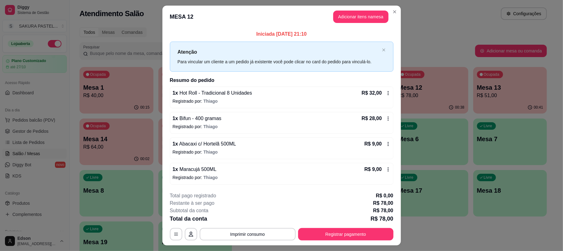
scroll to position [15, 0]
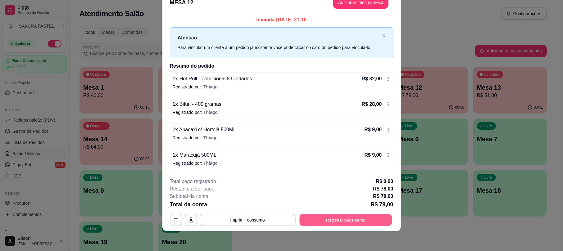
click at [317, 220] on button "Registrar pagamento" at bounding box center [345, 220] width 93 height 12
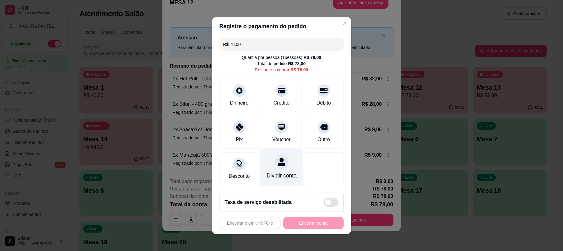
click at [283, 175] on div "Dividir conta" at bounding box center [281, 176] width 30 height 8
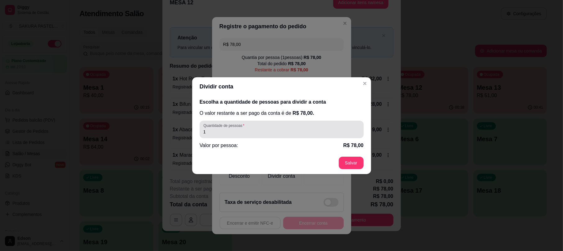
click at [263, 131] on input "1" at bounding box center [281, 132] width 157 height 6
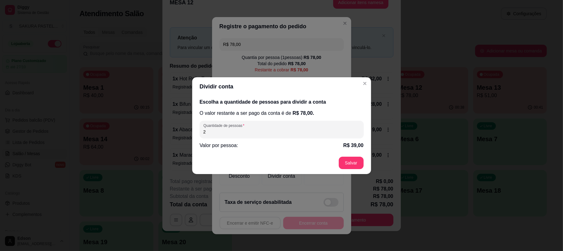
type input "2"
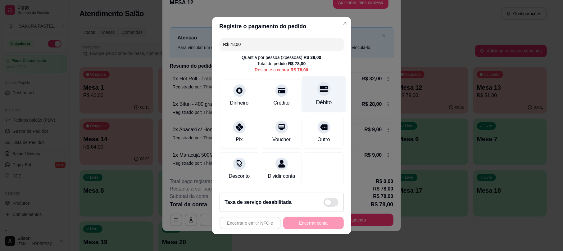
click at [320, 88] on icon at bounding box center [324, 89] width 8 height 8
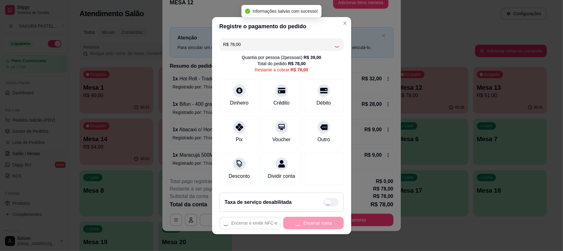
type input "R$ 0,00"
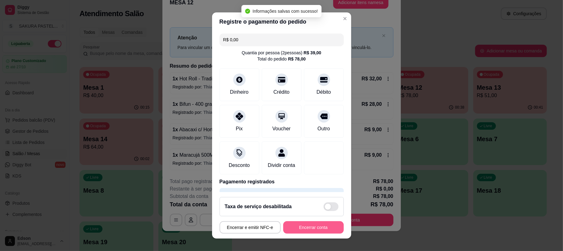
click at [307, 230] on button "Encerrar conta" at bounding box center [313, 227] width 61 height 12
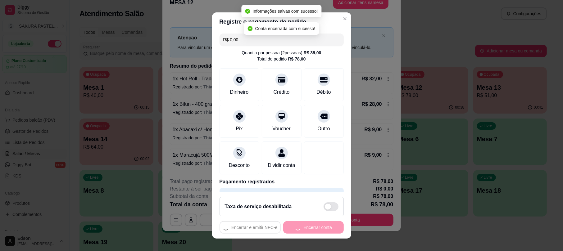
scroll to position [0, 0]
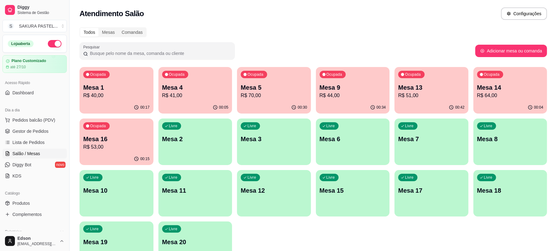
click at [460, 79] on div "Ocupada Mesa 13 R$ 51,00" at bounding box center [431, 84] width 74 height 34
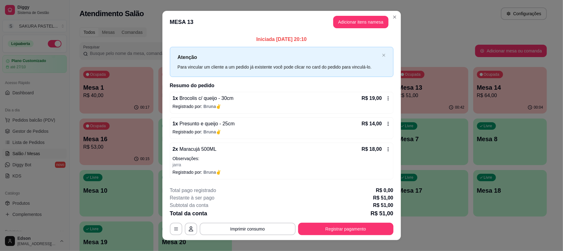
scroll to position [9, 0]
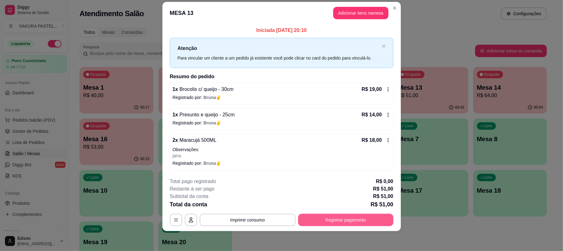
click at [374, 221] on button "Registrar pagamento" at bounding box center [345, 220] width 95 height 12
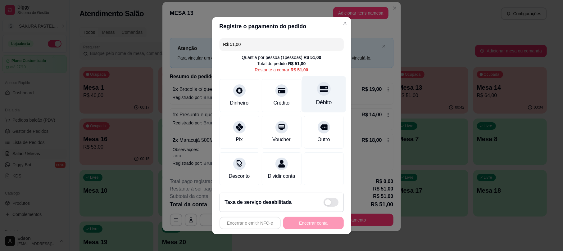
click at [303, 91] on div "Débito" at bounding box center [324, 94] width 44 height 36
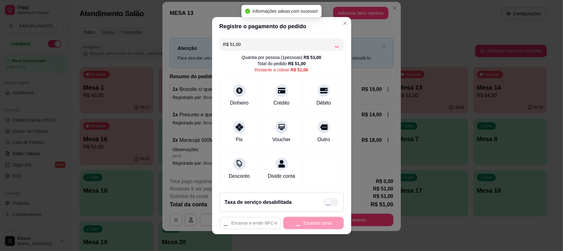
type input "R$ 0,00"
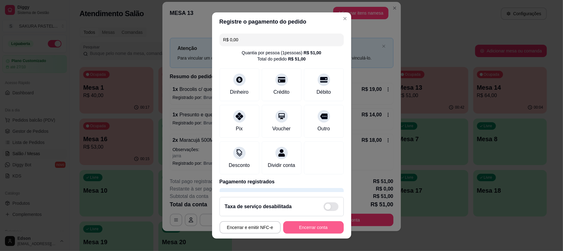
click at [303, 222] on button "Encerrar conta" at bounding box center [313, 227] width 61 height 12
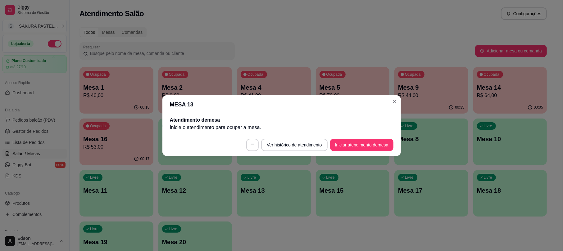
scroll to position [0, 0]
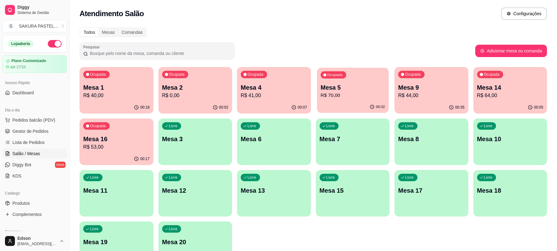
click at [368, 77] on div "Ocupada Mesa 5 R$ 70,00" at bounding box center [352, 85] width 71 height 34
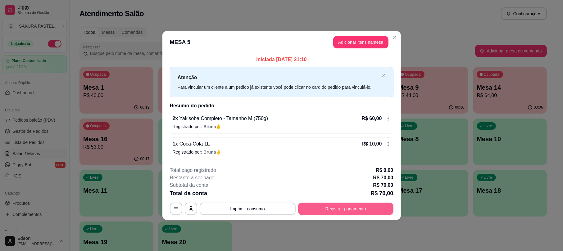
click at [363, 214] on button "Registrar pagamento" at bounding box center [345, 209] width 95 height 12
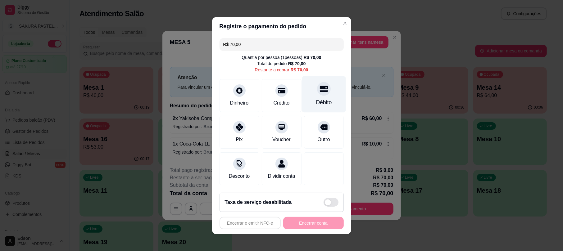
click at [307, 88] on div "Débito" at bounding box center [324, 94] width 44 height 36
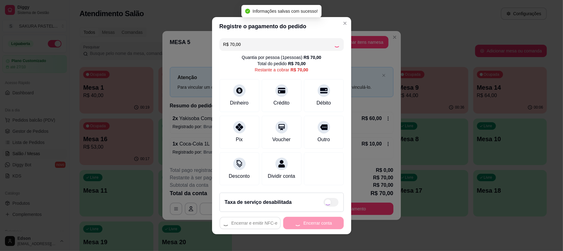
type input "R$ 0,00"
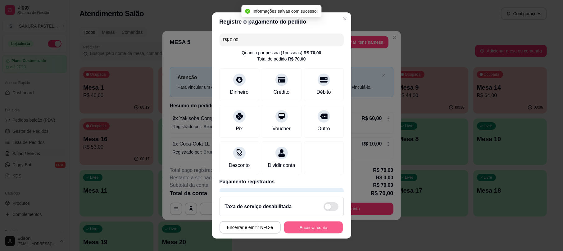
click at [302, 230] on button "Encerrar conta" at bounding box center [313, 227] width 59 height 12
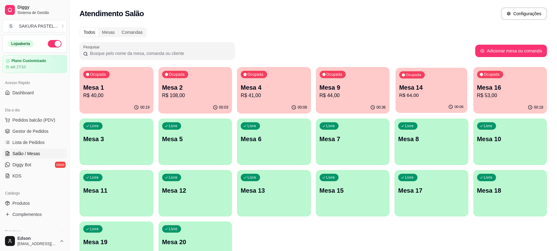
click at [419, 86] on p "Mesa 14" at bounding box center [431, 88] width 64 height 8
click at [28, 134] on span "Gestor de Pedidos" at bounding box center [30, 131] width 36 height 6
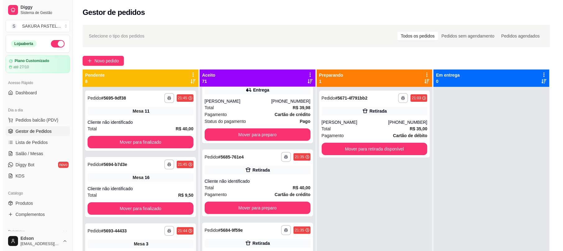
scroll to position [568, 0]
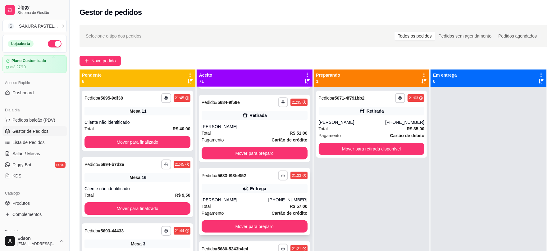
click at [270, 197] on div "(14) 99670-6120" at bounding box center [287, 200] width 39 height 6
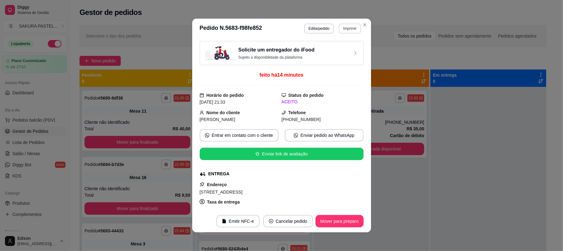
click at [340, 29] on button "Imprimir" at bounding box center [350, 29] width 22 height 10
click at [338, 63] on button "Balcão" at bounding box center [336, 63] width 45 height 10
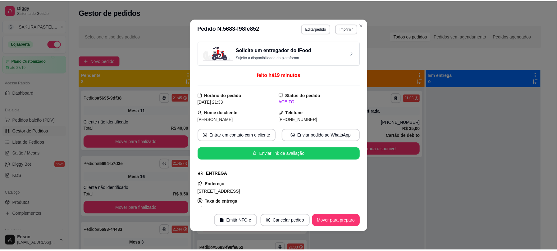
scroll to position [641, 0]
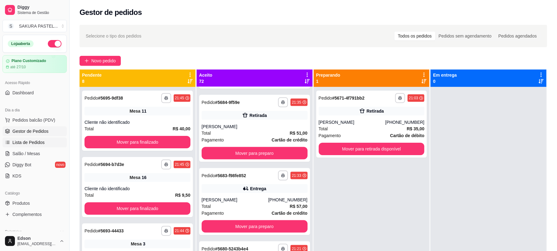
click at [41, 142] on span "Lista de Pedidos" at bounding box center [28, 142] width 32 height 6
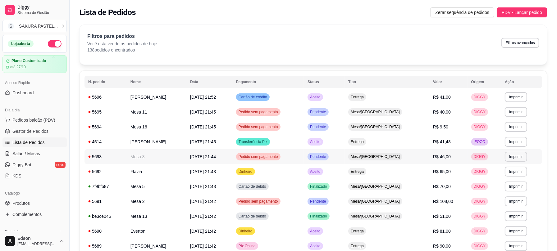
scroll to position [220, 0]
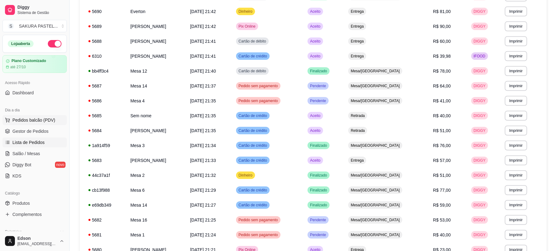
click at [40, 122] on span "Pedidos balcão (PDV)" at bounding box center [33, 120] width 43 height 6
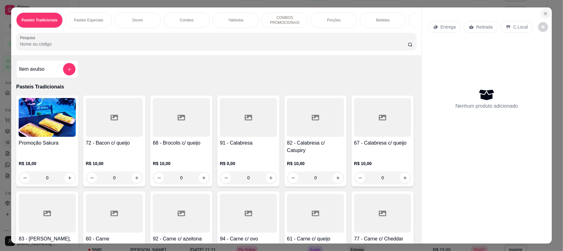
click at [545, 16] on button "Close" at bounding box center [546, 14] width 10 height 10
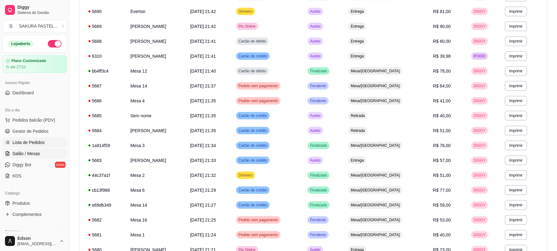
click at [27, 157] on link "Salão / Mesas" at bounding box center [34, 154] width 64 height 10
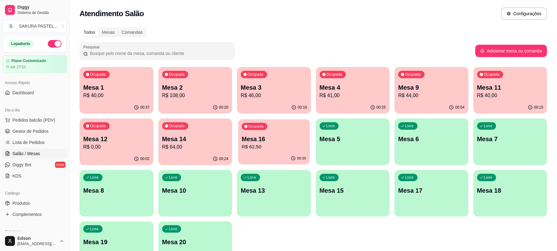
click at [286, 152] on div "Ocupada Mesa 16 R$ 62,50" at bounding box center [273, 136] width 71 height 34
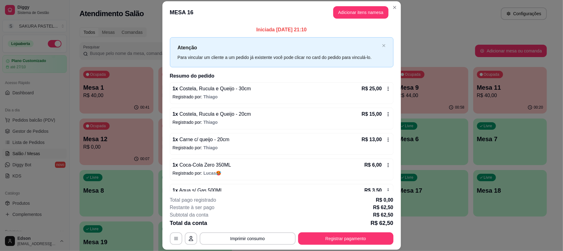
scroll to position [18, 0]
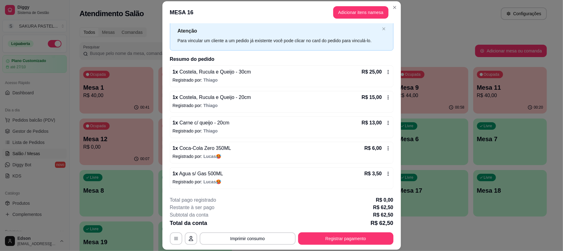
click at [343, 245] on footer "**********" at bounding box center [281, 221] width 238 height 58
click at [342, 250] on footer "**********" at bounding box center [281, 221] width 238 height 58
click at [343, 242] on button "Registrar pagamento" at bounding box center [345, 239] width 93 height 12
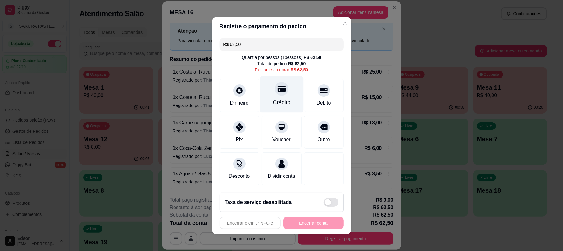
click at [277, 86] on icon at bounding box center [281, 89] width 8 height 6
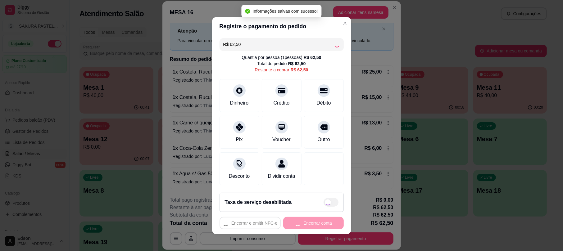
type input "R$ 0,00"
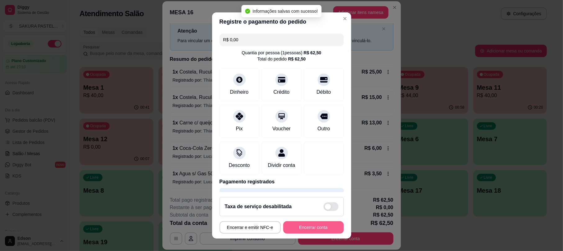
click at [309, 229] on button "Encerrar conta" at bounding box center [313, 227] width 61 height 12
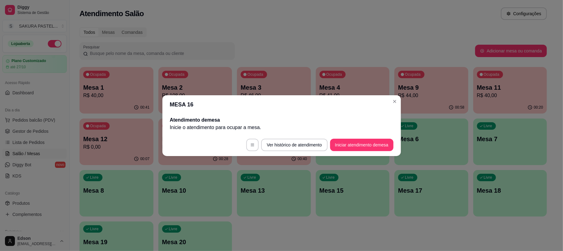
scroll to position [0, 0]
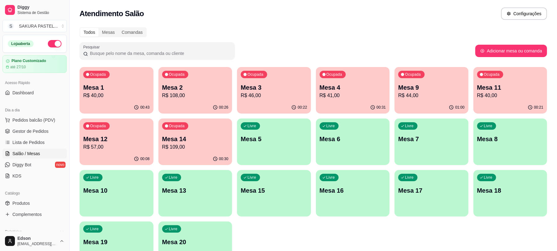
click at [427, 70] on div "Ocupada Mesa 9 R$ 44,00" at bounding box center [431, 84] width 74 height 34
click at [431, 93] on p "R$ 44,00" at bounding box center [431, 95] width 66 height 7
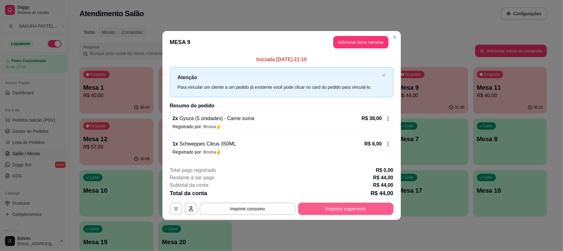
click at [351, 206] on button "Registrar pagamento" at bounding box center [345, 209] width 95 height 12
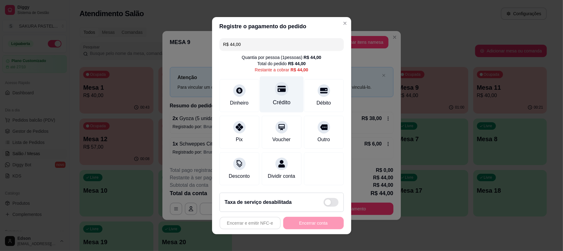
click at [282, 76] on div "Crédito" at bounding box center [282, 94] width 44 height 36
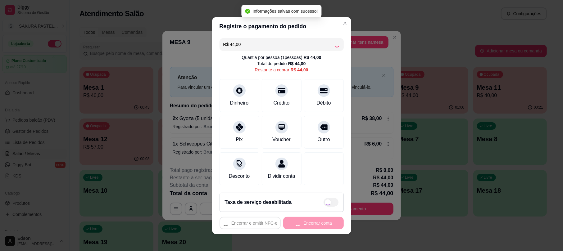
type input "R$ 0,00"
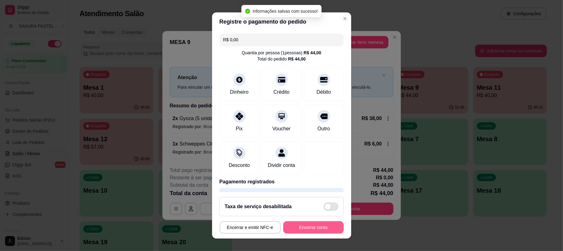
click at [307, 226] on button "Encerrar conta" at bounding box center [313, 227] width 61 height 12
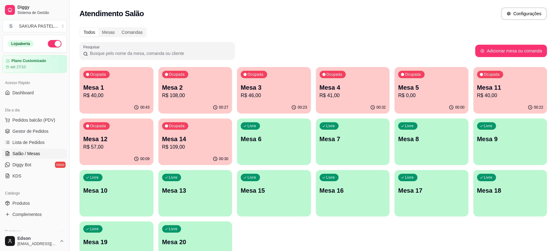
click at [134, 95] on p "R$ 40,00" at bounding box center [116, 95] width 66 height 7
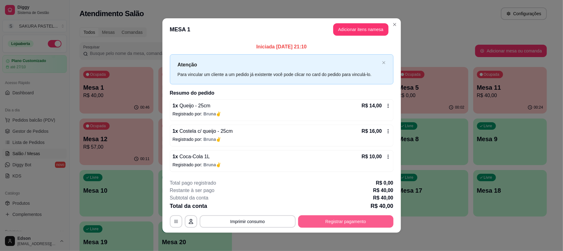
click at [336, 224] on button "Registrar pagamento" at bounding box center [345, 222] width 95 height 12
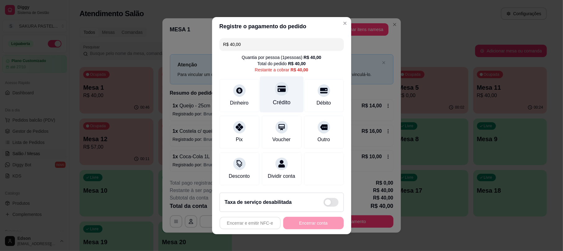
click at [278, 98] on div "Crédito" at bounding box center [282, 102] width 18 height 8
type input "R$ 0,00"
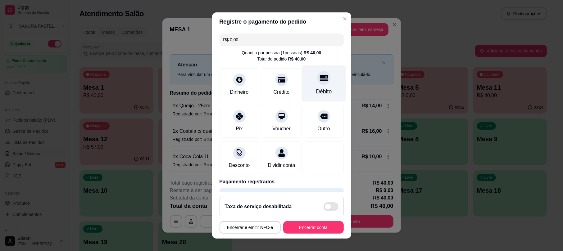
click at [302, 83] on div "Débito" at bounding box center [324, 84] width 44 height 36
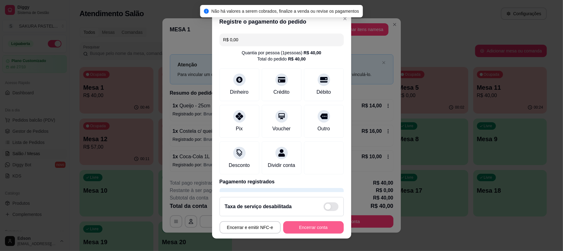
click at [302, 225] on button "Encerrar conta" at bounding box center [313, 227] width 61 height 12
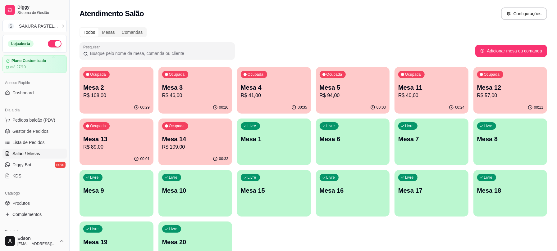
click at [270, 83] on p "Mesa 4" at bounding box center [274, 87] width 66 height 9
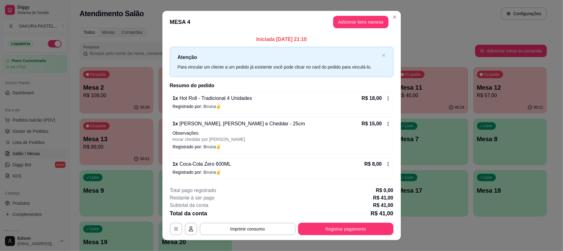
scroll to position [9, 0]
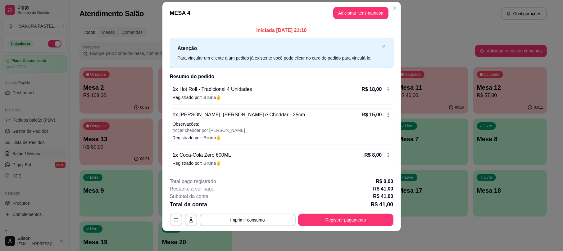
click at [356, 228] on footer "**********" at bounding box center [281, 202] width 238 height 58
click at [338, 213] on div "**********" at bounding box center [282, 202] width 224 height 48
click at [340, 222] on button "Registrar pagamento" at bounding box center [345, 220] width 95 height 12
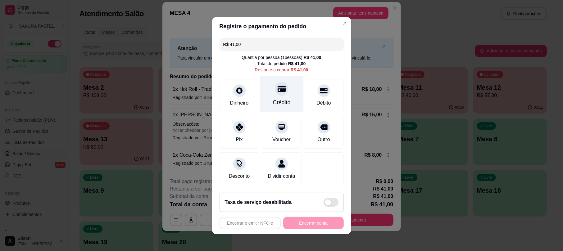
click at [276, 102] on div "Crédito" at bounding box center [282, 102] width 18 height 8
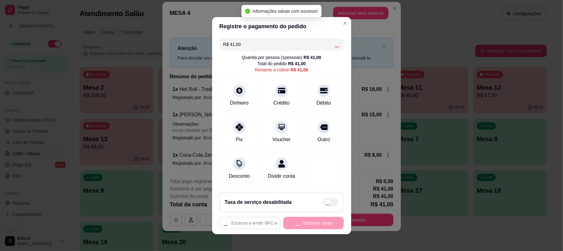
type input "R$ 0,00"
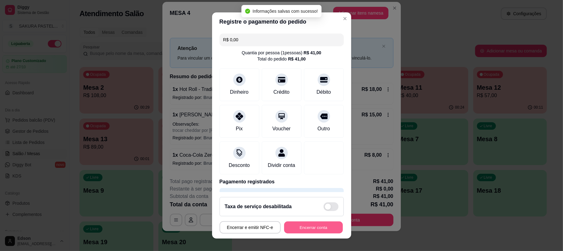
click at [318, 230] on button "Encerrar conta" at bounding box center [313, 227] width 59 height 12
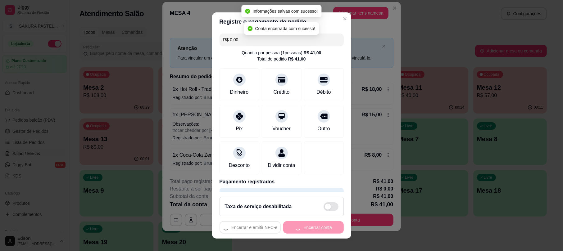
scroll to position [0, 0]
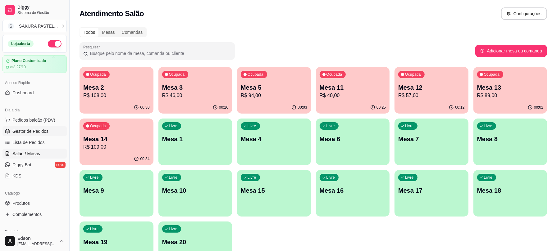
click at [34, 130] on span "Gestor de Pedidos" at bounding box center [30, 131] width 36 height 6
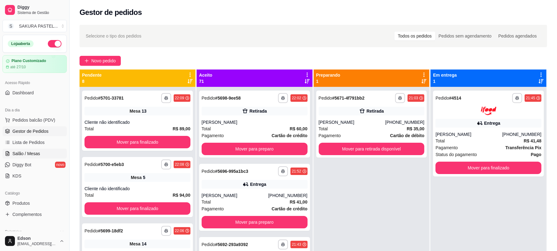
click at [31, 153] on span "Salão / Mesas" at bounding box center [26, 154] width 28 height 6
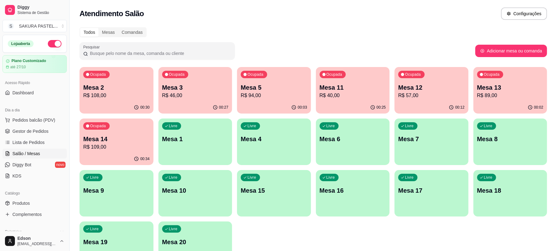
click at [374, 83] on p "Mesa 11" at bounding box center [353, 87] width 66 height 9
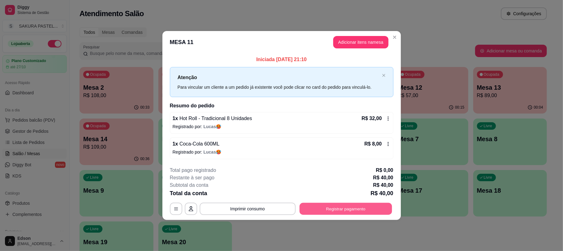
click at [339, 206] on button "Registrar pagamento" at bounding box center [345, 209] width 93 height 12
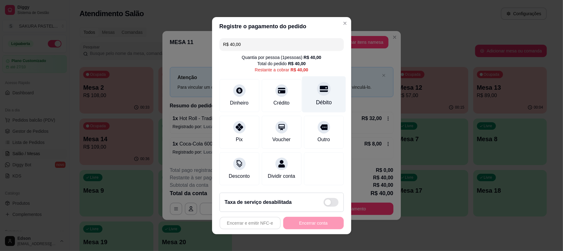
click at [302, 82] on div "Débito" at bounding box center [324, 94] width 44 height 36
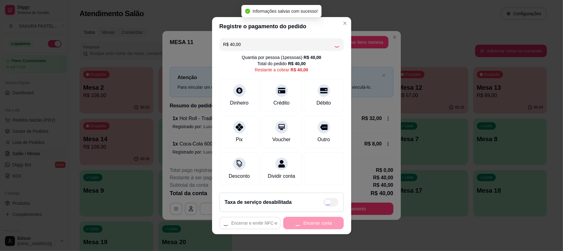
type input "R$ 0,00"
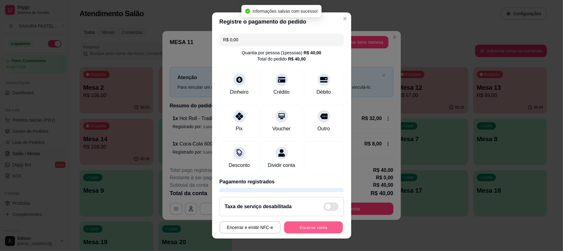
click at [304, 231] on button "Encerrar conta" at bounding box center [313, 227] width 59 height 12
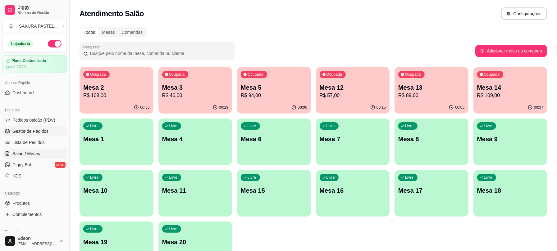
click at [46, 135] on link "Gestor de Pedidos" at bounding box center [34, 131] width 64 height 10
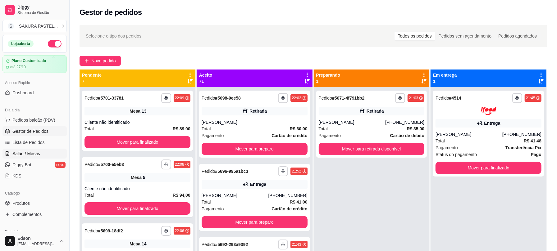
click at [45, 154] on link "Salão / Mesas" at bounding box center [34, 154] width 64 height 10
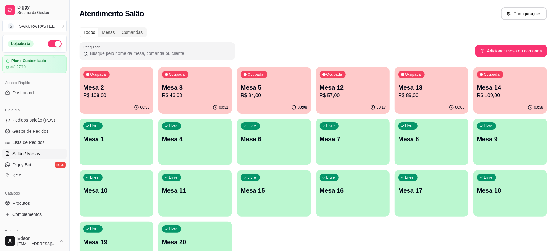
click at [233, 140] on div "Ocupada Mesa 2 R$ 108,00 00:35 Ocupada Mesa 3 R$ 46,00 00:31 Ocupada Mesa 5 R$ …" at bounding box center [312, 167] width 467 height 201
click at [227, 141] on p "Mesa 4" at bounding box center [195, 139] width 66 height 9
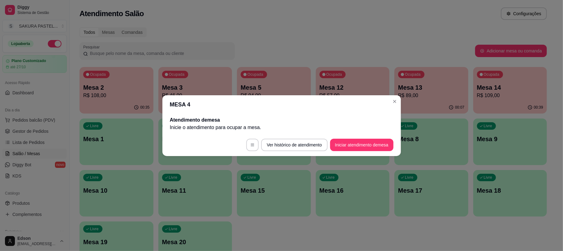
click at [356, 144] on button "Iniciar atendimento de mesa" at bounding box center [361, 145] width 63 height 12
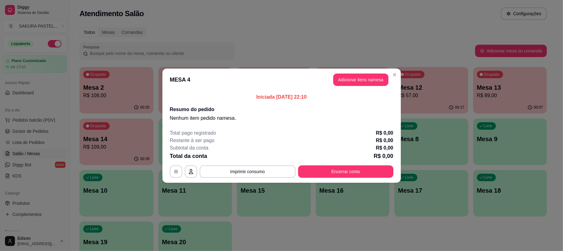
click at [352, 84] on button "Adicionar itens na mesa" at bounding box center [360, 80] width 55 height 12
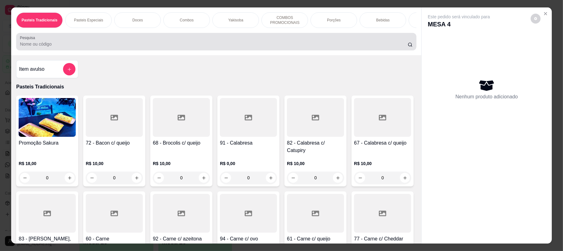
click at [169, 47] on input "Pesquisa" at bounding box center [214, 44] width 388 height 6
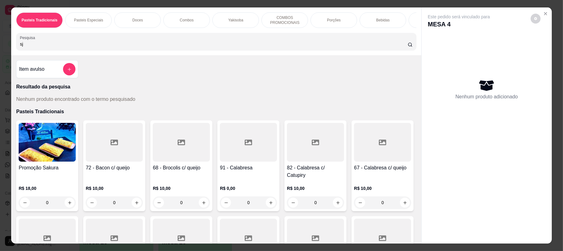
type input "s"
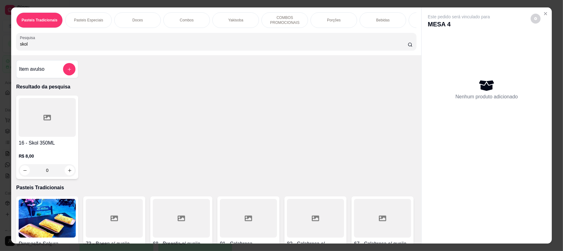
type input "skol"
click at [29, 137] on div at bounding box center [47, 117] width 57 height 39
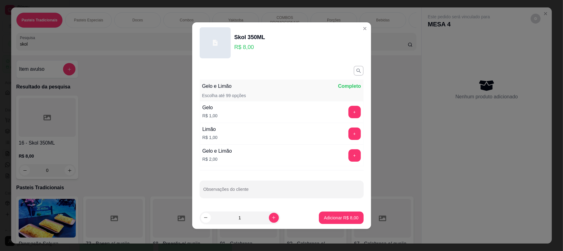
click at [324, 215] on p "Adicionar R$ 8,00" at bounding box center [341, 218] width 34 height 6
type input "1"
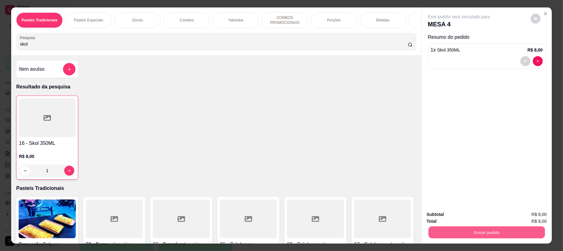
click at [482, 230] on button "Enviar pedido" at bounding box center [487, 232] width 116 height 12
click at [529, 212] on button "Enviar pedido" at bounding box center [529, 217] width 35 height 12
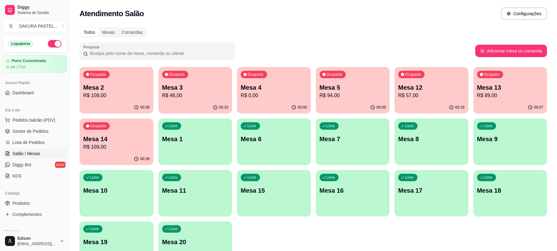
click at [144, 134] on div "Ocupada Mesa 14 R$ 109,00" at bounding box center [116, 136] width 74 height 34
click at [257, 92] on p "R$ 0,00" at bounding box center [274, 95] width 66 height 7
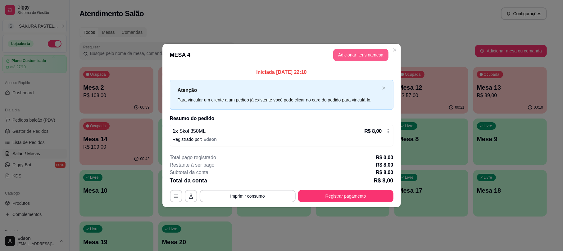
click at [358, 50] on button "Adicionar itens na mesa" at bounding box center [360, 55] width 55 height 12
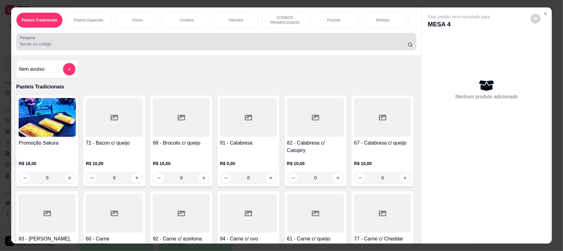
click at [260, 50] on div "Pesquisa" at bounding box center [216, 41] width 400 height 17
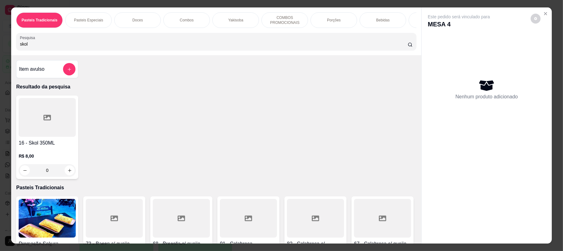
type input "skol"
click at [61, 174] on div "0" at bounding box center [47, 170] width 57 height 12
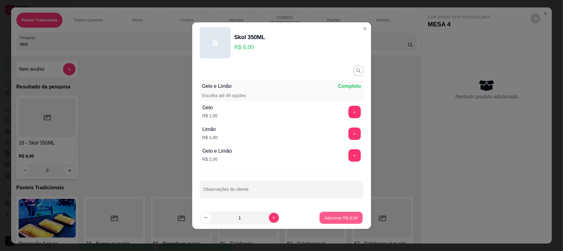
click at [350, 223] on button "Adicionar R$ 8,00" at bounding box center [341, 218] width 43 height 12
type input "1"
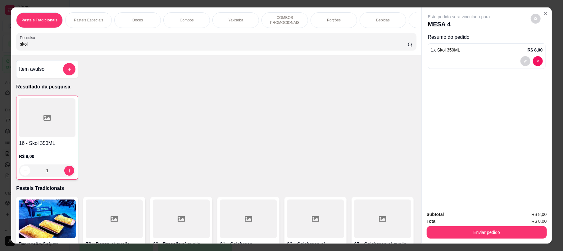
click at [469, 233] on button "Enviar pedido" at bounding box center [487, 232] width 120 height 12
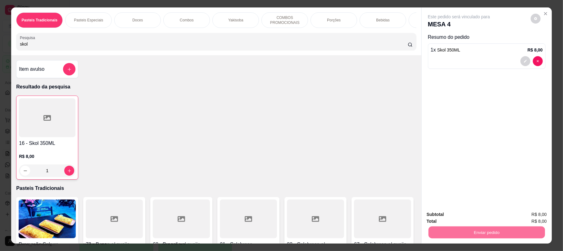
click at [533, 219] on button "Enviar pedido" at bounding box center [530, 216] width 34 height 11
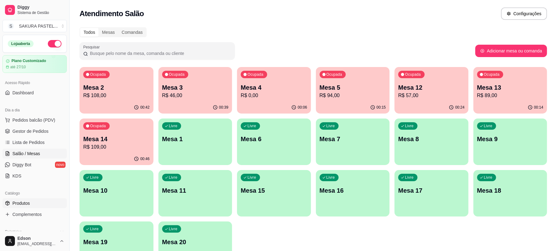
click at [53, 203] on link "Produtos" at bounding box center [34, 203] width 64 height 10
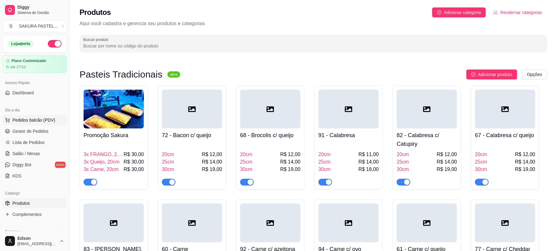
click at [36, 121] on span "Pedidos balcão (PDV)" at bounding box center [33, 120] width 43 height 6
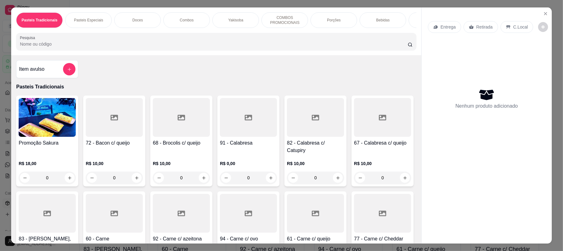
click at [240, 21] on div "Yakisoba" at bounding box center [235, 20] width 47 height 16
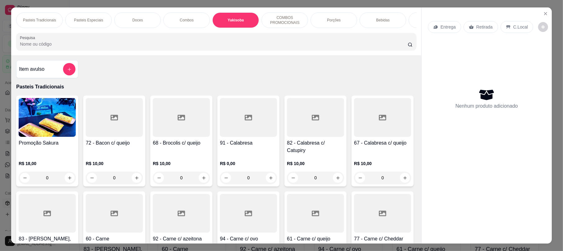
scroll to position [12, 0]
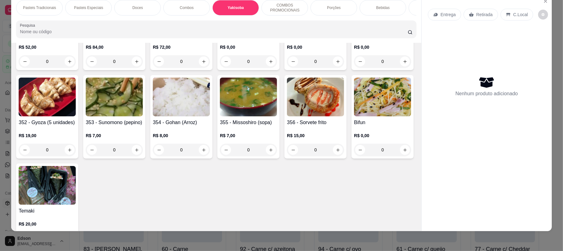
click at [271, 9] on p "COMBOS PROMOCIONAIS" at bounding box center [285, 8] width 36 height 10
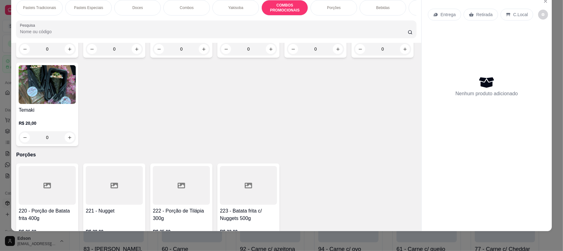
click at [320, 5] on div "Porções" at bounding box center [334, 8] width 47 height 16
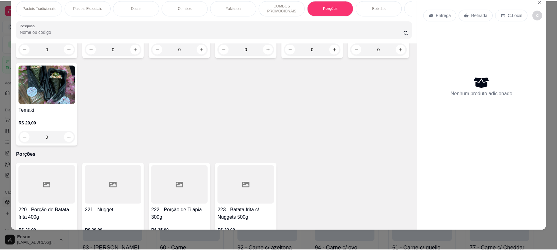
scroll to position [1962, 0]
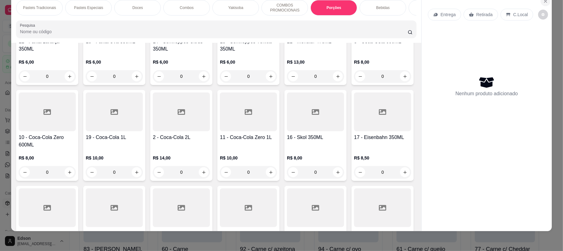
click at [543, 1] on icon "Close" at bounding box center [545, 1] width 5 height 5
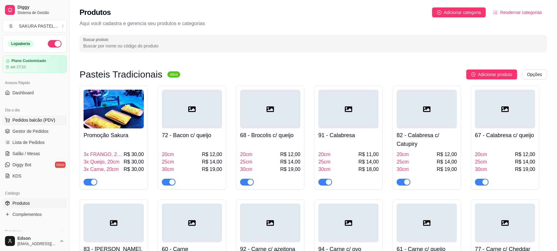
click at [40, 121] on span "Pedidos balcão (PDV)" at bounding box center [33, 120] width 43 height 6
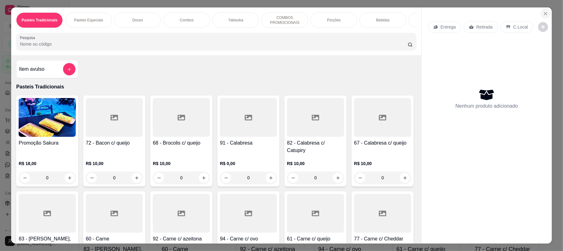
click at [543, 14] on icon "Close" at bounding box center [545, 13] width 5 height 5
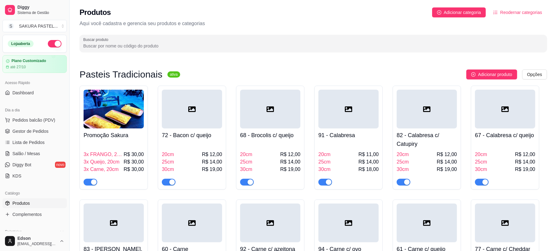
scroll to position [172, 0]
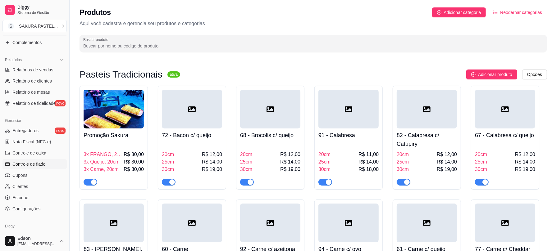
click at [31, 167] on span "Controle de fiado" at bounding box center [28, 164] width 33 height 6
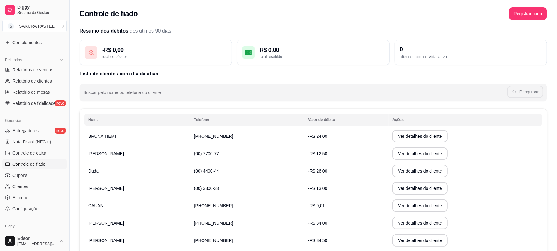
click at [168, 134] on td "BRUNA TIEMI" at bounding box center [137, 136] width 106 height 17
click at [427, 130] on button "Ver detalhes do cliente" at bounding box center [419, 136] width 55 height 12
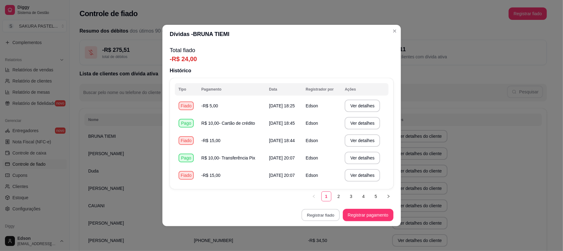
click at [325, 219] on button "Registrar fiado" at bounding box center [321, 215] width 38 height 12
click at [367, 218] on button "Registrar pagamento" at bounding box center [368, 215] width 51 height 12
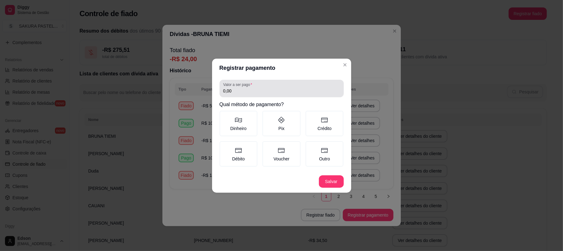
click at [293, 86] on div "0,00" at bounding box center [281, 88] width 117 height 12
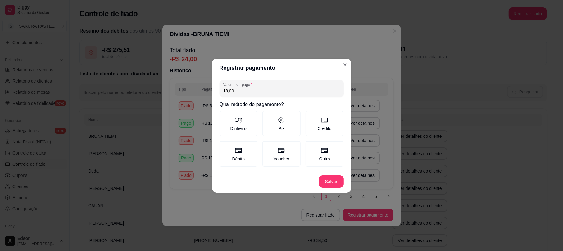
type input "18,00"
click at [240, 112] on label "Dinheiro" at bounding box center [239, 123] width 38 height 25
click at [224, 112] on button "Dinheiro" at bounding box center [221, 113] width 5 height 5
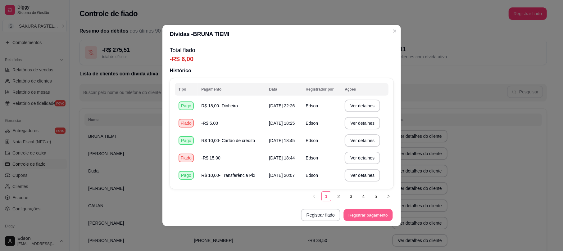
click at [388, 211] on button "Registrar pagamento" at bounding box center [367, 215] width 49 height 12
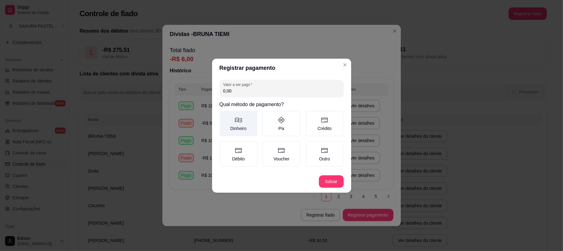
click at [254, 118] on label "Dinheiro" at bounding box center [239, 123] width 38 height 25
click at [224, 116] on button "Dinheiro" at bounding box center [221, 113] width 5 height 5
type button "MONEY"
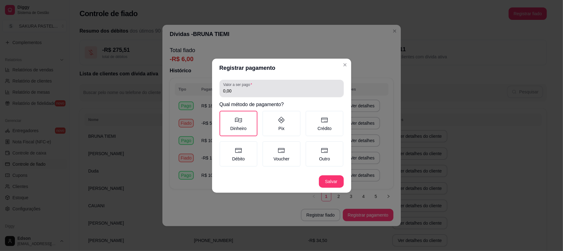
click at [253, 96] on div "Valor a ser pago 0,00" at bounding box center [282, 88] width 124 height 17
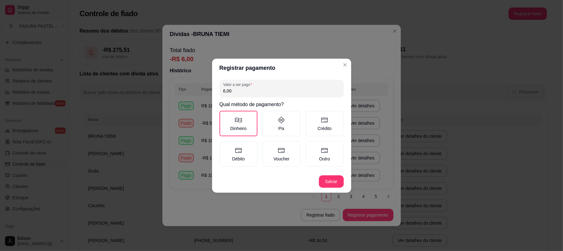
type input "6,00"
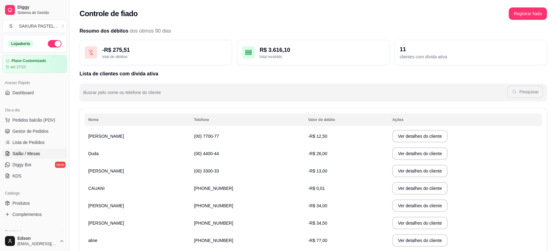
click at [38, 158] on link "Salão / Mesas" at bounding box center [34, 154] width 64 height 10
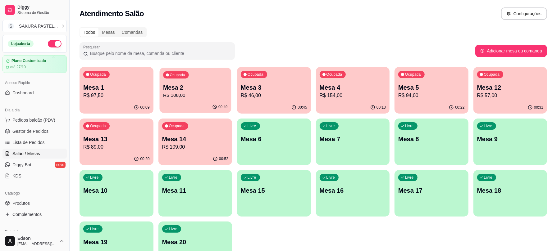
click at [211, 106] on div "00:49" at bounding box center [194, 107] width 71 height 12
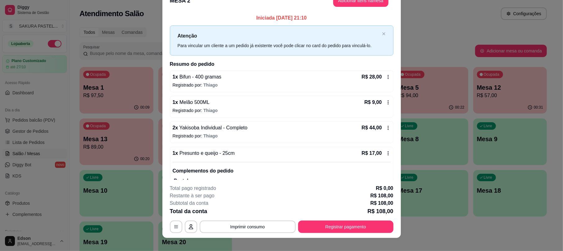
scroll to position [19, 0]
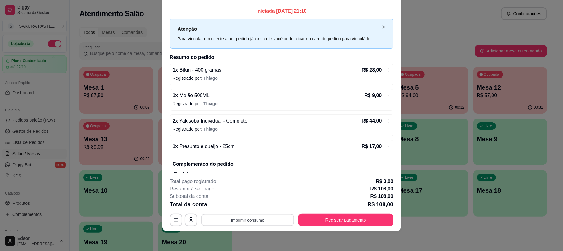
click at [247, 219] on button "Imprimir consumo" at bounding box center [247, 220] width 93 height 12
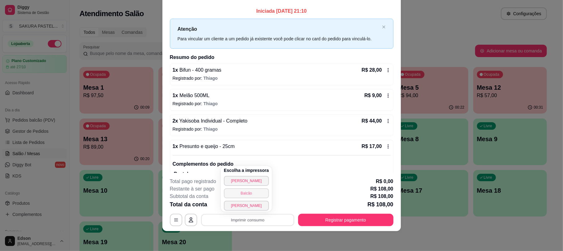
click at [249, 198] on button "Balcão" at bounding box center [246, 193] width 45 height 10
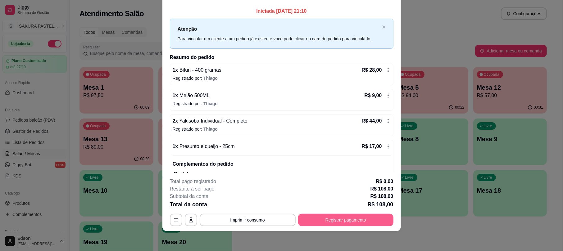
click at [322, 221] on button "Registrar pagamento" at bounding box center [345, 220] width 95 height 12
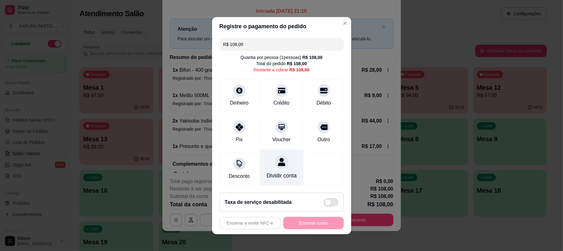
click at [275, 177] on div "Dividir conta" at bounding box center [281, 176] width 30 height 8
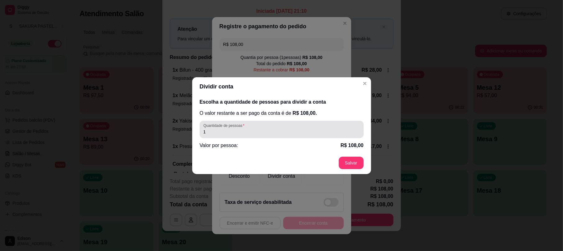
click at [279, 130] on input "1" at bounding box center [281, 132] width 157 height 6
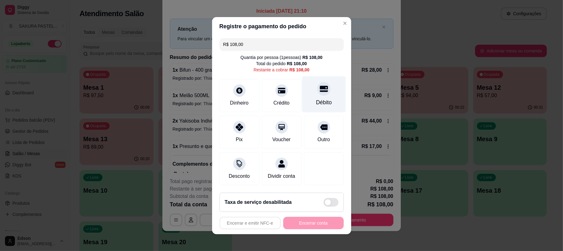
click at [320, 87] on icon at bounding box center [324, 89] width 8 height 6
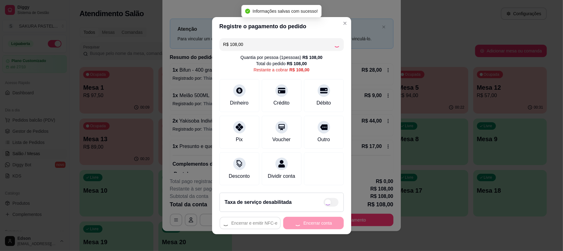
type input "R$ 0,00"
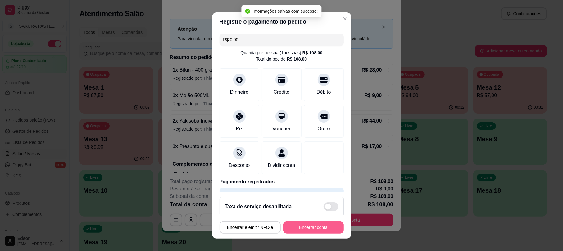
click at [307, 227] on button "Encerrar conta" at bounding box center [313, 227] width 61 height 12
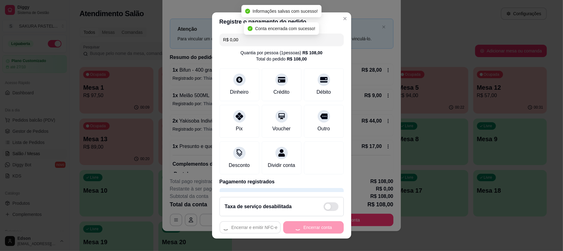
scroll to position [0, 0]
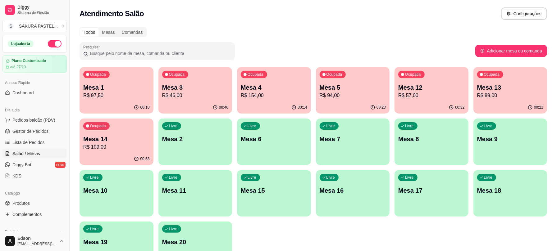
click at [97, 85] on p "Mesa 1" at bounding box center [116, 87] width 66 height 9
click at [41, 132] on span "Gestor de Pedidos" at bounding box center [30, 131] width 36 height 6
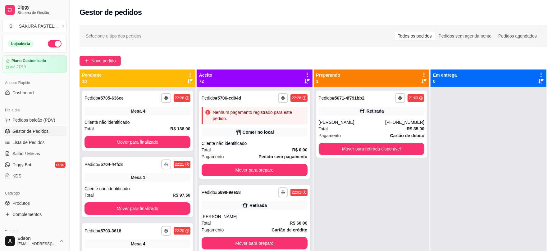
click at [282, 41] on div "Selecione o tipo dos pedidos Todos os pedidos Pedidos sem agendamento Pedidos a…" at bounding box center [312, 36] width 467 height 22
click at [189, 75] on icon at bounding box center [189, 75] width 1 height 4
click at [170, 95] on span "Com essa opção você tem a opção de mover todos os pedidos que estão em uma etap…" at bounding box center [151, 94] width 74 height 12
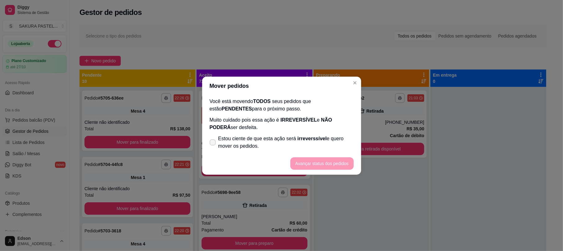
click at [240, 142] on span "Estou ciente de que esta ação será irreverssível e quero mover os pedidos." at bounding box center [285, 142] width 135 height 15
click at [213, 143] on input "Estou ciente de que esta ação será irreverssível e quero mover os pedidos." at bounding box center [211, 145] width 4 height 4
checkbox input "true"
click at [316, 161] on button "Avançar status dos pedidos" at bounding box center [321, 163] width 63 height 12
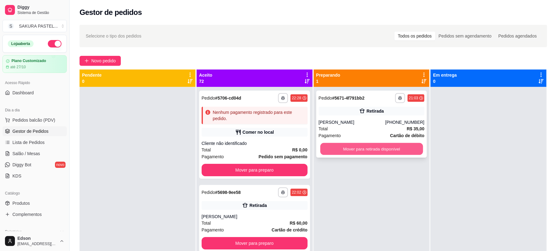
click at [400, 147] on button "Mover para retirada disponível" at bounding box center [371, 149] width 103 height 12
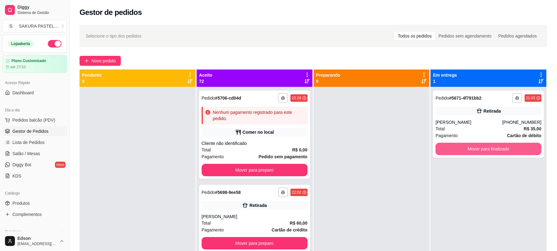
click at [491, 147] on button "Mover para finalizado" at bounding box center [488, 149] width 106 height 12
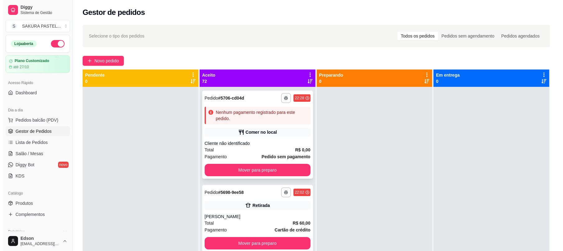
scroll to position [220, 0]
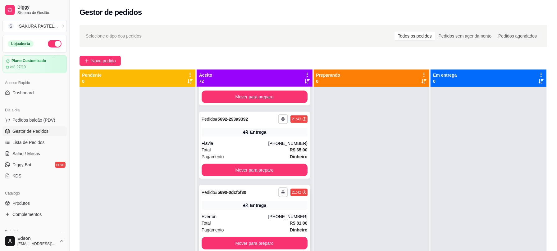
click at [265, 220] on div "Total R$ 81,00" at bounding box center [255, 223] width 106 height 7
click at [256, 144] on div "Flavia" at bounding box center [235, 143] width 67 height 6
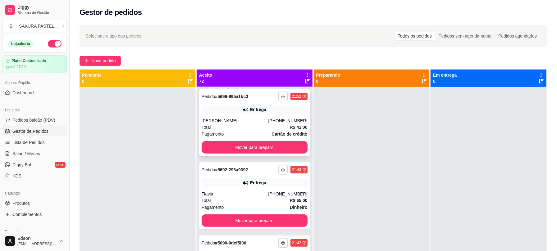
click at [274, 119] on div "(14) 98130-4847" at bounding box center [287, 121] width 39 height 6
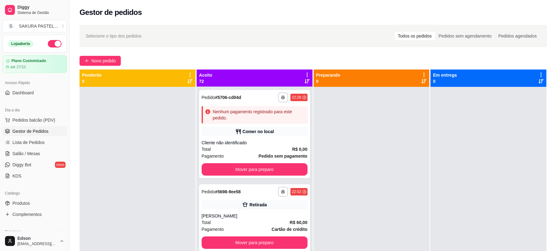
scroll to position [0, 0]
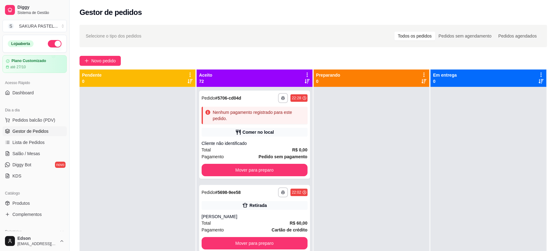
click at [302, 224] on div "**********" at bounding box center [255, 212] width 116 height 251
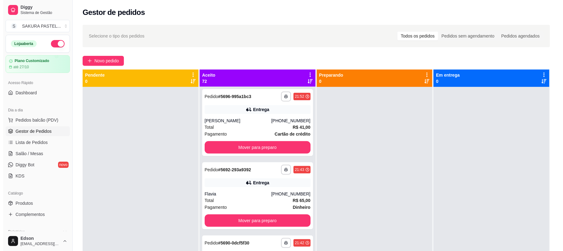
scroll to position [226, 0]
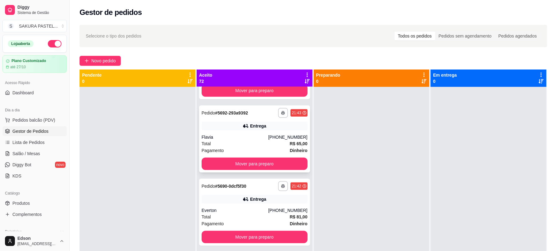
click at [282, 127] on div "Entrega" at bounding box center [255, 126] width 106 height 9
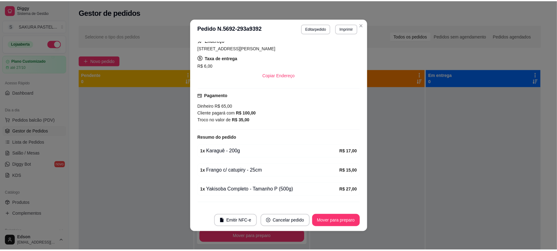
scroll to position [146, 0]
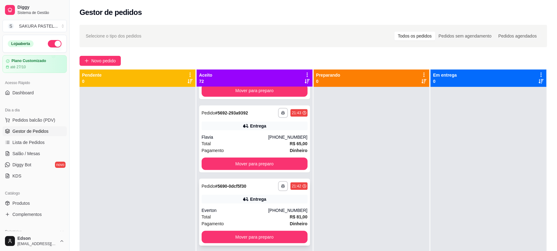
click at [255, 202] on div "Entrega" at bounding box center [258, 199] width 16 height 6
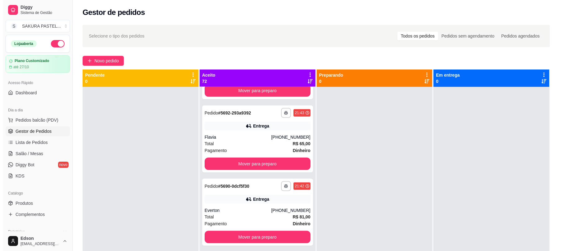
scroll to position [301, 0]
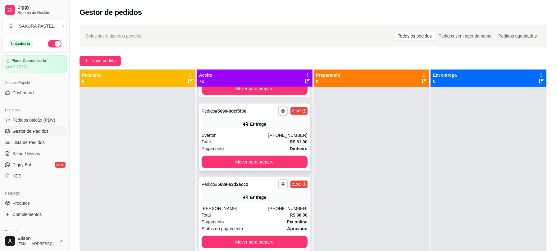
click at [290, 118] on div "**********" at bounding box center [254, 137] width 111 height 67
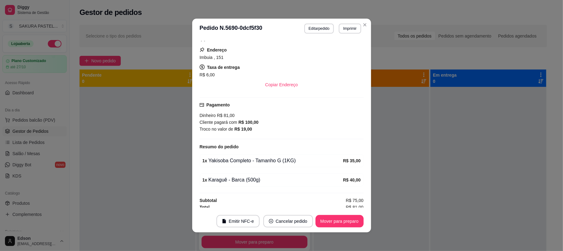
scroll to position [142, 0]
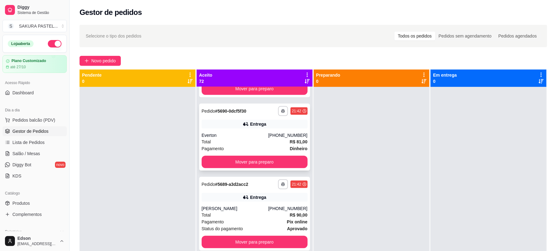
click at [267, 128] on div "**********" at bounding box center [254, 137] width 111 height 67
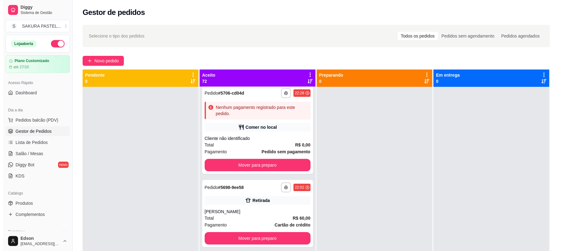
scroll to position [0, 0]
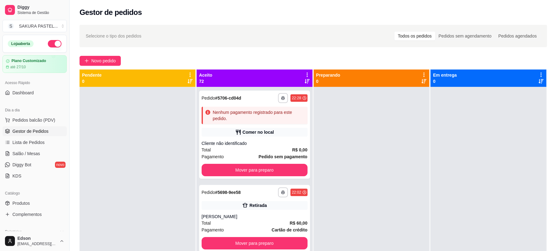
click at [303, 70] on div "Aceito 72" at bounding box center [255, 78] width 116 height 17
click at [303, 71] on div "Aceito 72" at bounding box center [255, 78] width 116 height 17
click at [304, 72] on icon at bounding box center [307, 75] width 6 height 6
click at [258, 91] on span "Com essa opção você tem a opção de mover todos os pedidos que estão em uma etap…" at bounding box center [266, 94] width 74 height 12
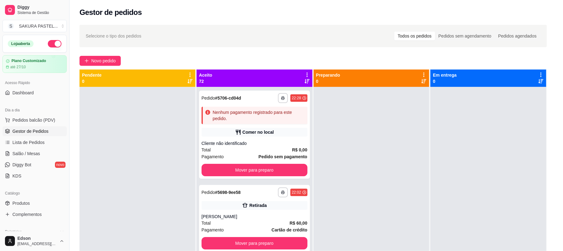
click at [243, 143] on span "Estou ciente de que esta ação será irreverssível e quero mover os pedidos." at bounding box center [285, 142] width 135 height 15
click at [213, 143] on input "Estou ciente de que esta ação será irreverssível e quero mover os pedidos." at bounding box center [211, 145] width 4 height 4
checkbox input "true"
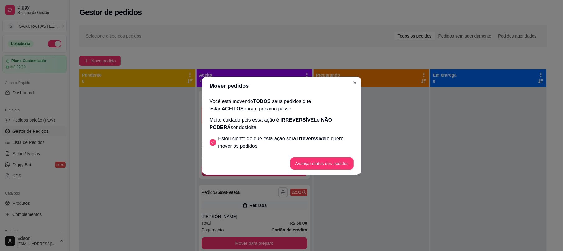
click at [306, 157] on footer "Avançar status dos pedidos" at bounding box center [281, 163] width 159 height 22
click at [317, 161] on button "Avançar status dos pedidos" at bounding box center [321, 163] width 63 height 12
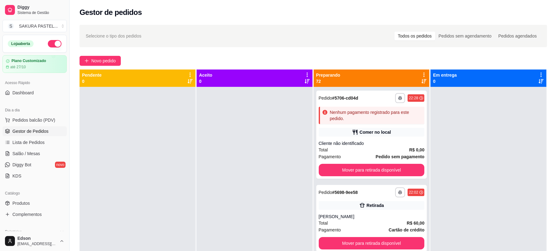
click at [419, 71] on div "Preparando 72" at bounding box center [372, 78] width 116 height 17
click at [421, 74] on icon at bounding box center [424, 75] width 6 height 6
click at [365, 93] on span "Com essa opção você tem a opção de mover todos os pedidos que estão em uma etap…" at bounding box center [382, 94] width 74 height 12
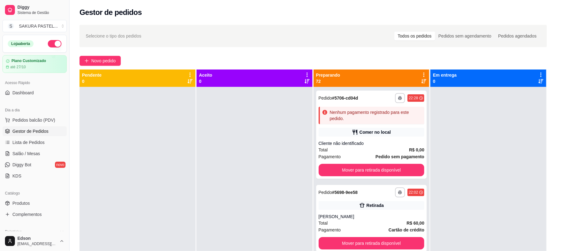
click at [283, 163] on footer "Avançar status dos pedidos" at bounding box center [281, 163] width 159 height 22
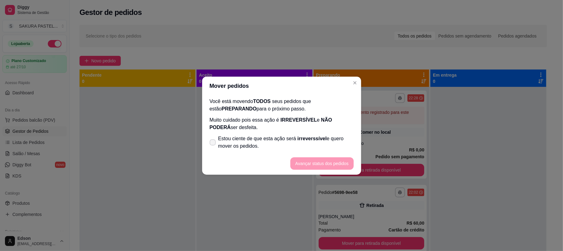
click at [277, 142] on span "Estou ciente de que esta ação será irreverssível e quero mover os pedidos." at bounding box center [285, 142] width 135 height 15
click at [213, 143] on input "Estou ciente de que esta ação será irreverssível e quero mover os pedidos." at bounding box center [211, 145] width 4 height 4
checkbox input "true"
click at [328, 164] on button "Avançar status dos pedidos" at bounding box center [321, 163] width 61 height 12
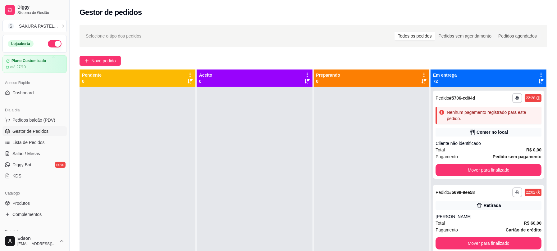
click at [538, 72] on icon at bounding box center [541, 75] width 6 height 6
click at [485, 85] on span "Mover pedidos de etapa" at bounding box center [478, 85] width 37 height 5
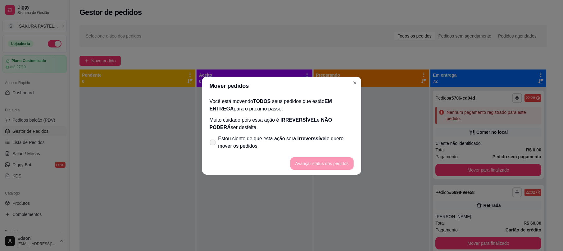
click at [296, 144] on span "Estou ciente de que esta ação será irreverssível e quero mover os pedidos." at bounding box center [285, 142] width 135 height 15
click at [213, 144] on input "Estou ciente de que esta ação será irreverssível e quero mover os pedidos." at bounding box center [211, 145] width 4 height 4
checkbox input "true"
click at [329, 168] on button "Avançar status dos pedidos" at bounding box center [321, 163] width 63 height 12
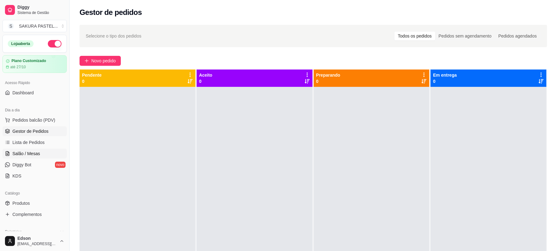
click at [45, 153] on link "Salão / Mesas" at bounding box center [34, 154] width 64 height 10
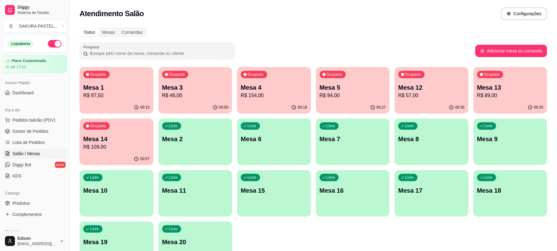
click at [130, 137] on p "Mesa 14" at bounding box center [116, 139] width 66 height 9
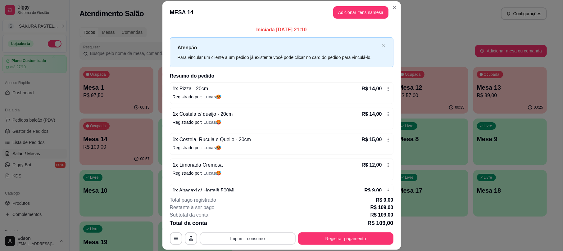
click at [240, 236] on button "Imprimir consumo" at bounding box center [248, 239] width 96 height 12
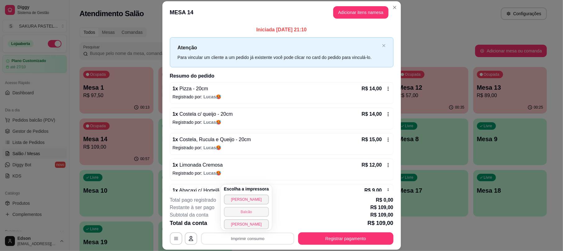
click at [240, 211] on button "Balcão" at bounding box center [246, 212] width 45 height 10
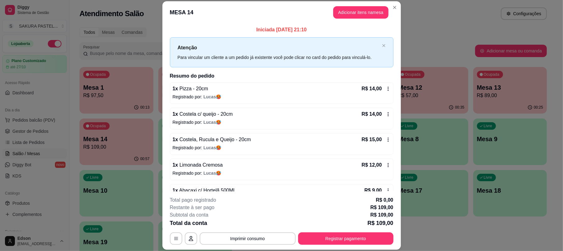
scroll to position [95, 0]
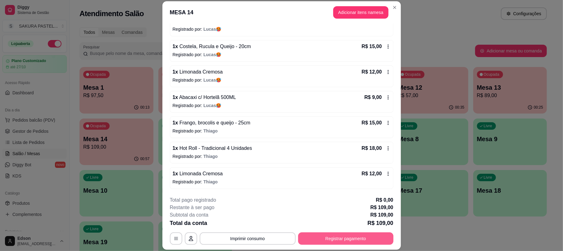
click at [334, 234] on button "Registrar pagamento" at bounding box center [345, 239] width 95 height 12
click at [332, 244] on button "Registrar pagamento" at bounding box center [345, 239] width 95 height 12
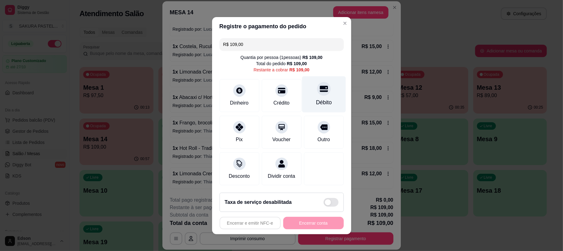
click at [321, 98] on div "Débito" at bounding box center [324, 102] width 16 height 8
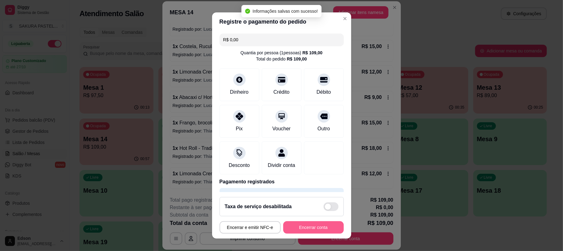
type input "R$ 0,00"
click at [323, 230] on button "Encerrar conta" at bounding box center [313, 227] width 61 height 12
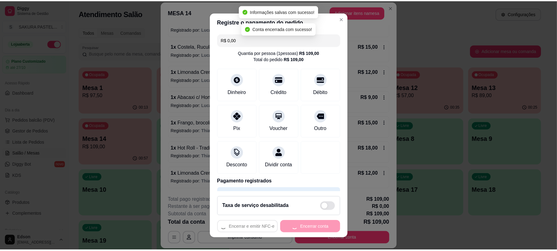
scroll to position [0, 0]
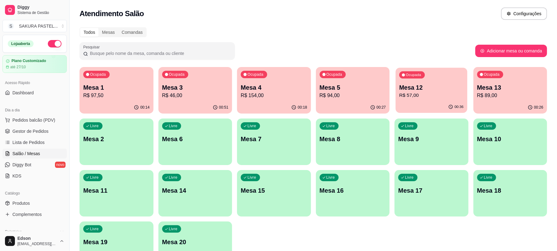
click at [421, 88] on p "Mesa 12" at bounding box center [431, 88] width 64 height 8
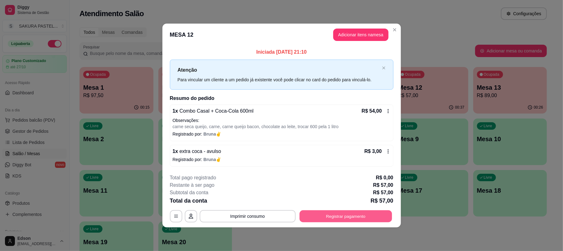
click at [346, 219] on button "Registrar pagamento" at bounding box center [345, 217] width 93 height 12
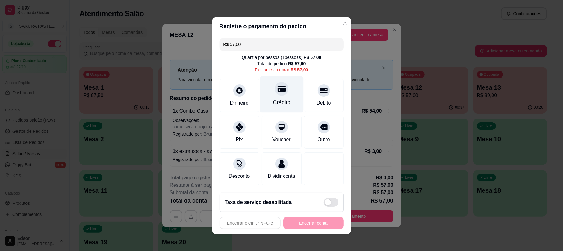
click at [282, 90] on div "Crédito" at bounding box center [282, 94] width 44 height 36
type input "R$ 0,00"
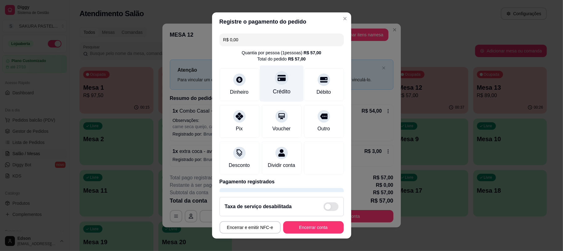
click at [273, 93] on div "Crédito" at bounding box center [282, 92] width 18 height 8
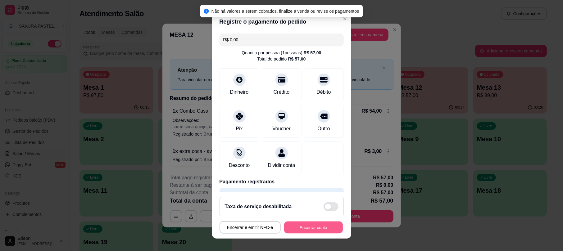
click at [329, 225] on button "Encerrar conta" at bounding box center [313, 227] width 59 height 12
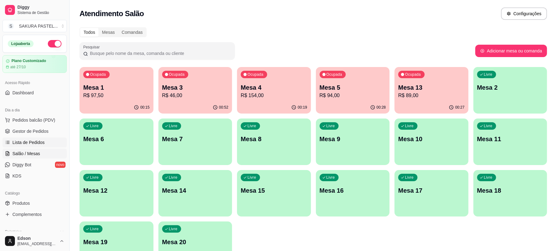
click at [47, 140] on link "Lista de Pedidos" at bounding box center [34, 143] width 64 height 10
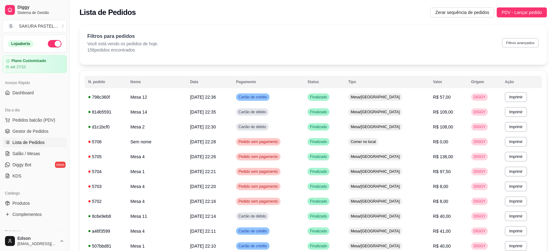
click at [512, 43] on button "Filtros avançados" at bounding box center [520, 43] width 37 height 10
select select "0"
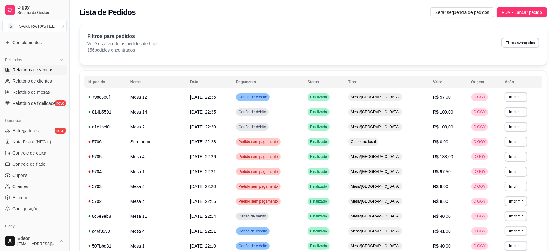
click at [45, 74] on link "Relatórios de vendas" at bounding box center [34, 70] width 64 height 10
select select "ALL"
select select "0"
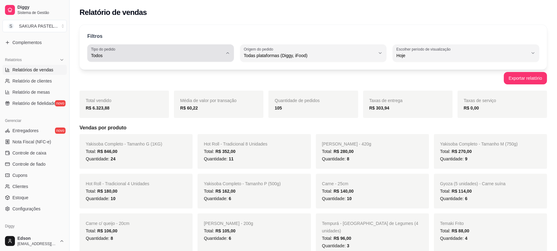
click at [229, 58] on button "Tipo do pedido Todos" at bounding box center [160, 52] width 147 height 17
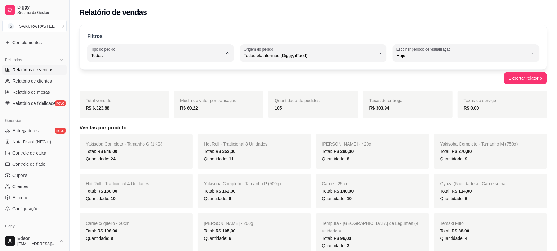
click at [188, 82] on span "Entrega" at bounding box center [157, 81] width 125 height 6
type input "DELIVERY"
select select "DELIVERY"
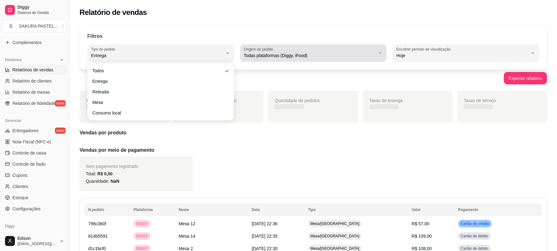
click at [312, 48] on div "Todas plataformas (Diggy, iFood)" at bounding box center [310, 53] width 132 height 12
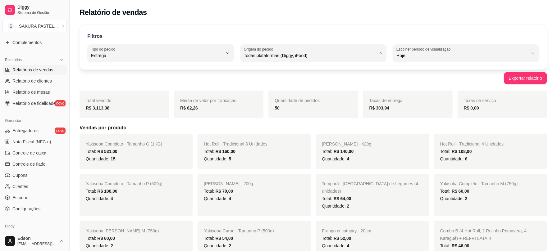
click at [284, 82] on span "Diggy" at bounding box center [310, 81] width 125 height 6
type input "DIGGY"
select select "DIGGY"
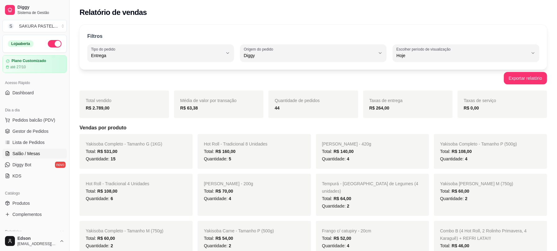
click at [44, 149] on link "Salão / Mesas" at bounding box center [34, 154] width 64 height 10
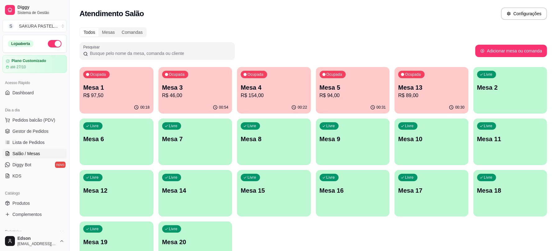
click at [222, 87] on p "Mesa 3" at bounding box center [195, 87] width 66 height 9
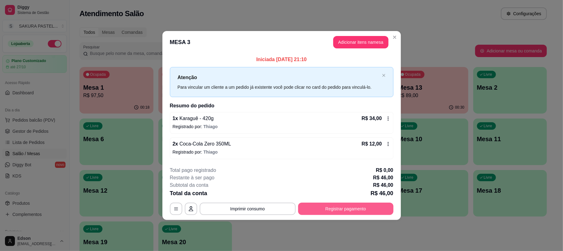
click at [322, 209] on button "Registrar pagamento" at bounding box center [345, 209] width 95 height 12
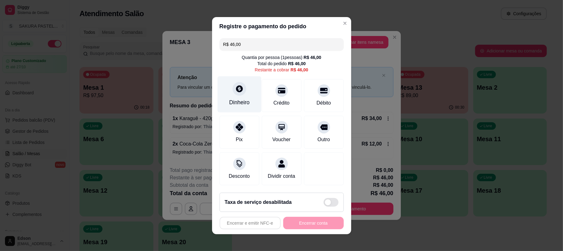
click at [227, 93] on div "Dinheiro" at bounding box center [239, 94] width 44 height 36
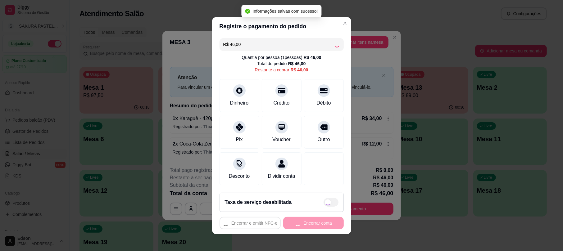
type input "R$ 0,00"
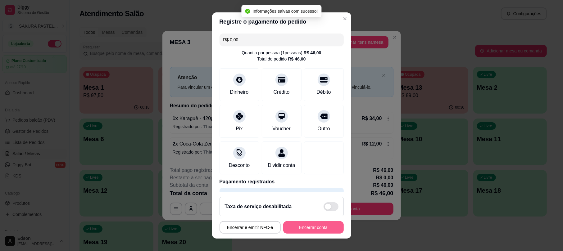
click at [329, 229] on button "Encerrar conta" at bounding box center [313, 227] width 61 height 12
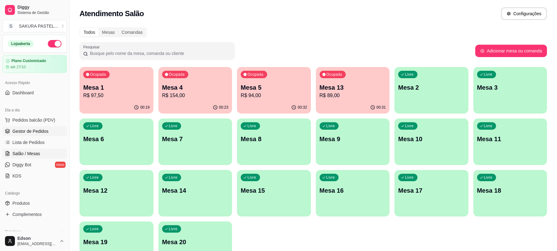
click at [26, 129] on span "Gestor de Pedidos" at bounding box center [30, 131] width 36 height 6
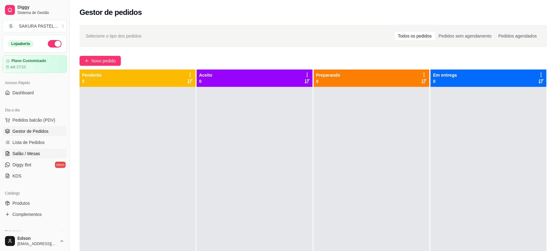
click at [22, 152] on span "Salão / Mesas" at bounding box center [26, 154] width 28 height 6
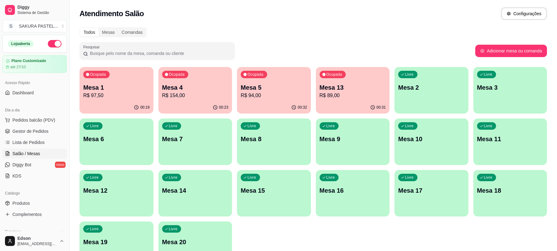
click at [353, 110] on div "00:31" at bounding box center [353, 108] width 74 height 12
click at [362, 80] on div "Ocupada Mesa 13 R$ 89,00" at bounding box center [353, 84] width 74 height 34
click at [290, 85] on p "Mesa 5" at bounding box center [274, 87] width 66 height 9
click at [44, 127] on link "Gestor de Pedidos" at bounding box center [34, 131] width 64 height 10
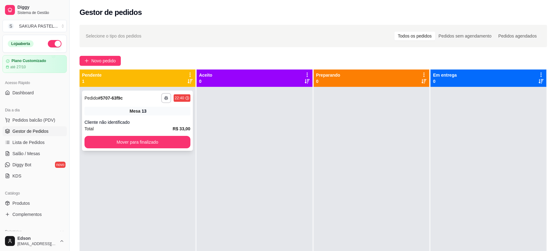
click at [165, 134] on div "**********" at bounding box center [137, 121] width 111 height 60
click at [162, 141] on button "Mover para finalizado" at bounding box center [137, 142] width 106 height 12
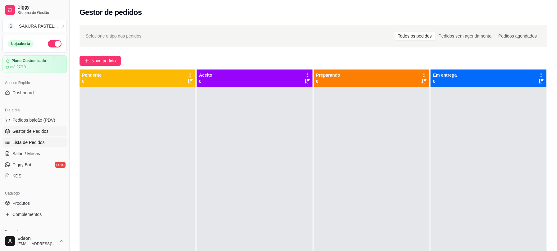
click at [48, 145] on link "Lista de Pedidos" at bounding box center [34, 143] width 64 height 10
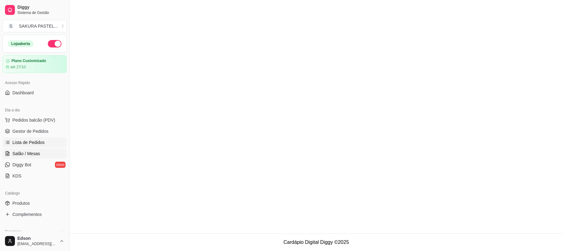
click at [48, 150] on link "Salão / Mesas" at bounding box center [34, 154] width 64 height 10
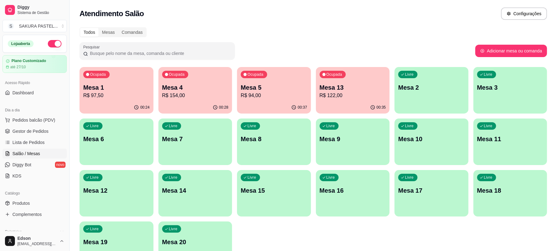
click at [304, 97] on p "R$ 94,00" at bounding box center [274, 95] width 66 height 7
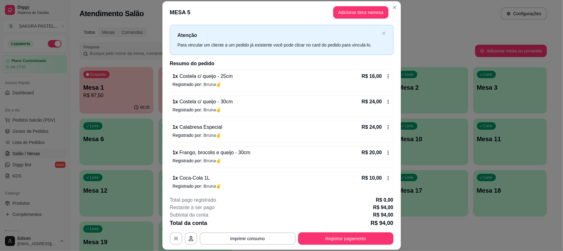
scroll to position [18, 0]
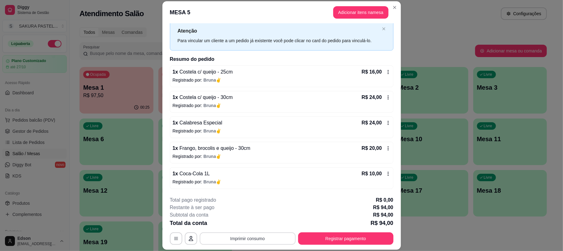
click at [263, 241] on button "Imprimir consumo" at bounding box center [248, 239] width 96 height 12
click at [330, 202] on div "Total pago registrado R$ 0,00" at bounding box center [282, 200] width 224 height 7
click at [275, 239] on button "Imprimir consumo" at bounding box center [248, 239] width 96 height 12
click at [256, 213] on button "Balcão" at bounding box center [246, 216] width 36 height 8
click at [368, 238] on button "Registrar pagamento" at bounding box center [345, 239] width 95 height 12
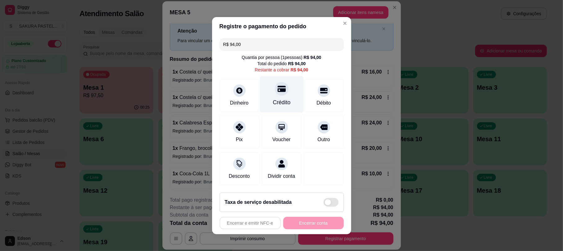
click at [268, 92] on div "Crédito" at bounding box center [282, 94] width 44 height 36
type input "R$ 0,00"
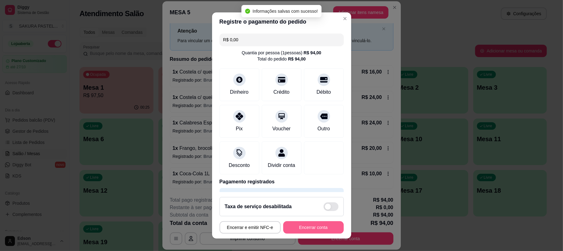
click at [327, 228] on button "Encerrar conta" at bounding box center [313, 227] width 61 height 12
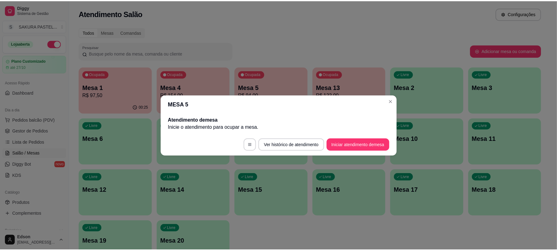
scroll to position [0, 0]
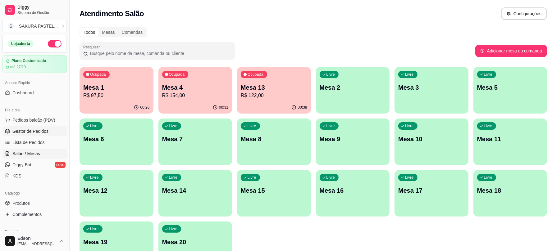
click at [39, 134] on span "Gestor de Pedidos" at bounding box center [30, 131] width 36 height 6
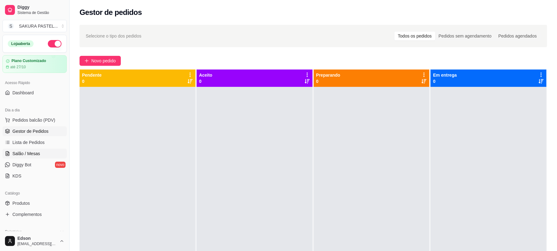
click at [40, 152] on link "Salão / Mesas" at bounding box center [34, 154] width 64 height 10
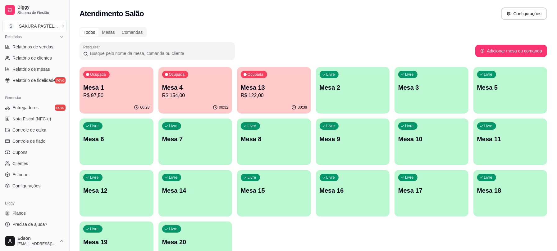
scroll to position [196, 0]
click at [50, 144] on link "Controle de fiado" at bounding box center [34, 141] width 64 height 10
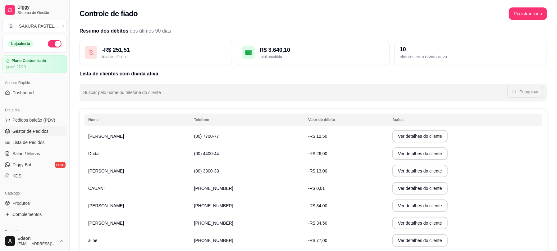
click at [43, 133] on span "Gestor de Pedidos" at bounding box center [30, 131] width 36 height 6
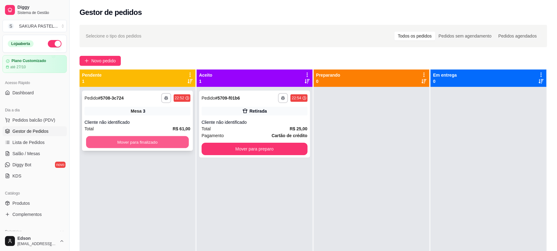
click at [158, 142] on button "Mover para finalizado" at bounding box center [137, 142] width 103 height 12
click at [295, 160] on div "**********" at bounding box center [255, 212] width 116 height 251
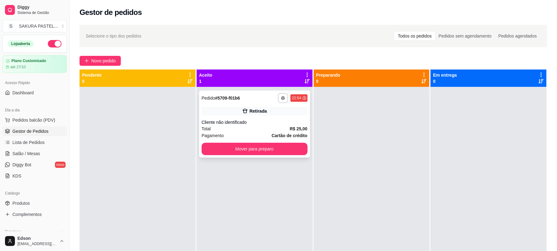
click at [291, 156] on div "**********" at bounding box center [254, 124] width 111 height 67
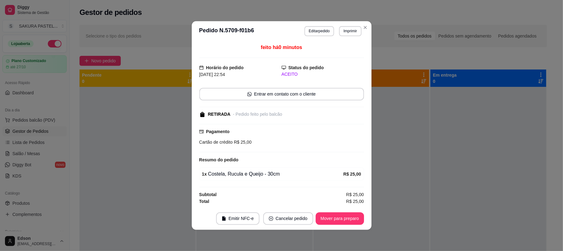
click at [272, 143] on div "Cartão de crédito R$ 25,00" at bounding box center [281, 142] width 165 height 7
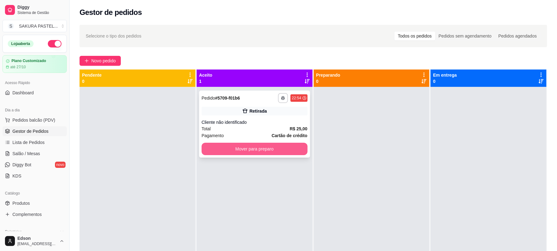
click at [243, 148] on button "Mover para preparo" at bounding box center [255, 149] width 106 height 12
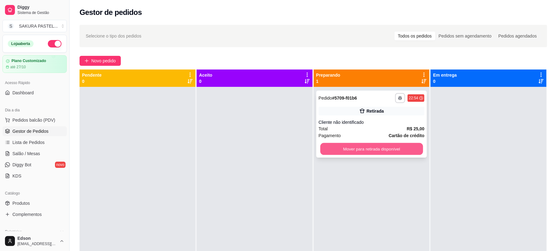
click at [392, 146] on button "Mover para retirada disponível" at bounding box center [371, 149] width 103 height 12
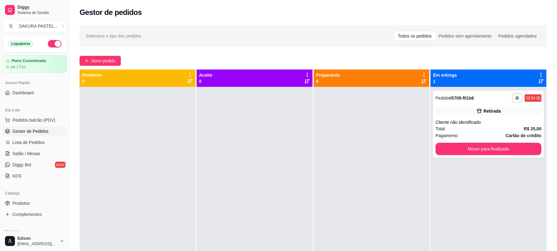
click at [506, 142] on div "**********" at bounding box center [488, 124] width 111 height 67
click at [507, 149] on button "Mover para finalizado" at bounding box center [488, 149] width 103 height 12
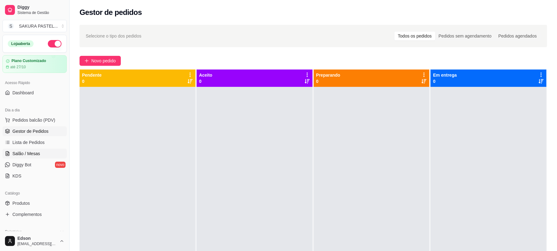
click at [41, 149] on link "Salão / Mesas" at bounding box center [34, 154] width 64 height 10
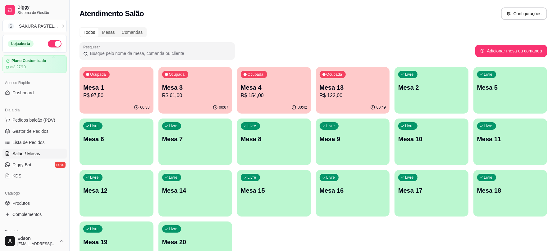
click at [96, 84] on p "Mesa 1" at bounding box center [116, 87] width 66 height 9
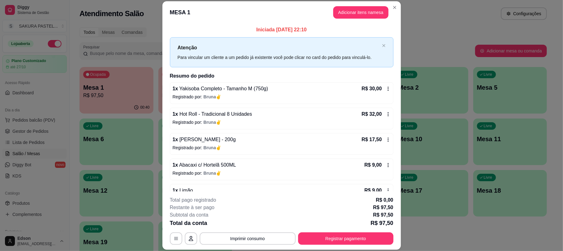
scroll to position [18, 0]
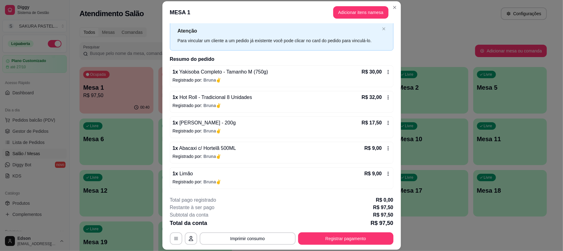
click at [260, 244] on button "Imprimir consumo" at bounding box center [248, 239] width 96 height 12
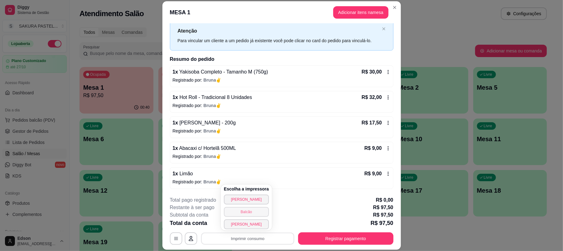
click at [256, 211] on button "Balcão" at bounding box center [246, 212] width 45 height 10
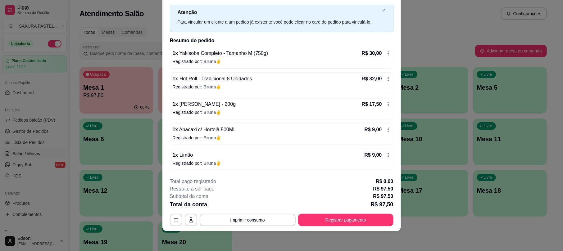
scroll to position [0, 0]
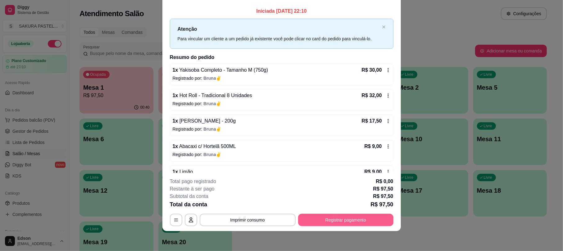
click at [322, 220] on button "Registrar pagamento" at bounding box center [345, 220] width 95 height 12
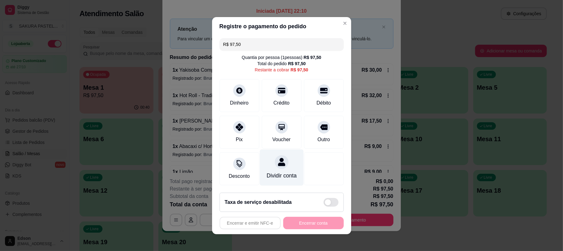
click at [278, 172] on div "Dividir conta" at bounding box center [281, 176] width 30 height 8
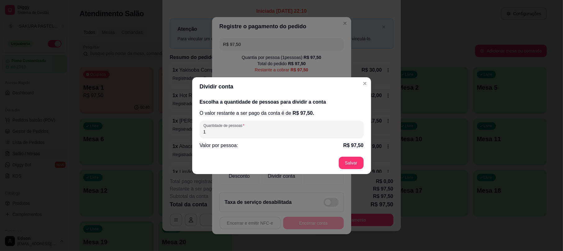
click at [275, 132] on input "1" at bounding box center [281, 132] width 157 height 6
type input "2"
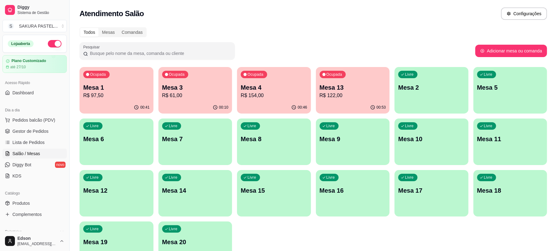
click at [144, 100] on div "Ocupada Mesa 1 R$ 97,50" at bounding box center [116, 84] width 74 height 34
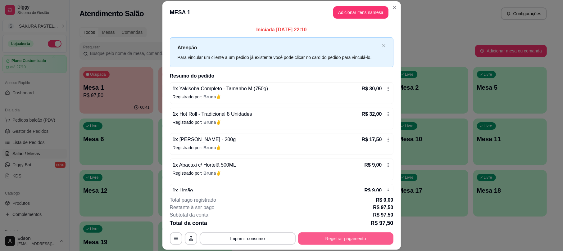
click at [346, 238] on button "Registrar pagamento" at bounding box center [345, 239] width 95 height 12
click at [284, 101] on div "Crédito" at bounding box center [282, 94] width 44 height 36
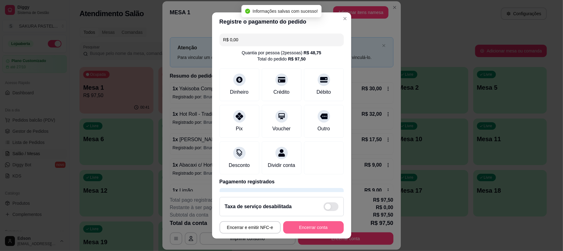
type input "R$ 0,00"
click at [307, 228] on button "Encerrar conta" at bounding box center [313, 227] width 59 height 12
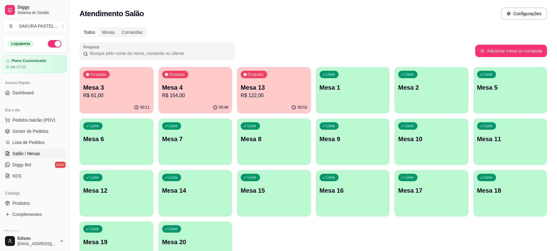
click at [259, 85] on p "Mesa 13" at bounding box center [274, 87] width 66 height 9
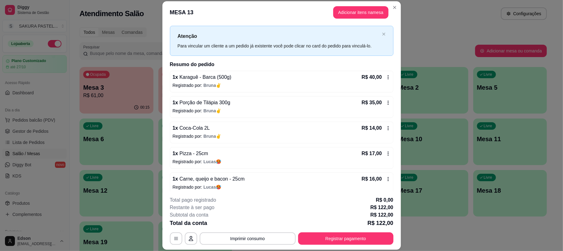
scroll to position [18, 0]
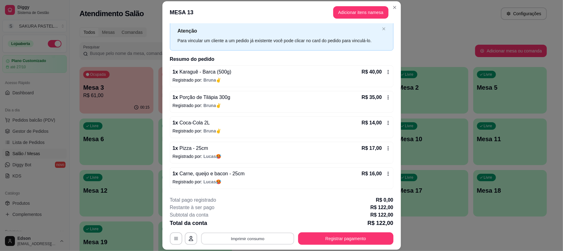
click at [249, 236] on button "Imprimir consumo" at bounding box center [247, 239] width 93 height 12
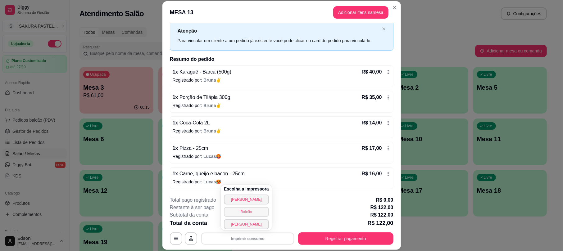
click at [252, 211] on button "Balcão" at bounding box center [246, 212] width 45 height 10
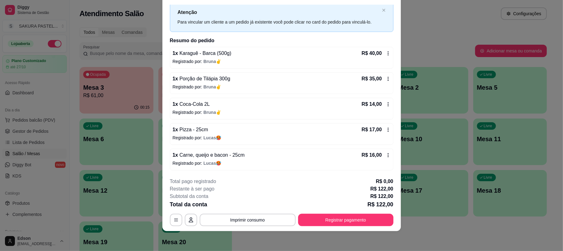
scroll to position [0, 0]
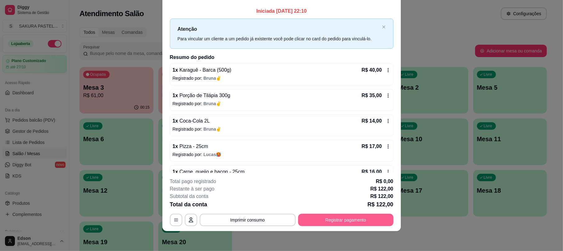
click at [363, 224] on button "Registrar pagamento" at bounding box center [345, 220] width 95 height 12
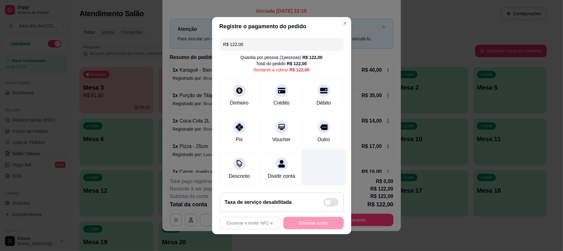
drag, startPoint x: 347, startPoint y: 81, endPoint x: 328, endPoint y: 181, distance: 101.1
click at [328, 181] on div at bounding box center [324, 167] width 44 height 36
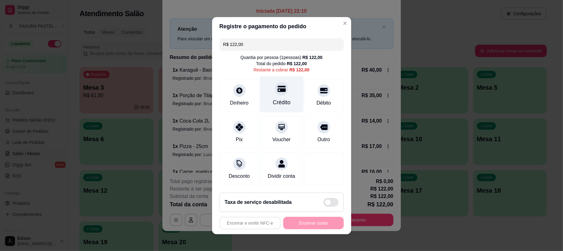
click at [279, 79] on div "Crédito" at bounding box center [282, 94] width 44 height 36
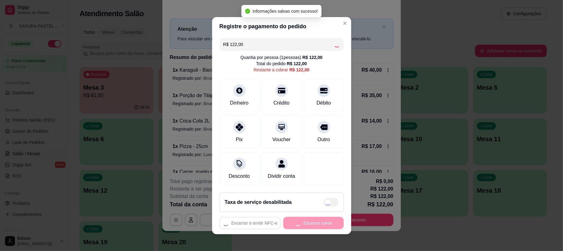
click at [312, 229] on div "Encerrar e emitir NFC-e Encerrar conta" at bounding box center [282, 223] width 124 height 12
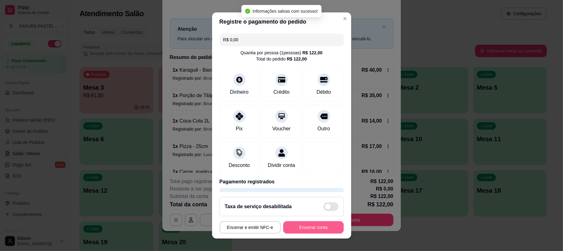
type input "R$ 0,00"
click at [312, 229] on button "Encerrar conta" at bounding box center [313, 227] width 61 height 12
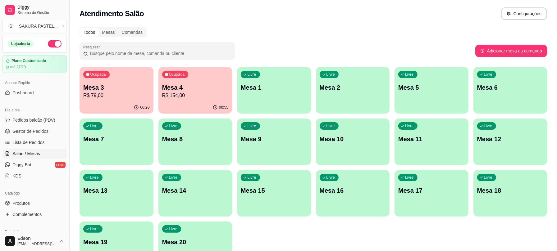
click at [115, 85] on p "Mesa 3" at bounding box center [116, 87] width 66 height 9
click at [188, 86] on p "Mesa 4" at bounding box center [195, 88] width 64 height 8
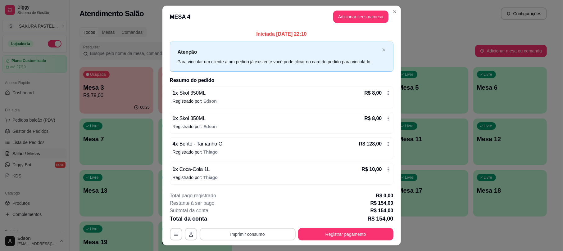
click at [240, 236] on button "Imprimir consumo" at bounding box center [248, 234] width 96 height 12
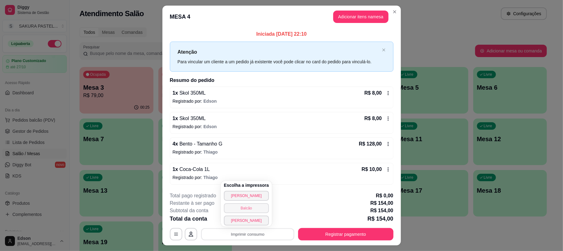
click at [249, 209] on button "Balcão" at bounding box center [246, 208] width 45 height 10
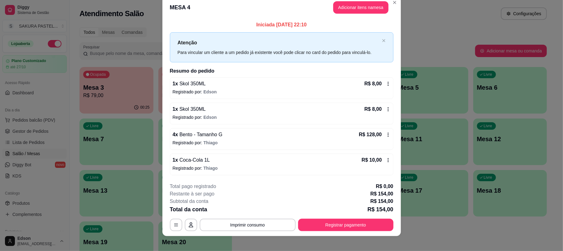
scroll to position [15, 0]
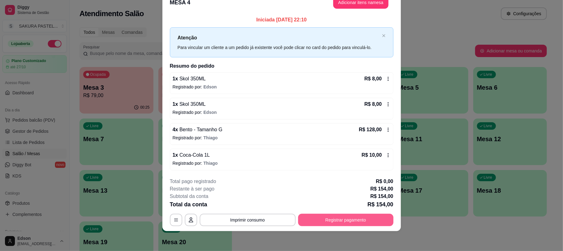
click at [331, 223] on button "Registrar pagamento" at bounding box center [345, 220] width 95 height 12
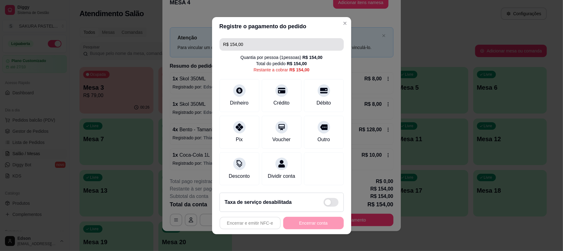
click at [266, 38] on input "R$ 154,00" at bounding box center [281, 44] width 117 height 12
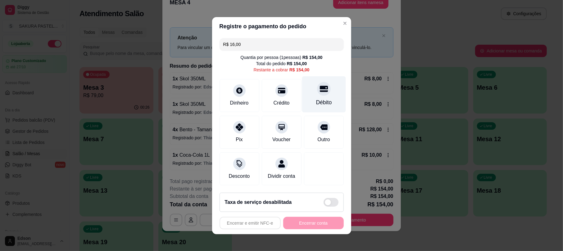
click at [317, 88] on div at bounding box center [324, 89] width 14 height 14
type input "R$ 138,00"
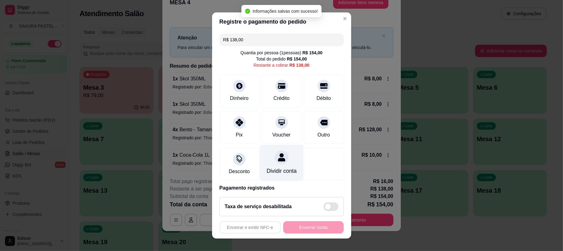
click at [268, 165] on div "Dividir conta" at bounding box center [282, 163] width 44 height 36
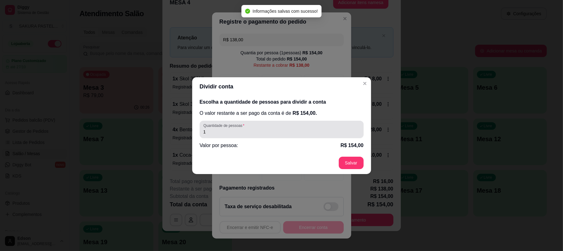
click at [261, 127] on div "1" at bounding box center [281, 129] width 157 height 12
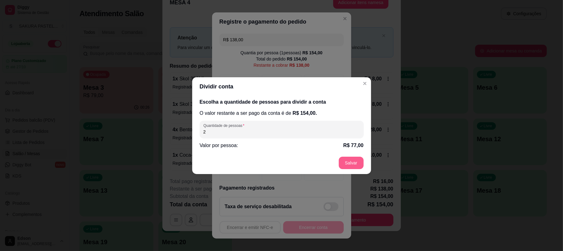
type input "2"
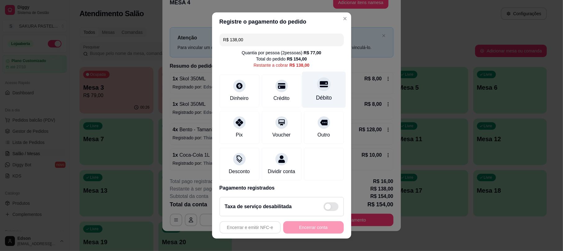
click at [316, 94] on div "Débito" at bounding box center [324, 98] width 16 height 8
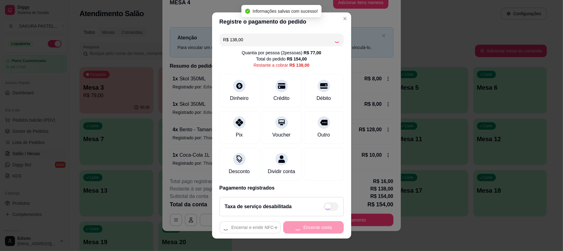
type input "R$ 0,00"
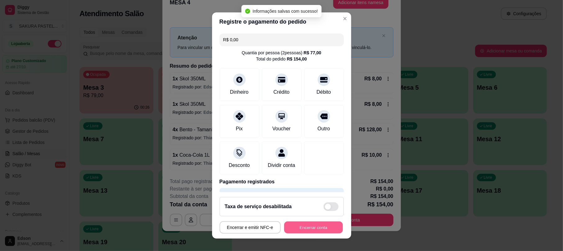
click at [302, 227] on button "Encerrar conta" at bounding box center [313, 227] width 59 height 12
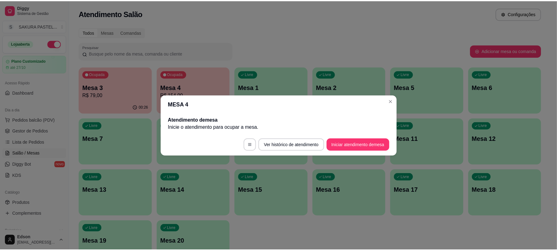
scroll to position [0, 0]
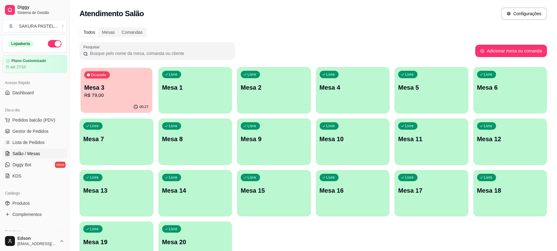
click at [125, 91] on div "Mesa 3 R$ 79,00" at bounding box center [116, 92] width 64 height 16
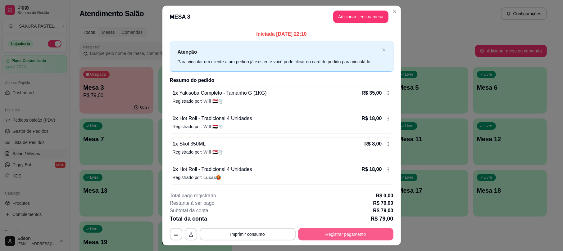
click at [354, 236] on button "Registrar pagamento" at bounding box center [345, 234] width 95 height 12
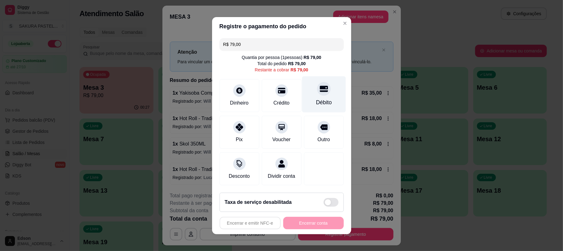
click at [324, 88] on div "Débito" at bounding box center [324, 94] width 44 height 36
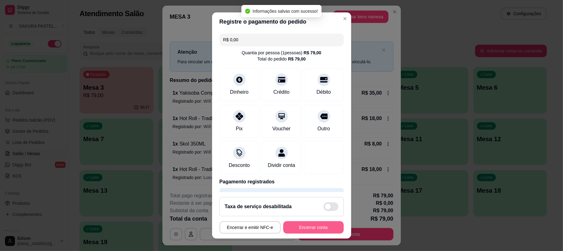
type input "R$ 0,00"
click at [328, 225] on button "Encerrar conta" at bounding box center [313, 227] width 61 height 12
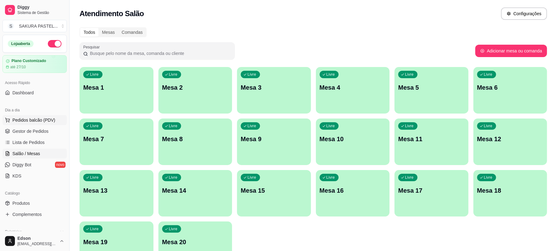
click at [37, 121] on span "Pedidos balcão (PDV)" at bounding box center [33, 120] width 43 height 6
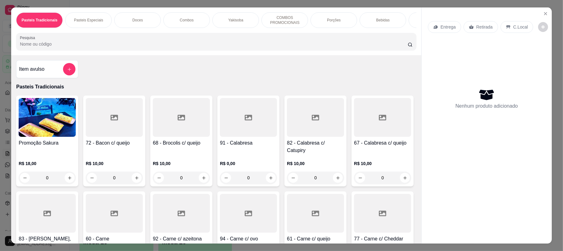
click at [0, 133] on div "Pasteis Tradicionais Pasteis Especiais Doces Combos Yakisoba COMBOS PROMOCIONAI…" at bounding box center [281, 125] width 563 height 251
click at [545, 14] on button "Close" at bounding box center [546, 14] width 10 height 10
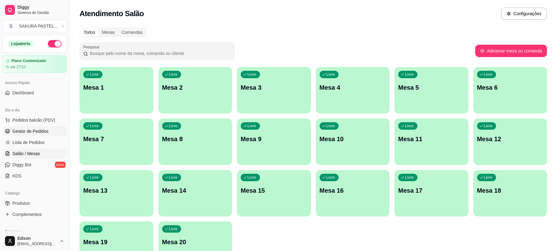
click at [34, 128] on span "Gestor de Pedidos" at bounding box center [30, 131] width 36 height 6
